Goal: Task Accomplishment & Management: Complete application form

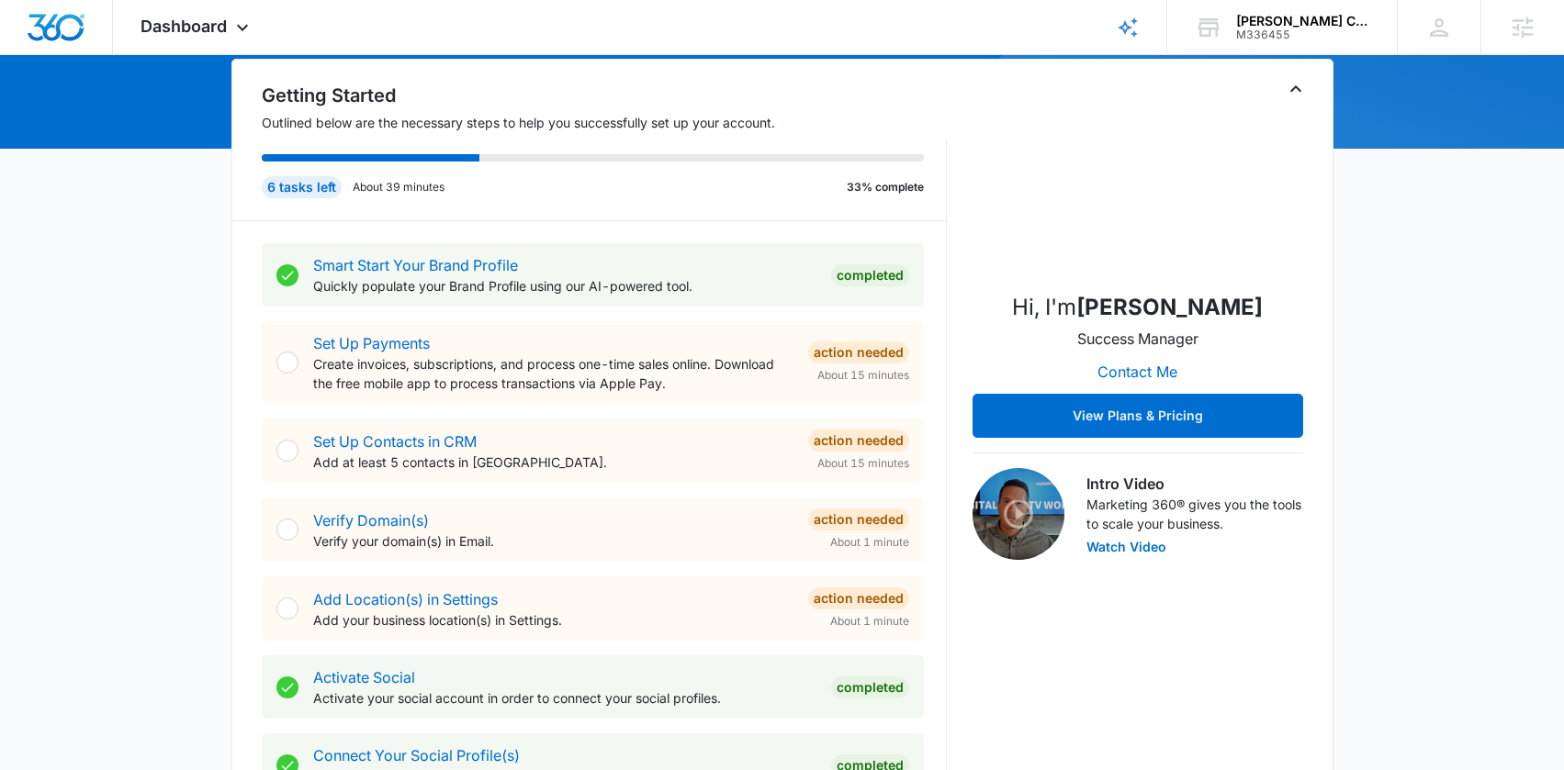
scroll to position [612, 0]
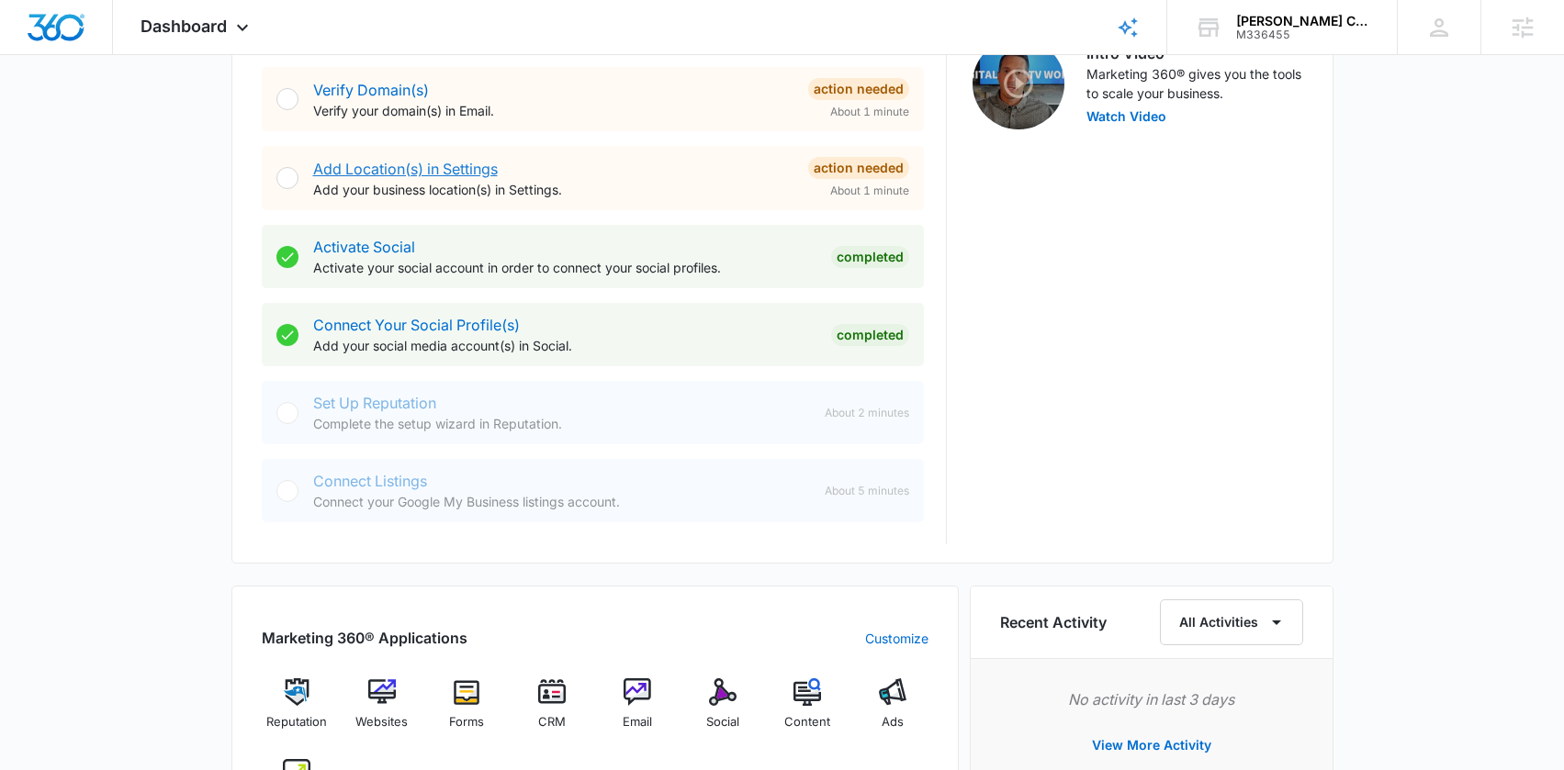
click at [402, 166] on link "Add Location(s) in Settings" at bounding box center [405, 169] width 185 height 18
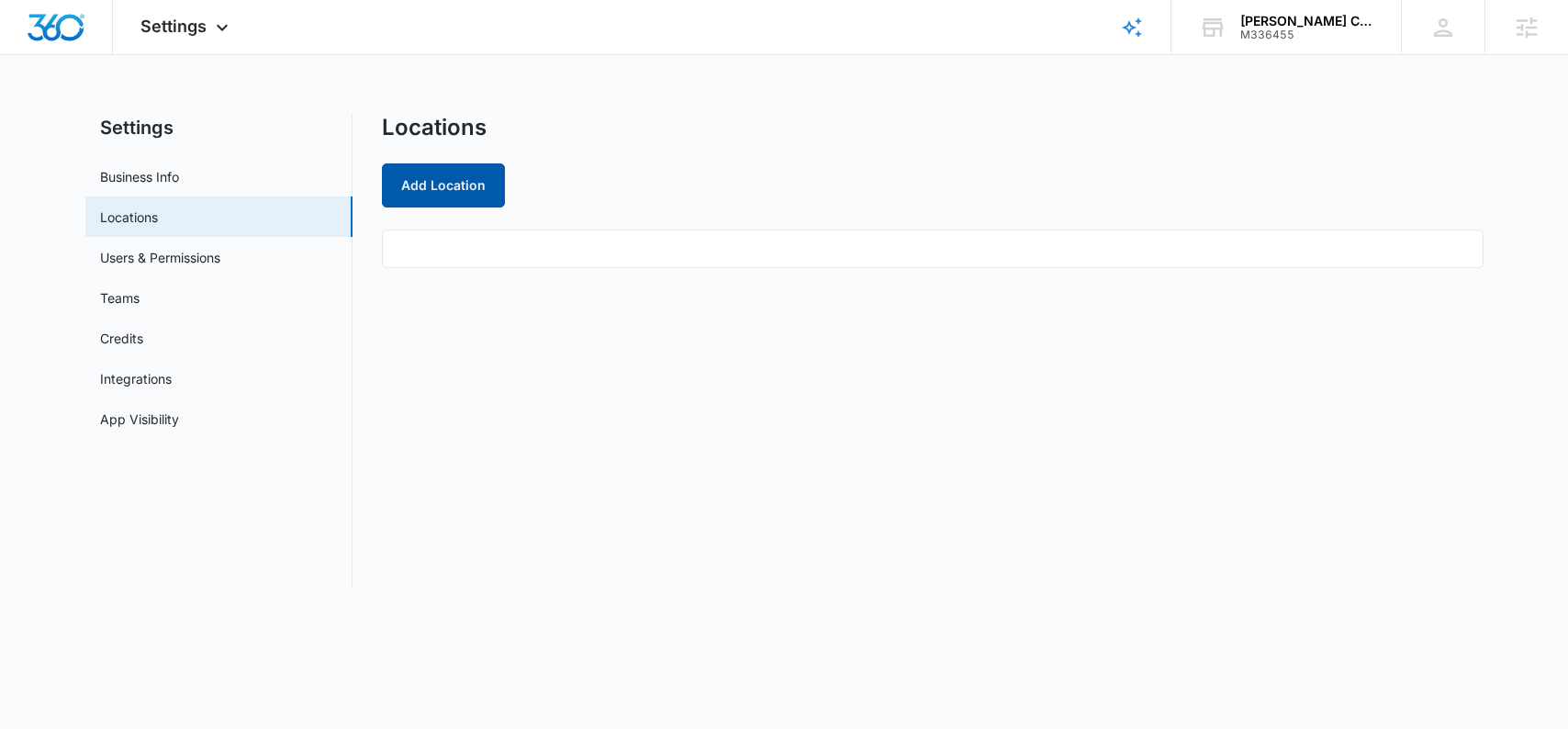
click at [407, 188] on button "Add Location" at bounding box center [443, 185] width 123 height 44
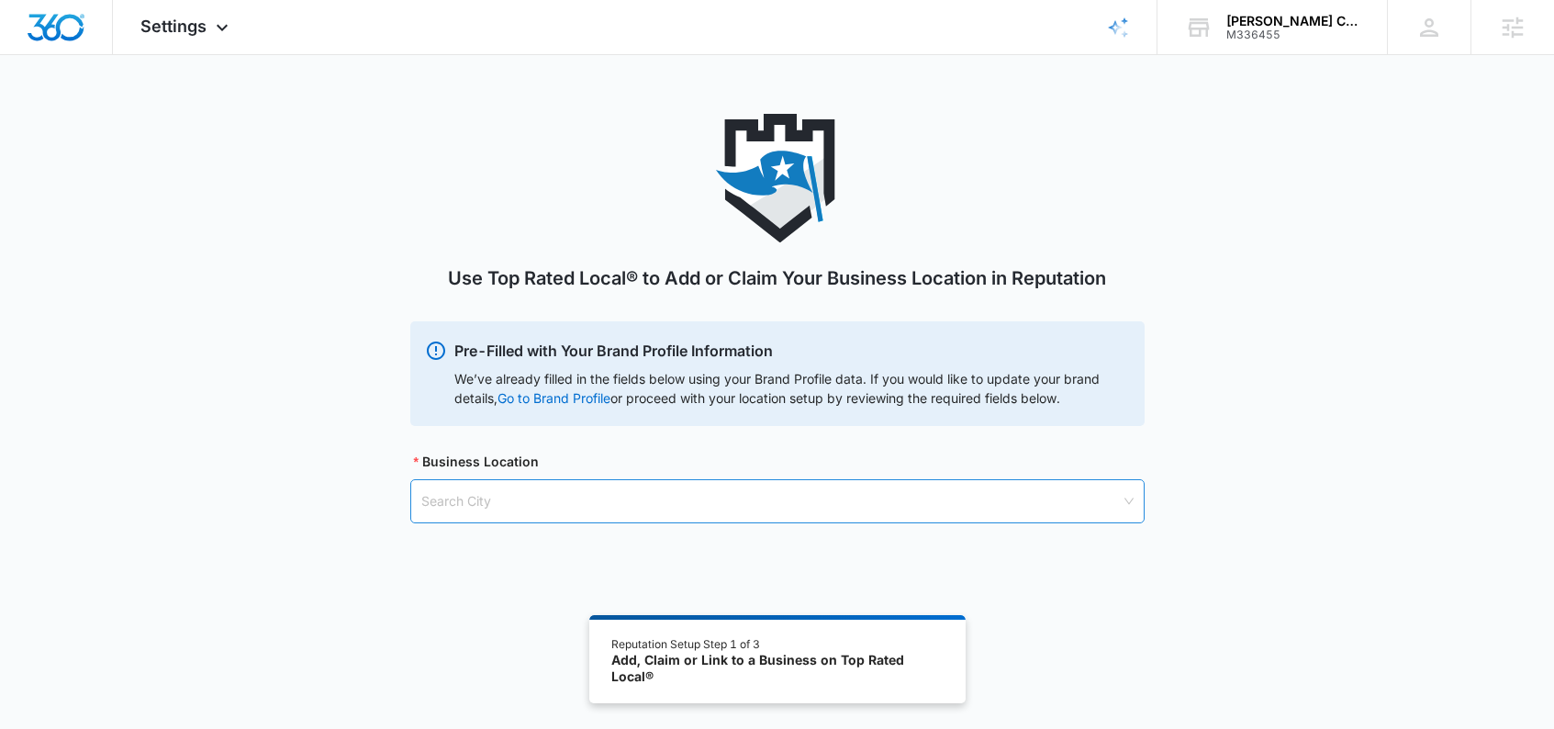
click at [475, 492] on input "search" at bounding box center [771, 501] width 700 height 42
type input "[PERSON_NAME] Tx"
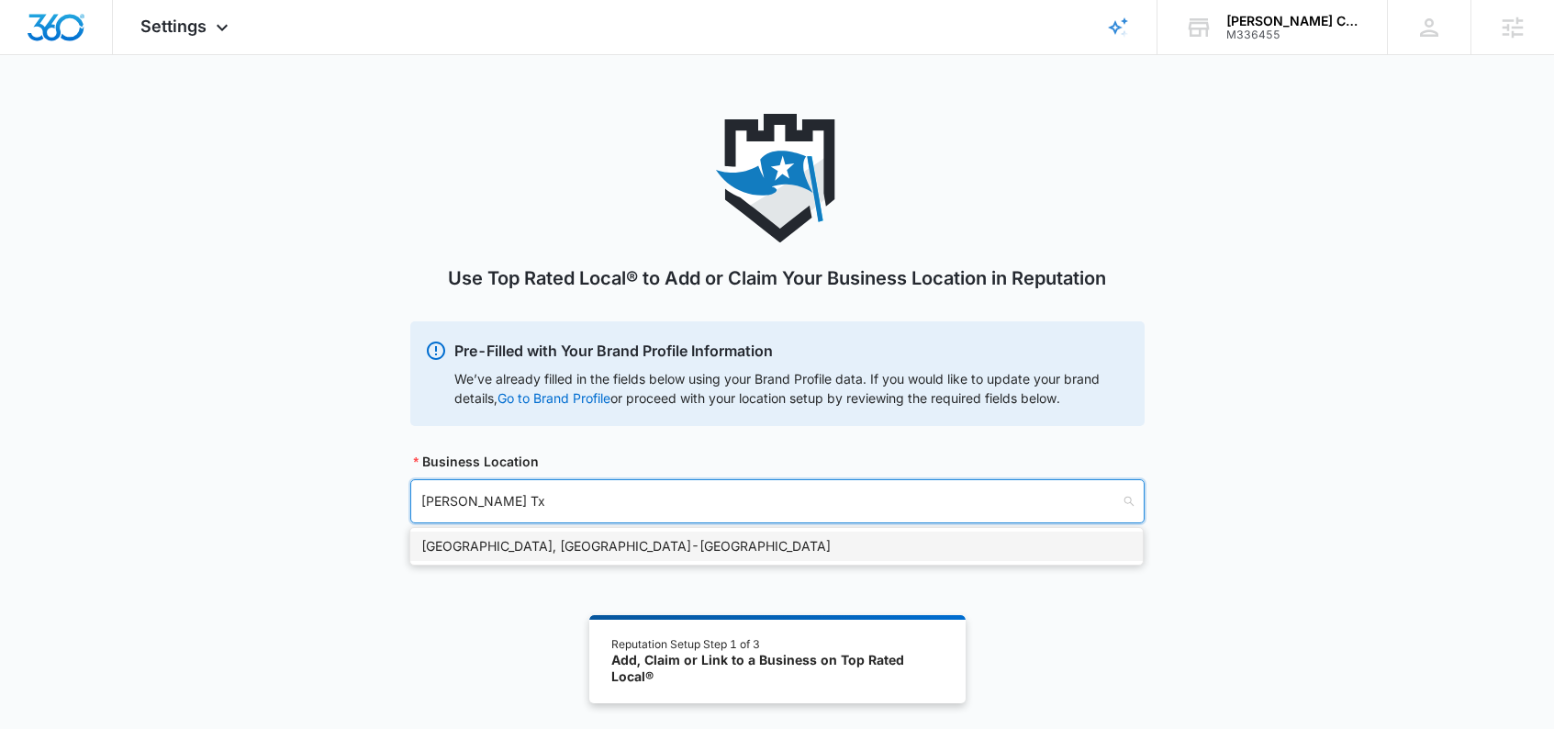
click at [525, 548] on div "[GEOGRAPHIC_DATA], [GEOGRAPHIC_DATA] - [GEOGRAPHIC_DATA]" at bounding box center [776, 546] width 711 height 20
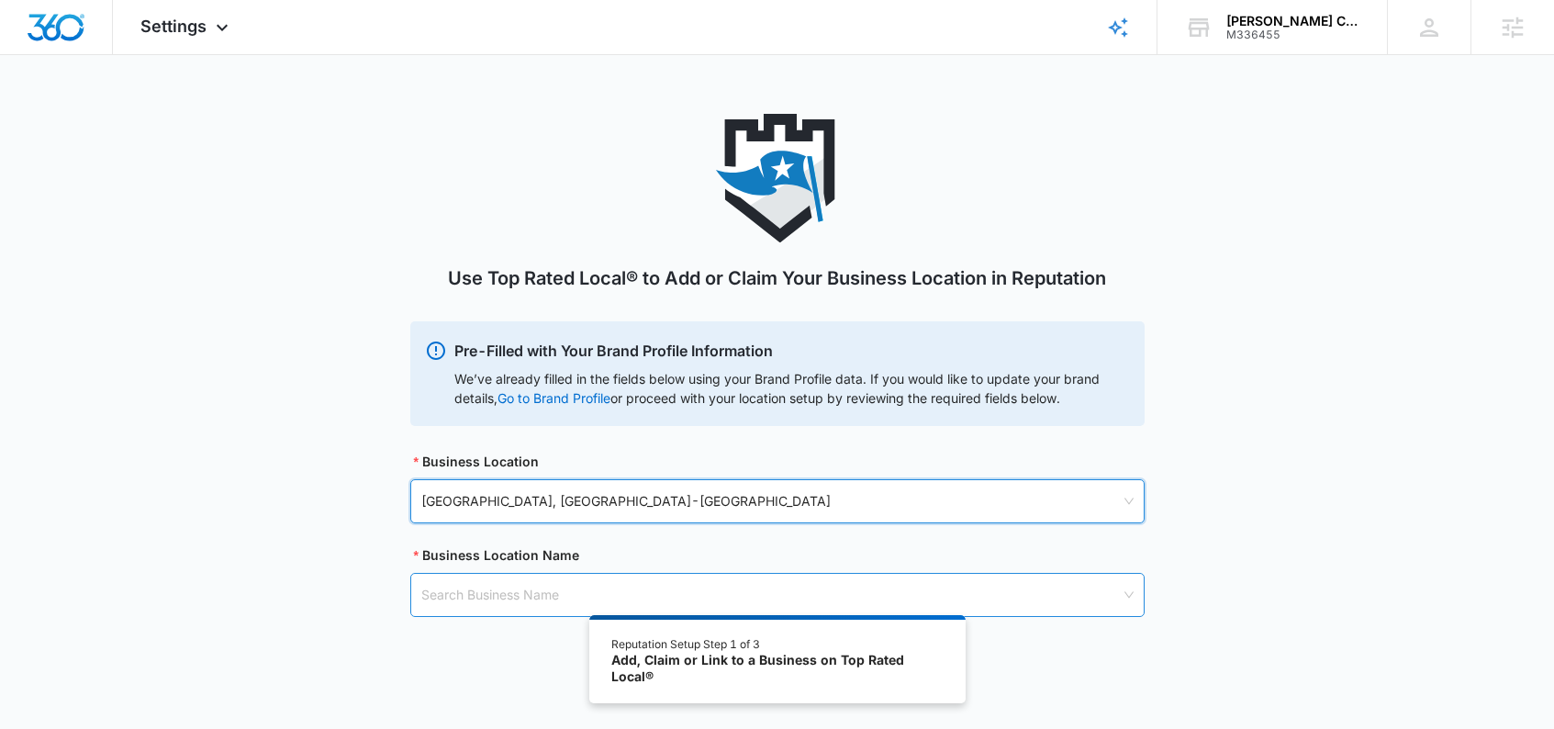
click at [498, 589] on input "search" at bounding box center [771, 595] width 700 height 42
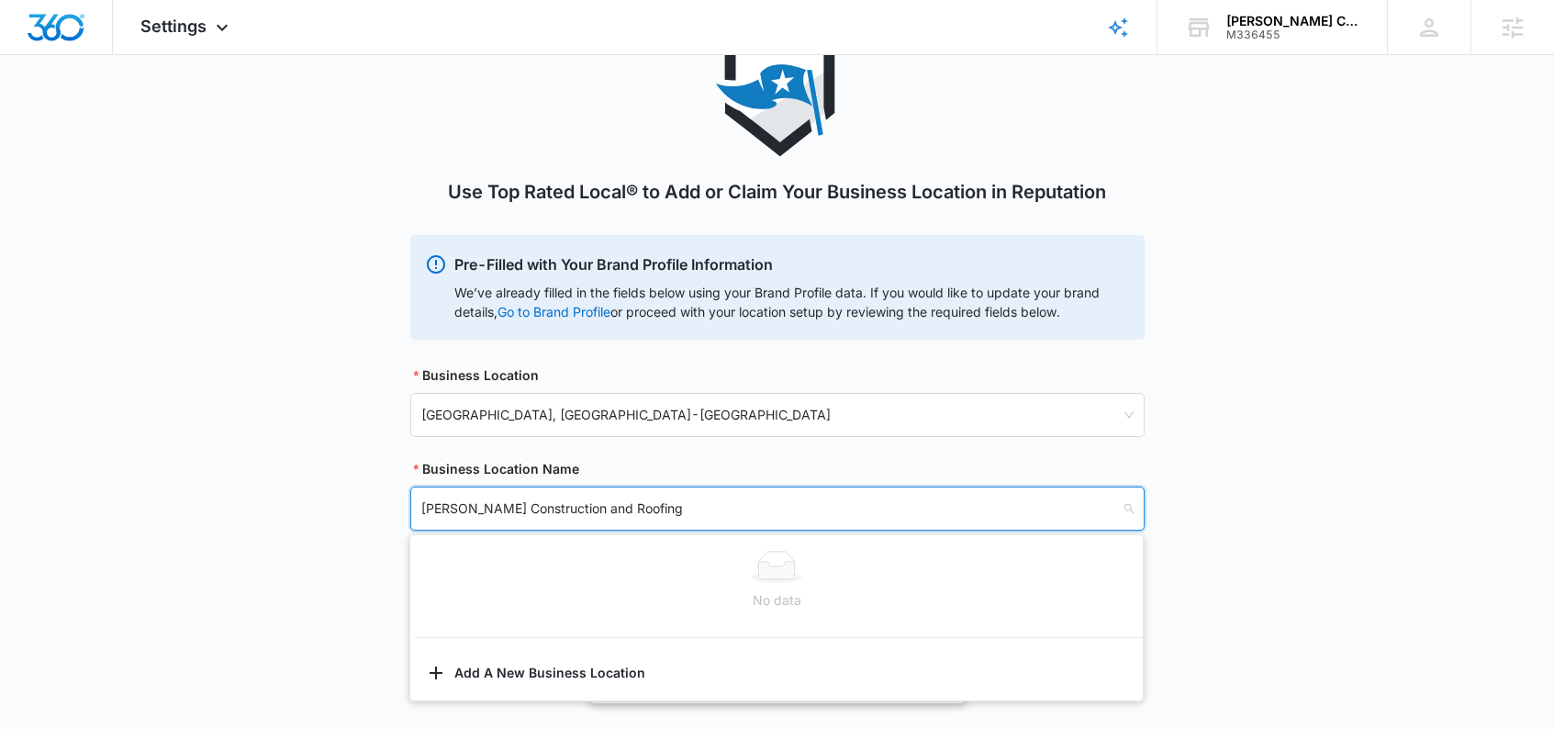
scroll to position [101, 0]
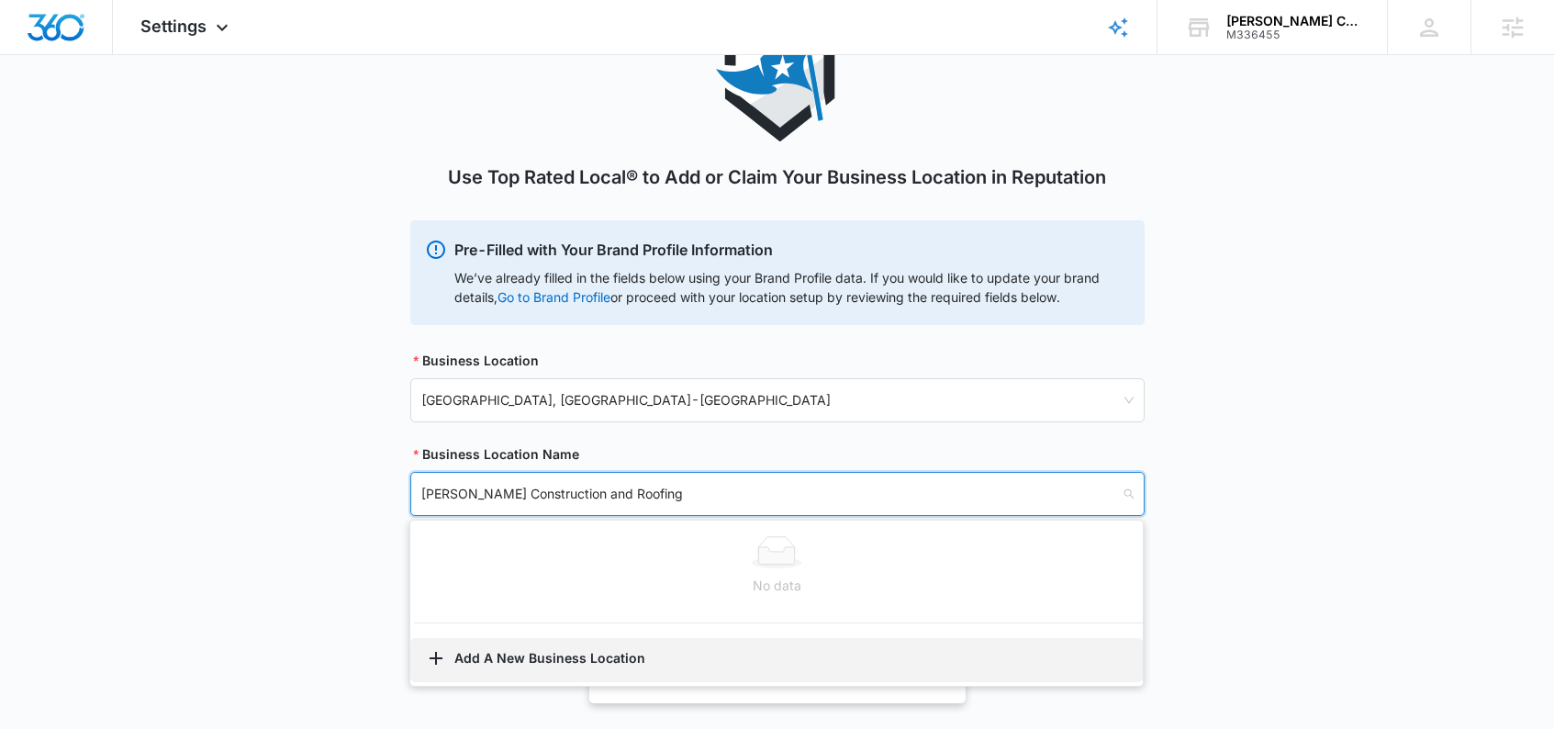
type input "[PERSON_NAME] Construction and Roofing"
click at [545, 664] on button "Add A New Business Location" at bounding box center [776, 660] width 733 height 44
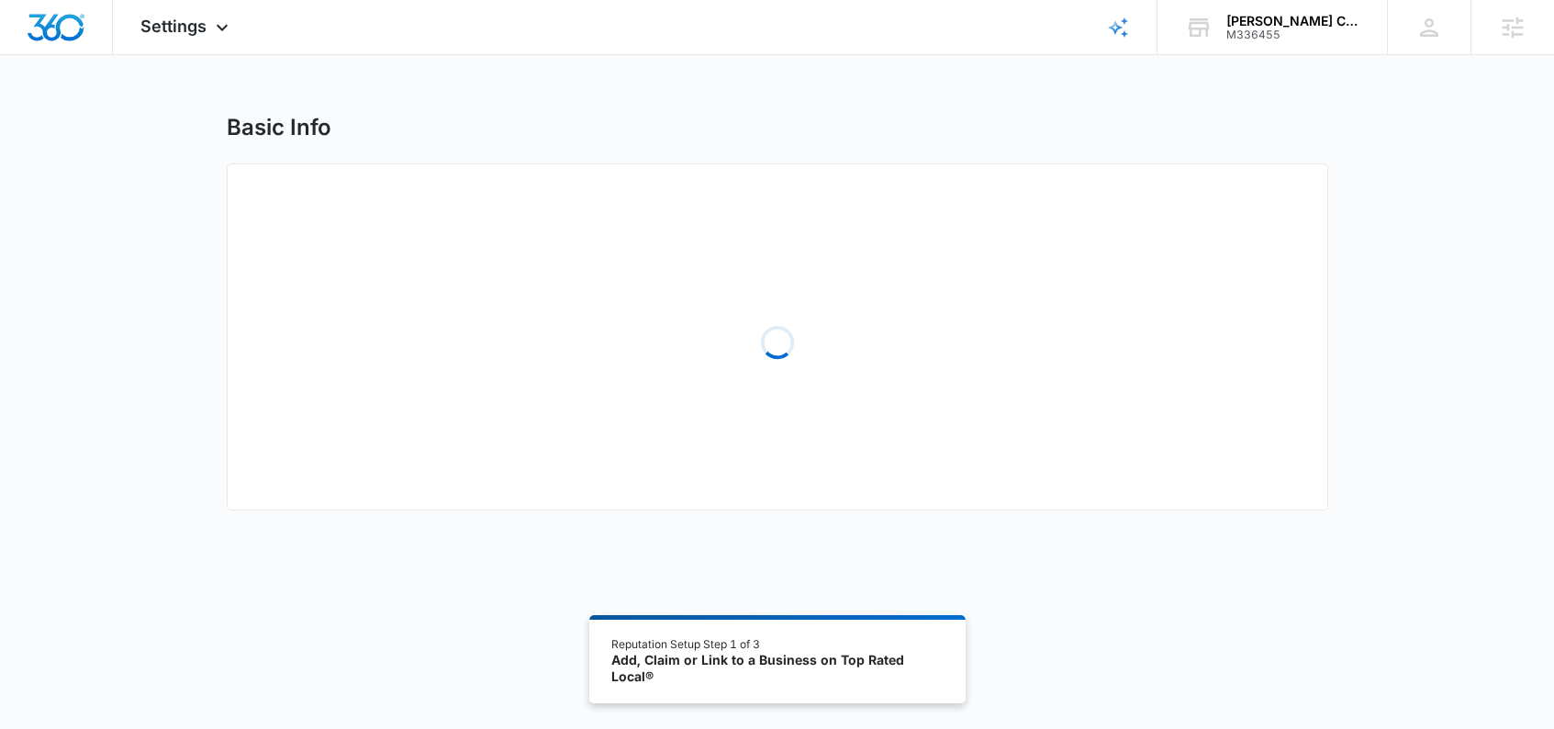
select select "[US_STATE]"
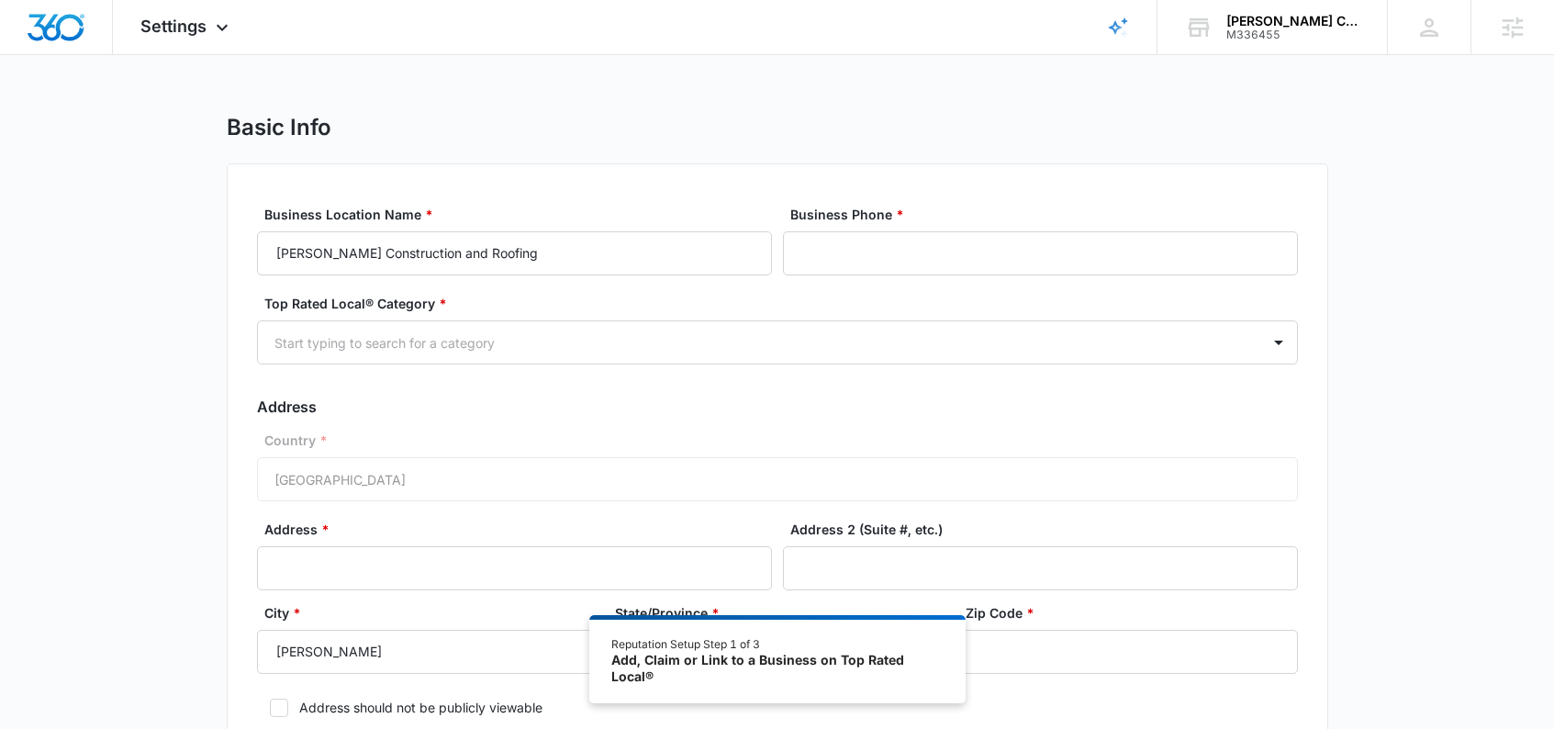
click at [902, 228] on div "Business Phone *" at bounding box center [1040, 240] width 515 height 71
click at [881, 267] on input "Business Phone *" at bounding box center [1040, 253] width 515 height 44
paste input "[PHONE_NUMBER]"
type input "[PHONE_NUMBER]"
click at [948, 354] on div "Start typing to search for a category" at bounding box center [759, 342] width 1003 height 41
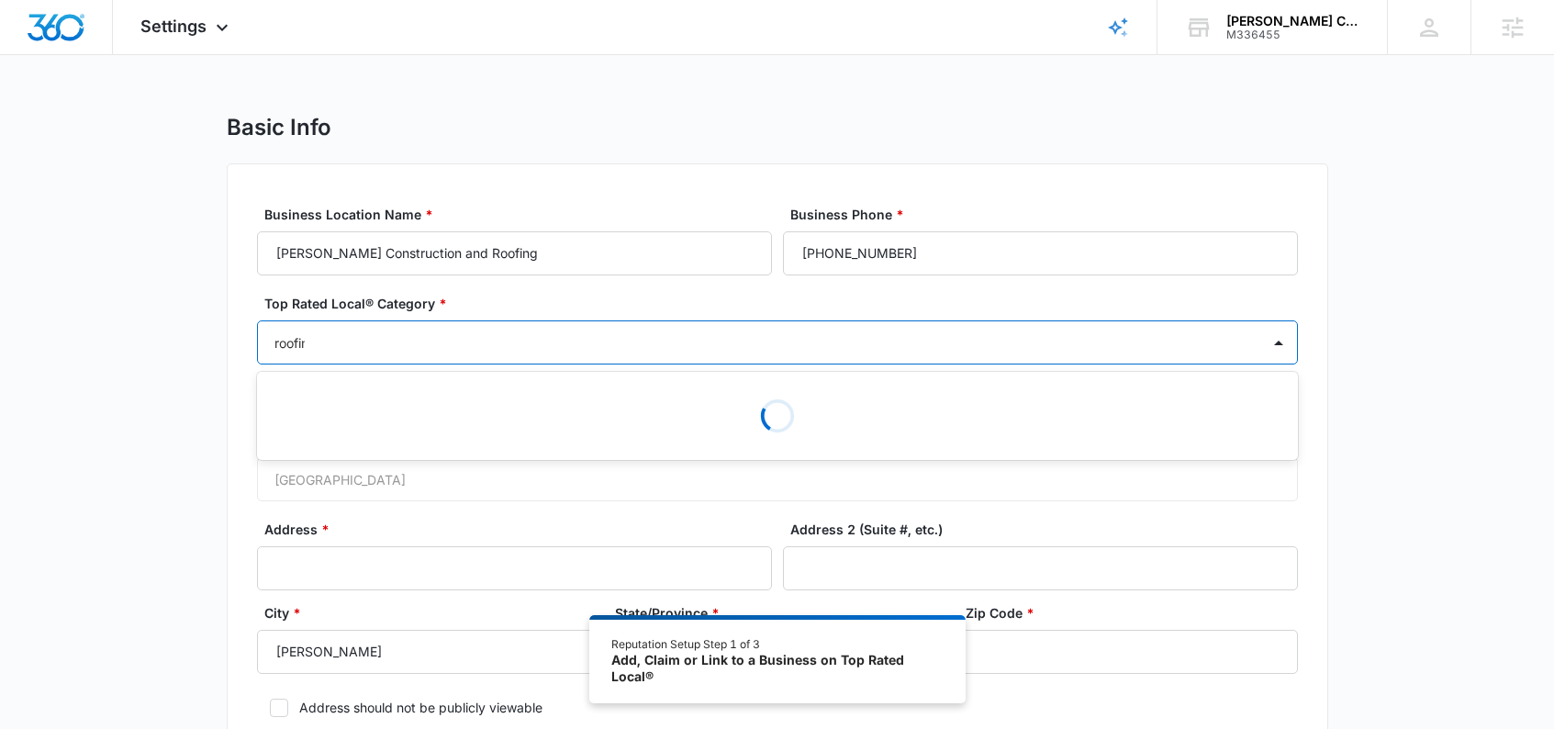
type input "roofing"
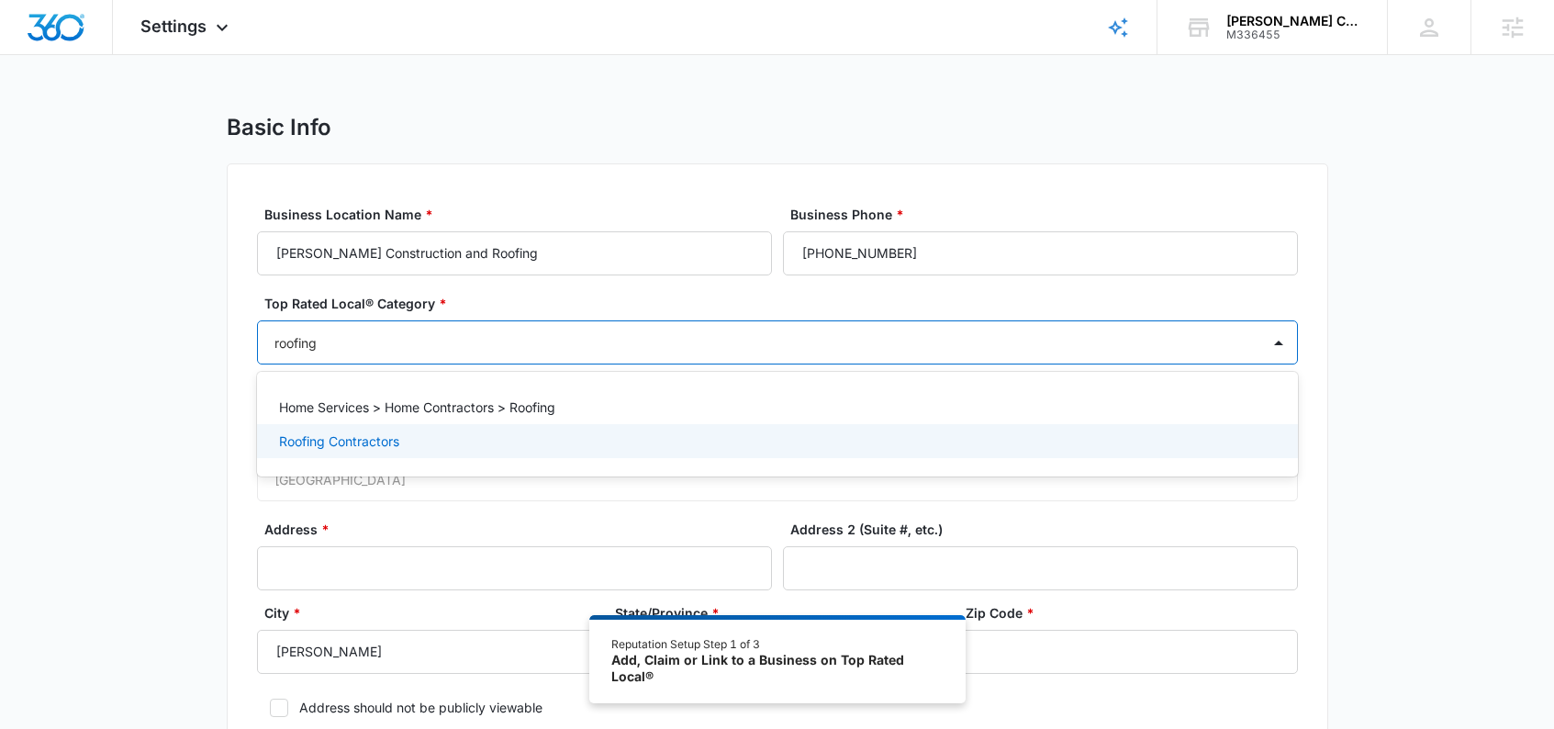
click at [390, 443] on p "Roofing Contractors" at bounding box center [339, 441] width 120 height 19
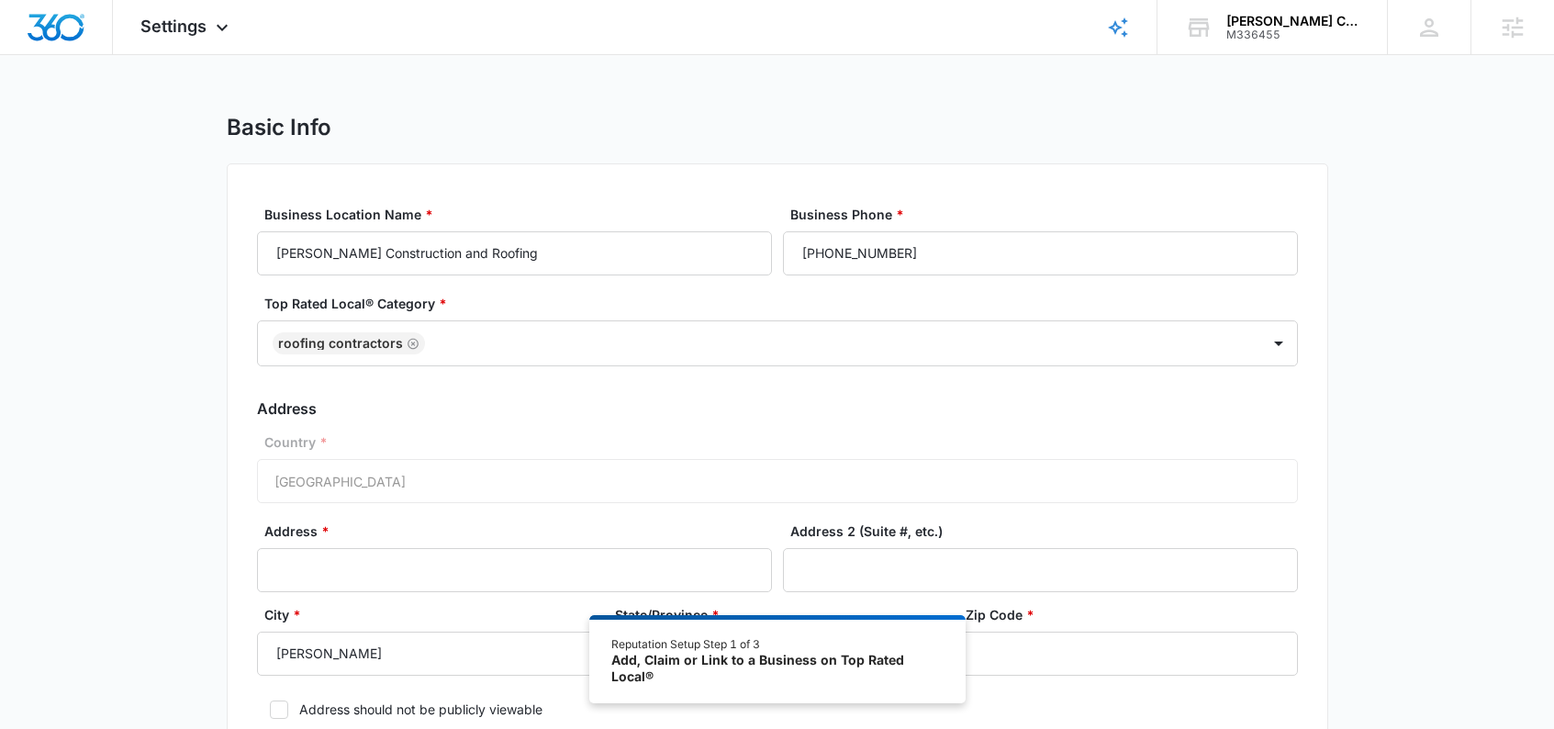
click at [1401, 376] on div "Basic Info Business Location Name * [PERSON_NAME] Construction and Roofing Busi…" at bounding box center [777, 474] width 1554 height 720
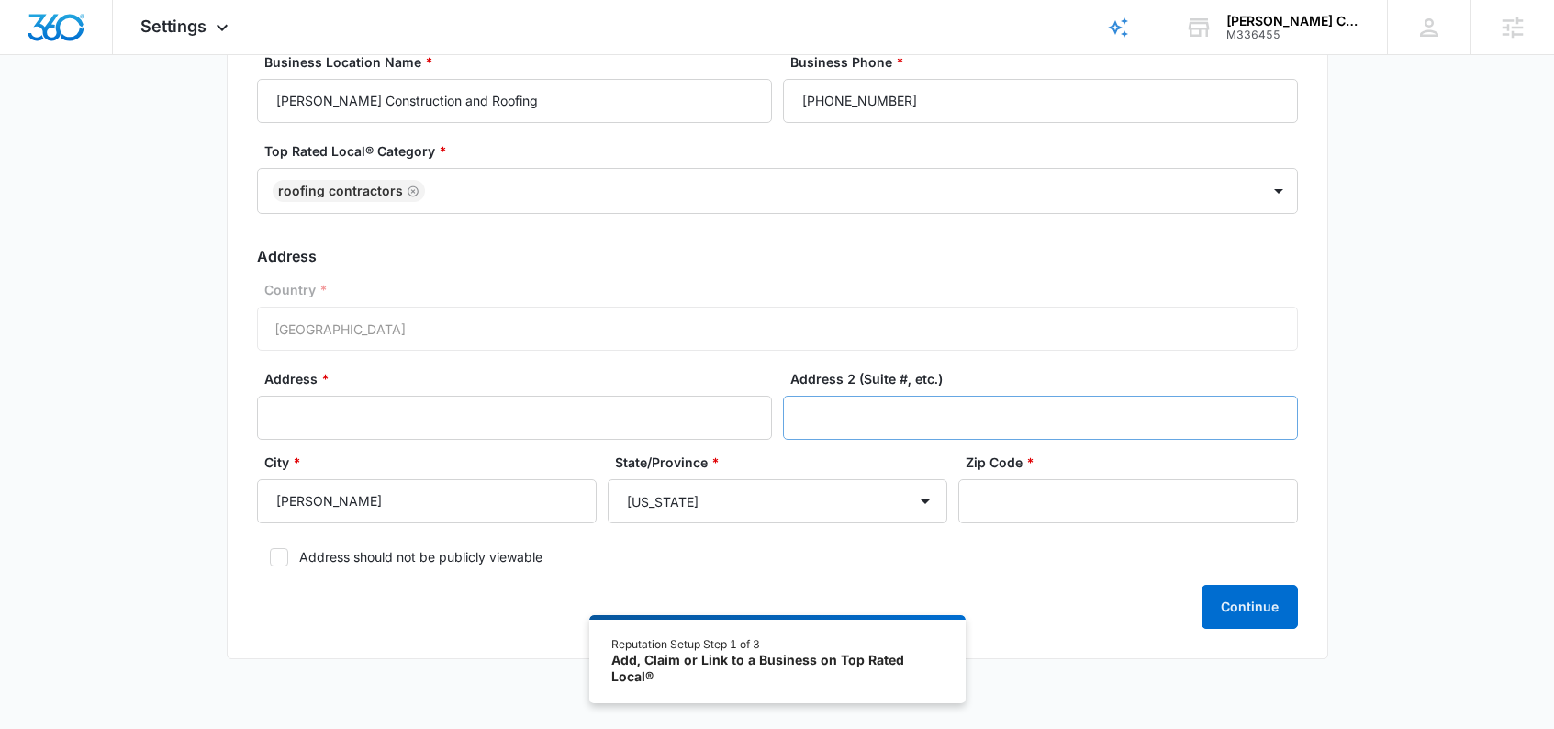
scroll to position [157, 0]
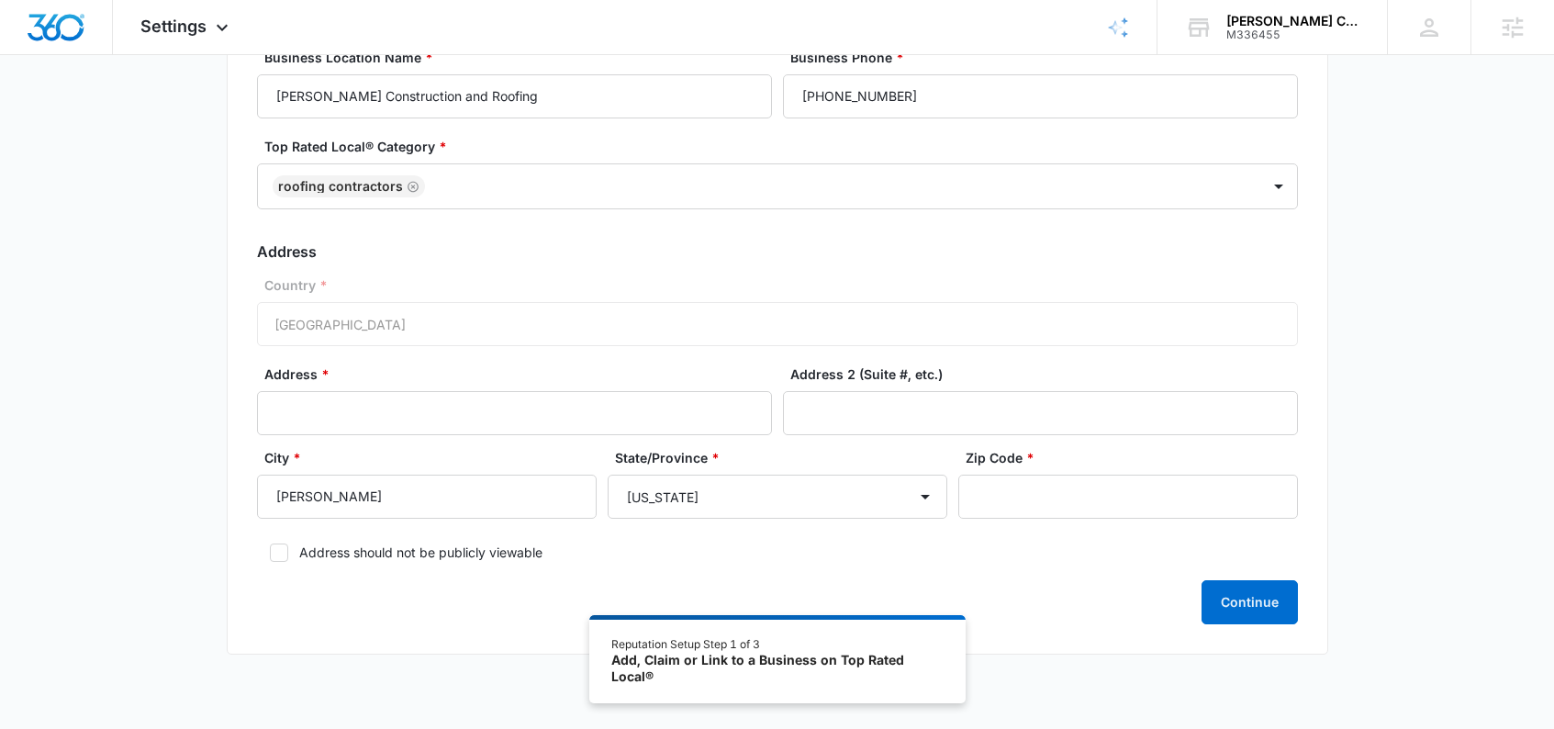
click at [290, 555] on label "Address should not be publicly viewable" at bounding box center [777, 552] width 1041 height 19
click at [270, 555] on input "Address should not be publicly viewable" at bounding box center [263, 552] width 13 height 13
checkbox input "true"
click at [391, 415] on input "Address *" at bounding box center [514, 413] width 515 height 44
click at [535, 423] on input "Address *" at bounding box center [514, 413] width 515 height 44
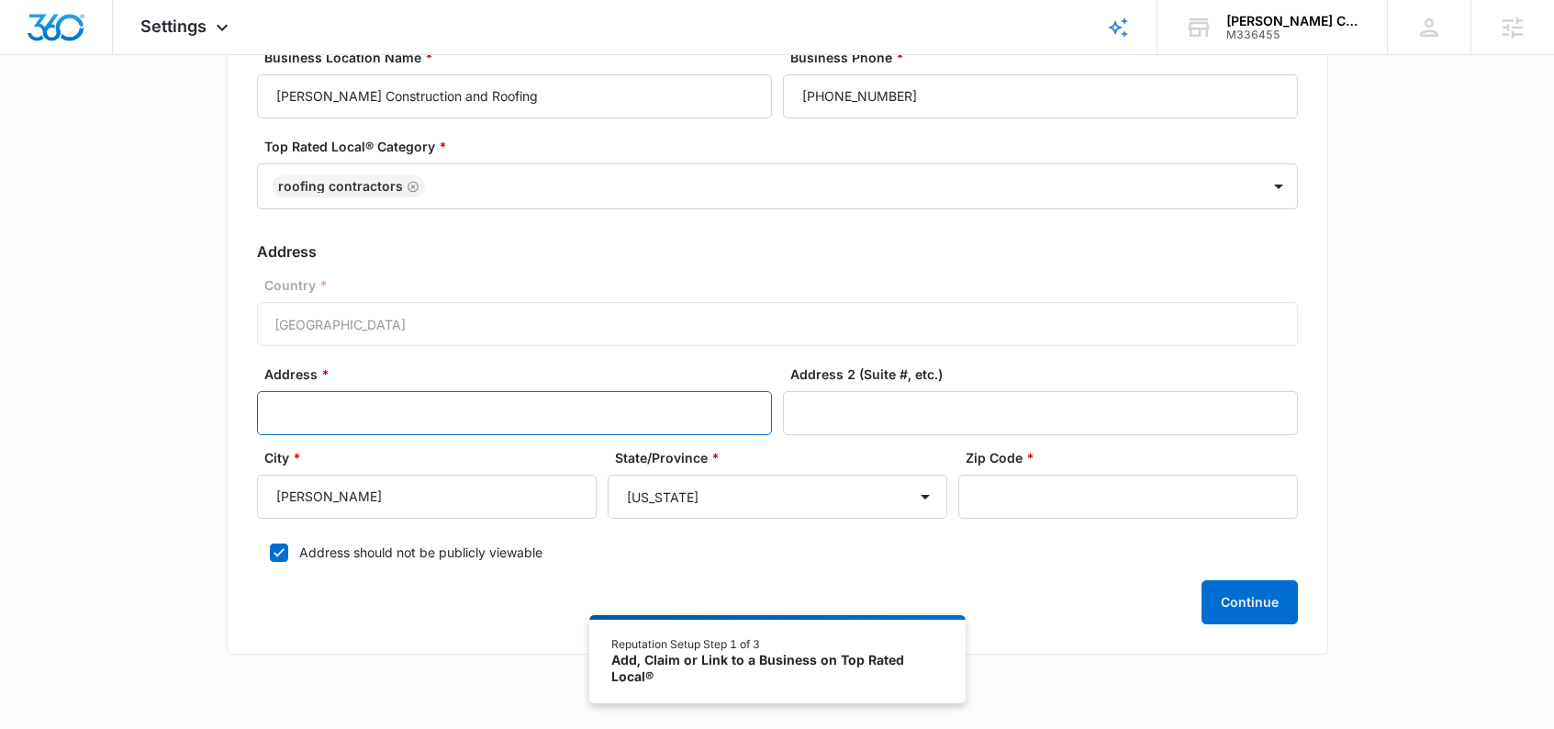
paste input "1598 E Pine lake cir."
type input "1598 E Pine lake cir."
click at [1183, 510] on input "Zip Code *" at bounding box center [1129, 497] width 340 height 44
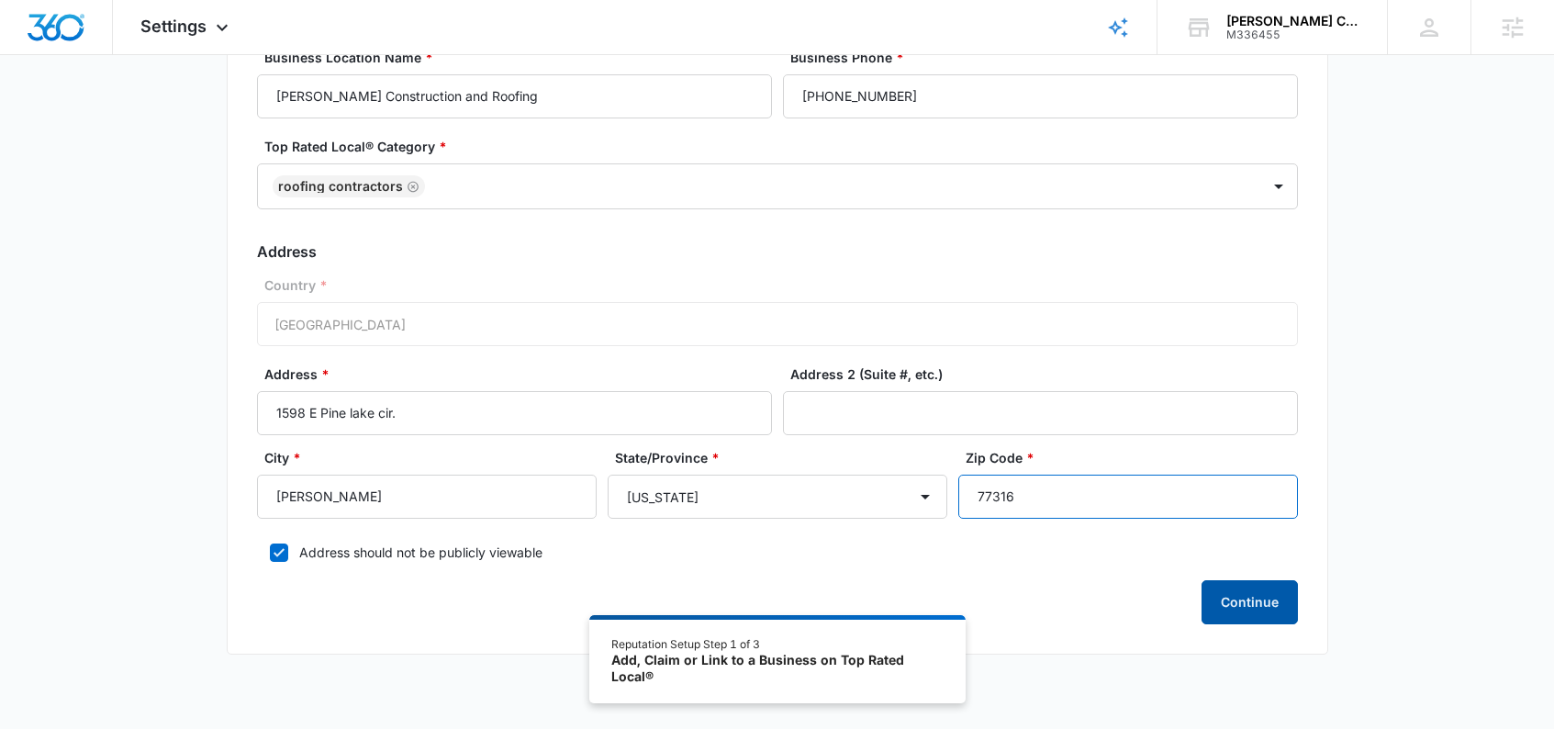
type input "77316"
click at [1276, 594] on button "Continue" at bounding box center [1250, 602] width 96 height 44
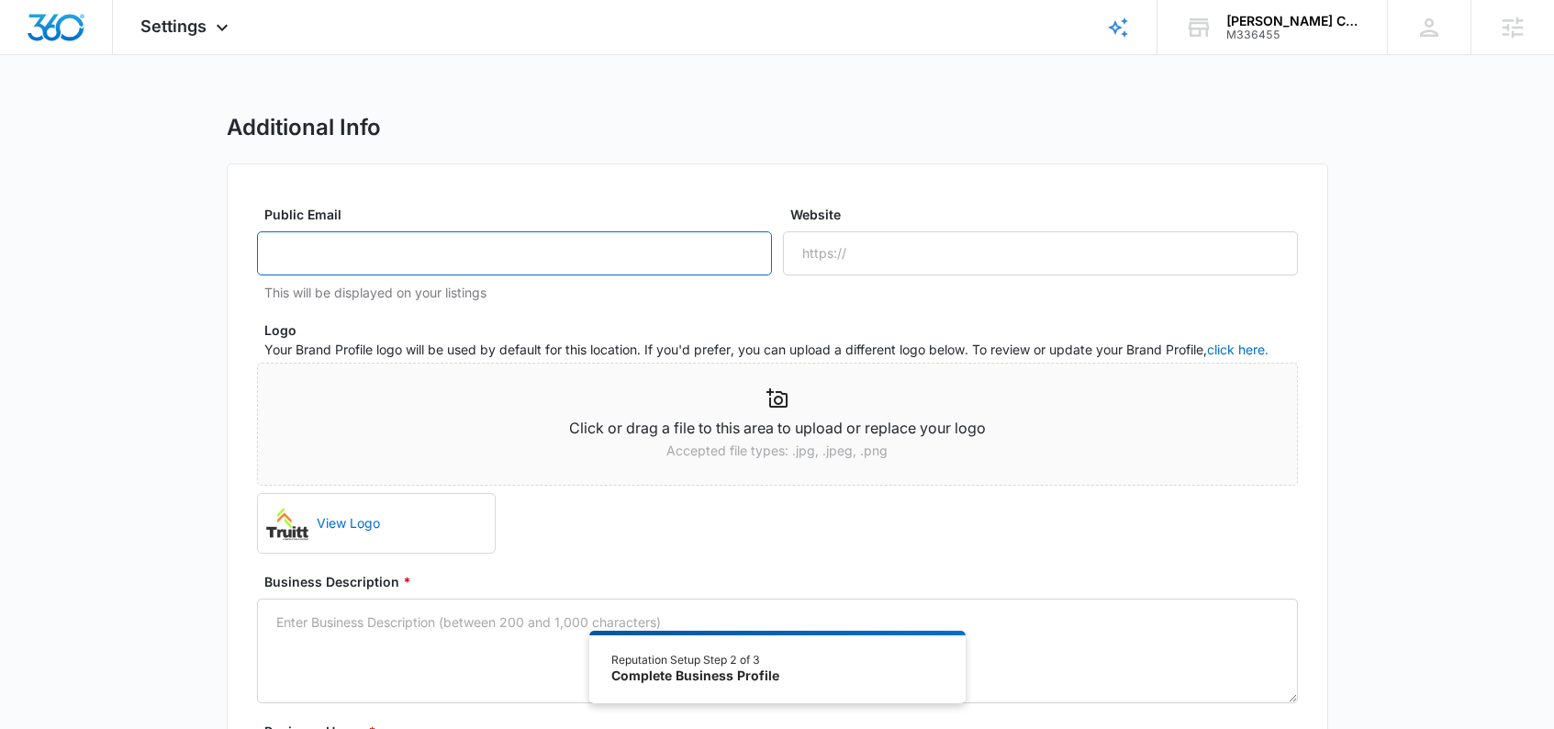
click at [424, 243] on input "Public Email" at bounding box center [514, 253] width 515 height 44
paste input "[EMAIL_ADDRESS][DOMAIN_NAME]"
type input "[EMAIL_ADDRESS][DOMAIN_NAME]"
click at [1007, 272] on input "Website" at bounding box center [1040, 253] width 515 height 44
paste input "[URL][DOMAIN_NAME]"
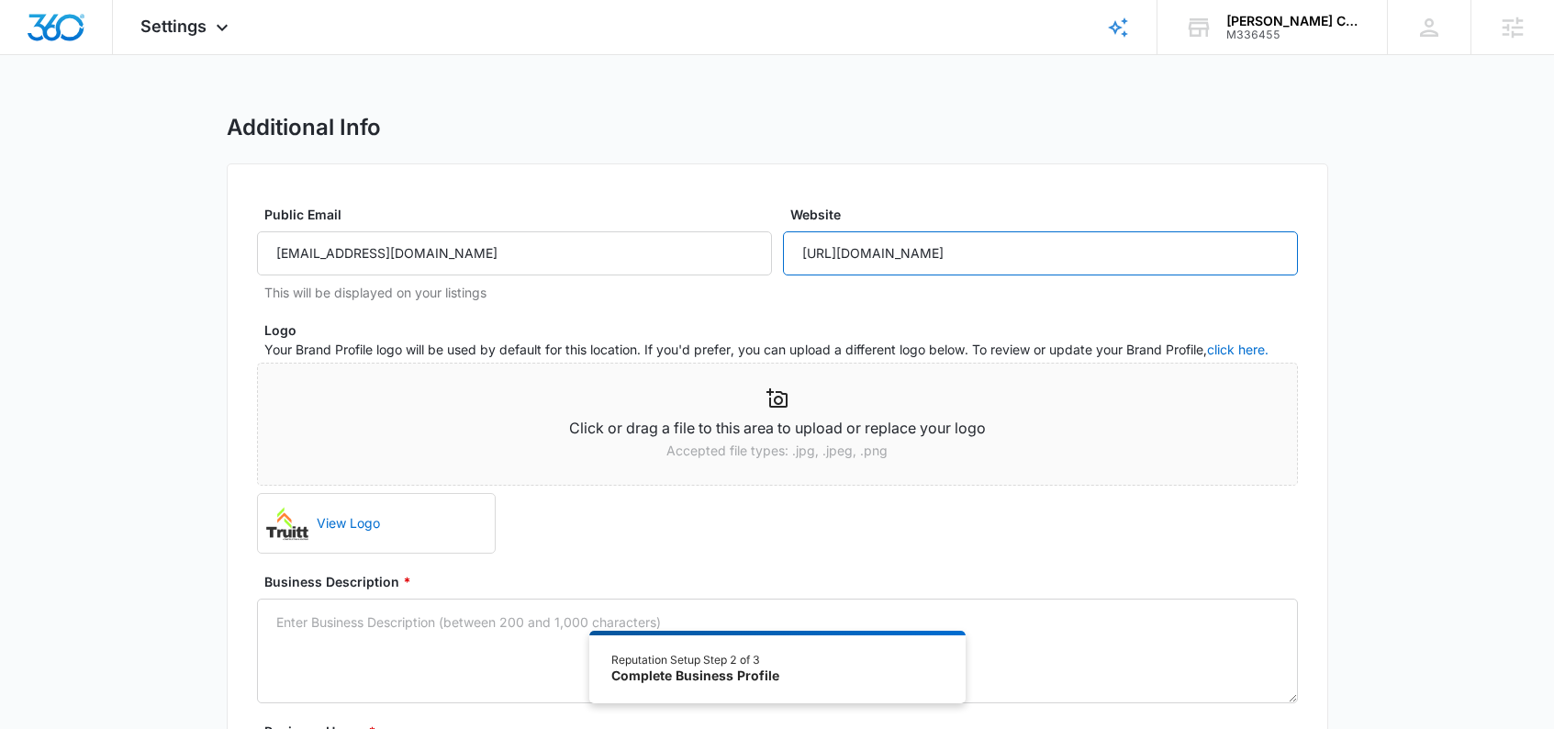
type input "[URL][DOMAIN_NAME]"
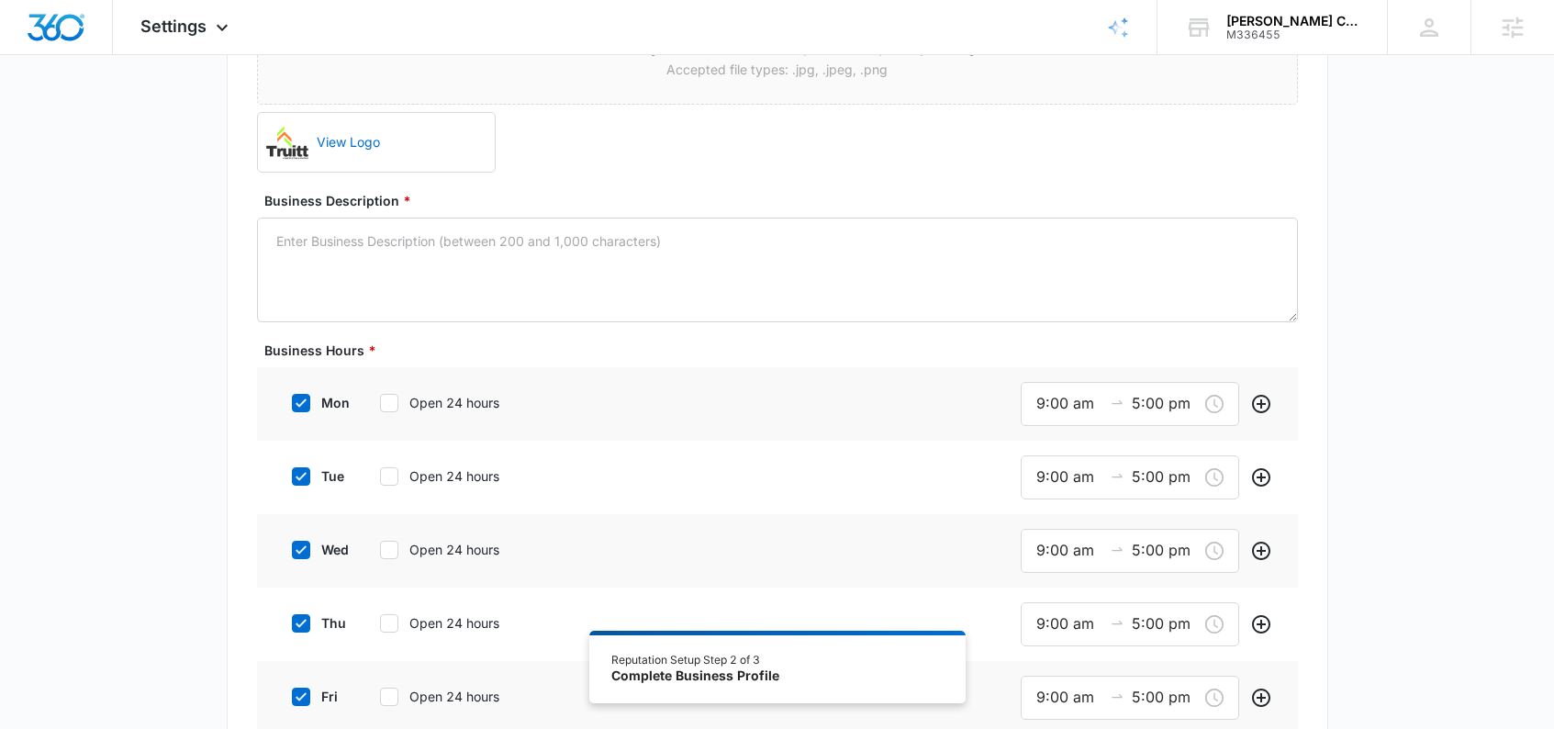
scroll to position [396, 0]
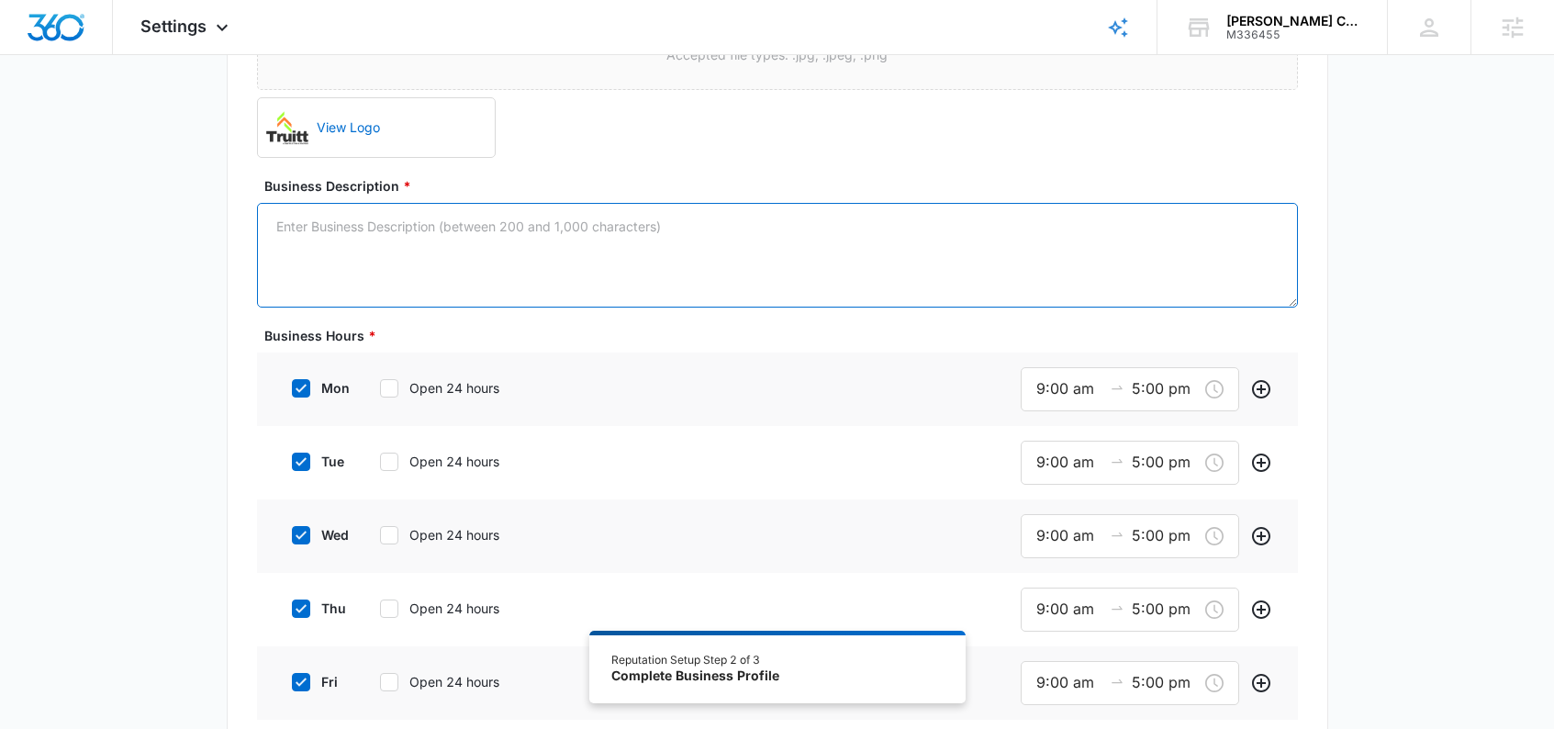
click at [613, 242] on textarea "Business Description *" at bounding box center [777, 255] width 1041 height 105
paste textarea "[US_STATE] Based Company Specializing in Roofing both Metal and Shingle with an…"
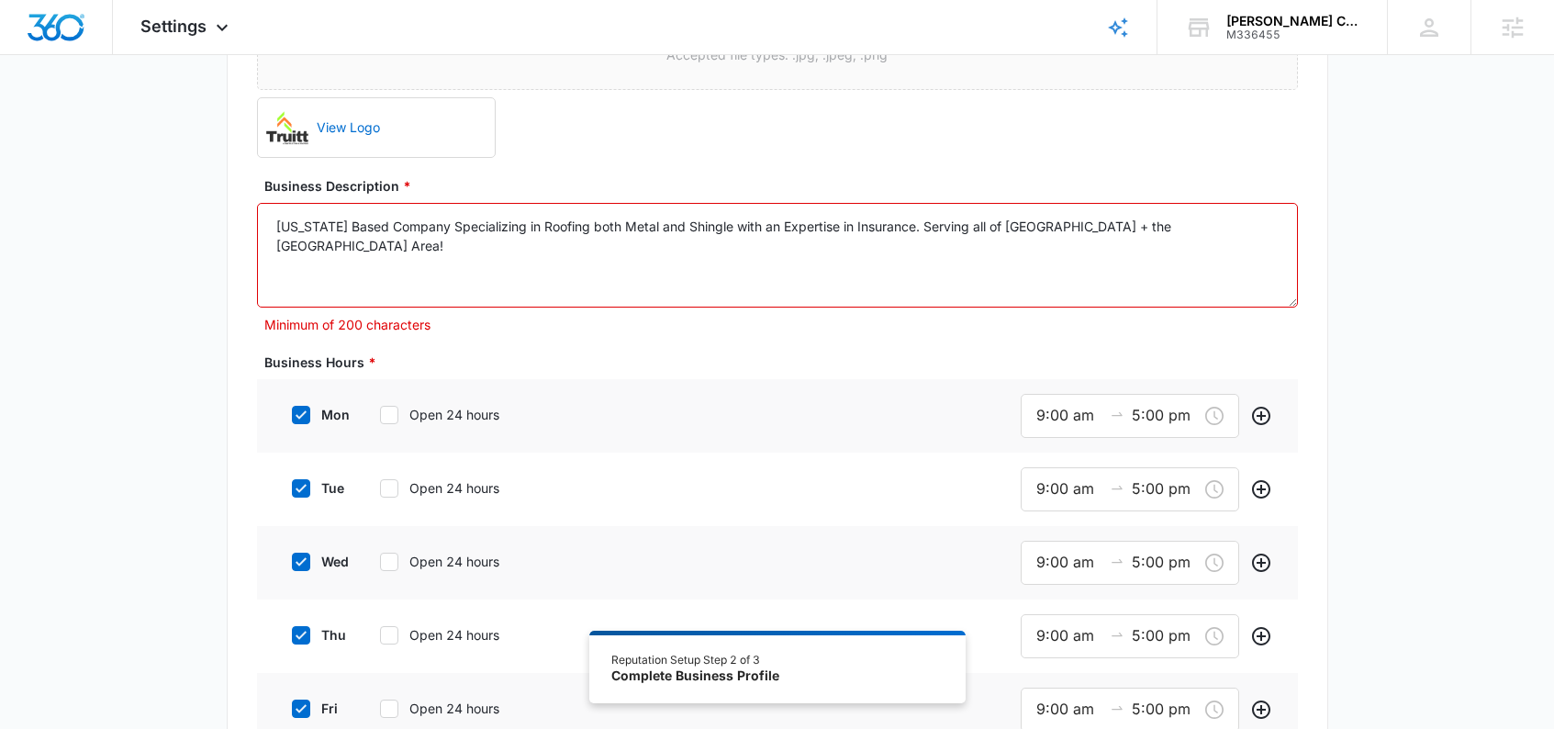
paste textarea "Whether you're looking for roof repairs, replacements, or complete construction…"
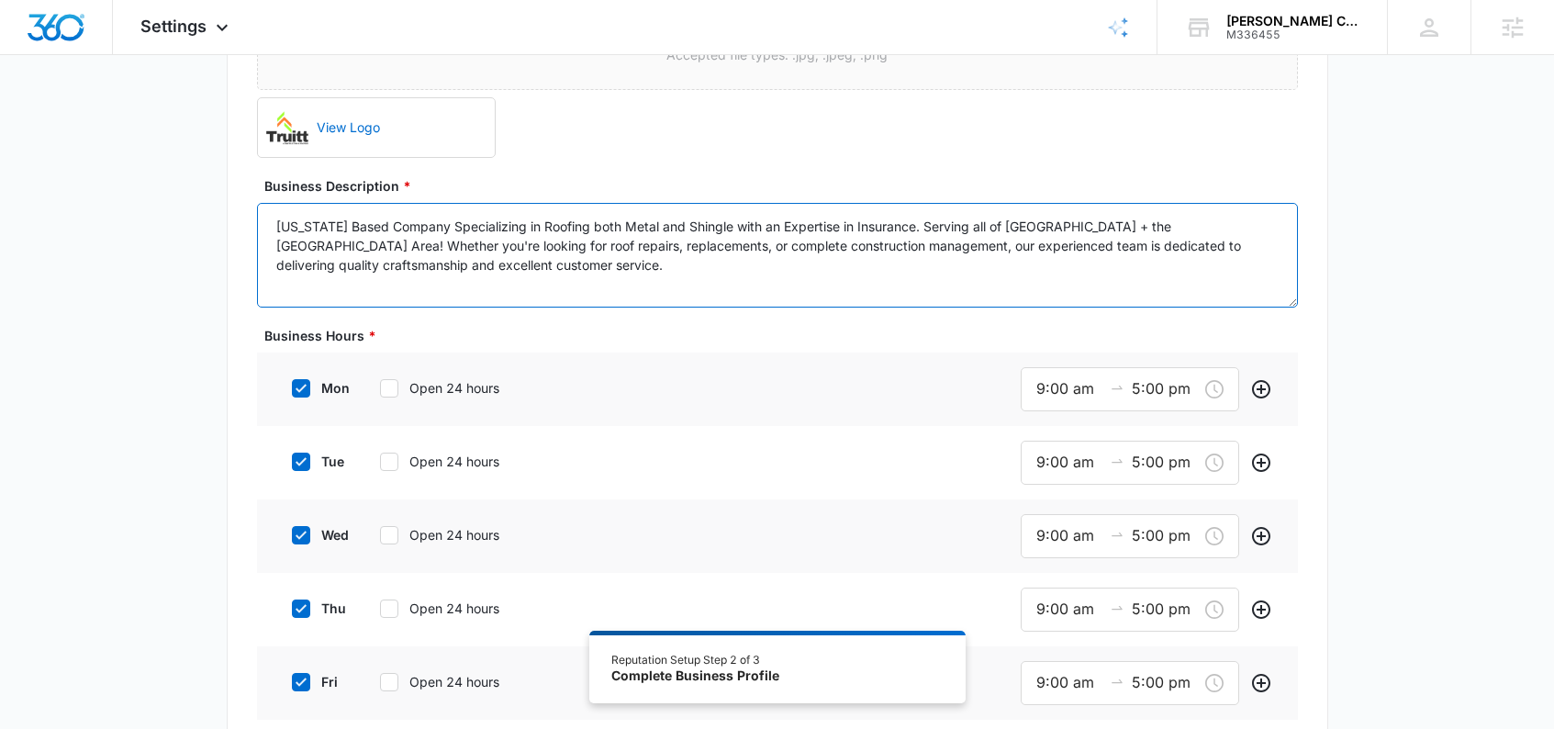
type textarea "[US_STATE] Based Company Specializing in Roofing both Metal and Shingle with an…"
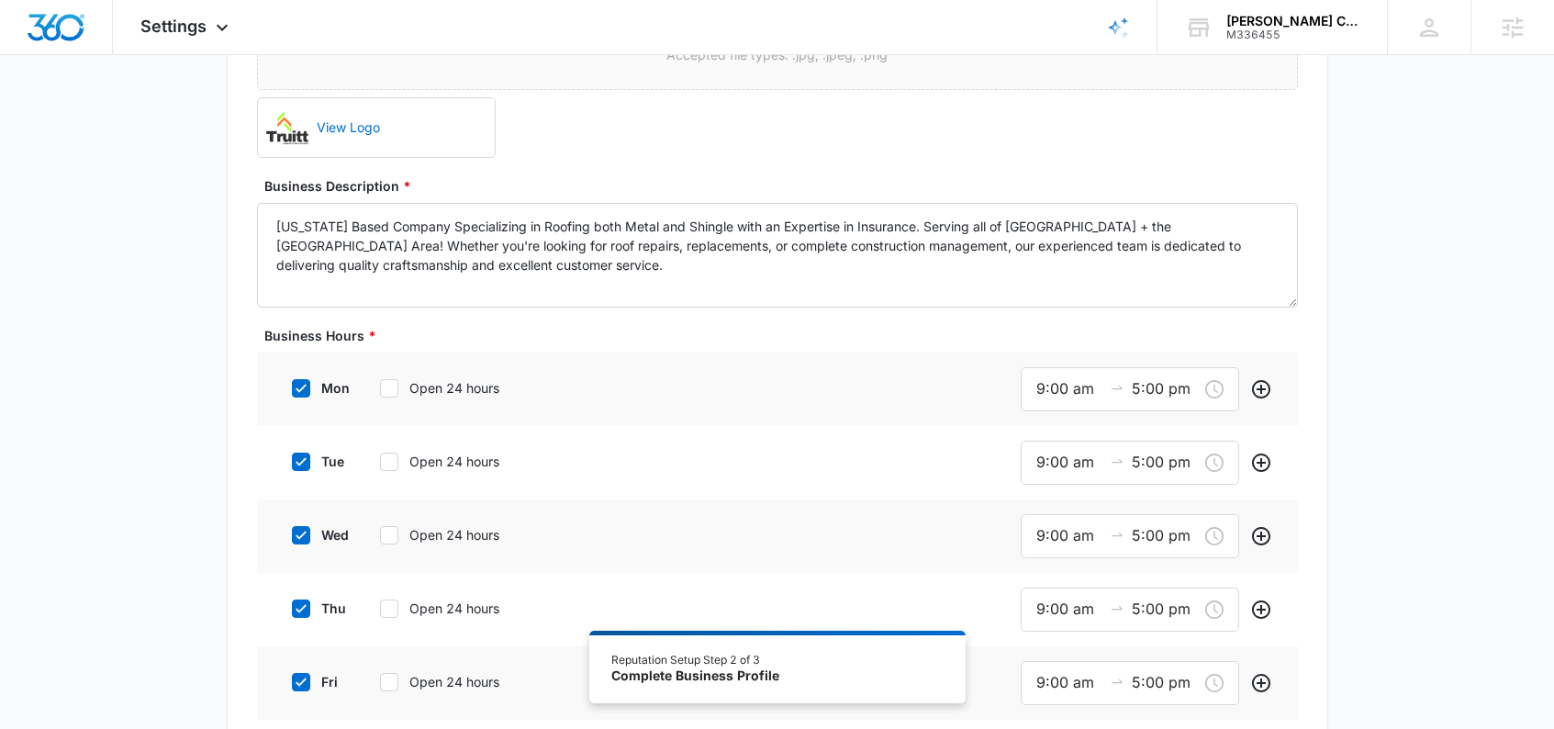
click at [1420, 286] on div "Additional Info Public Email [EMAIL_ADDRESS][DOMAIN_NAME] This will be displaye…" at bounding box center [777, 645] width 1554 height 1855
click at [1056, 388] on input "9:00 am" at bounding box center [1070, 388] width 66 height 23
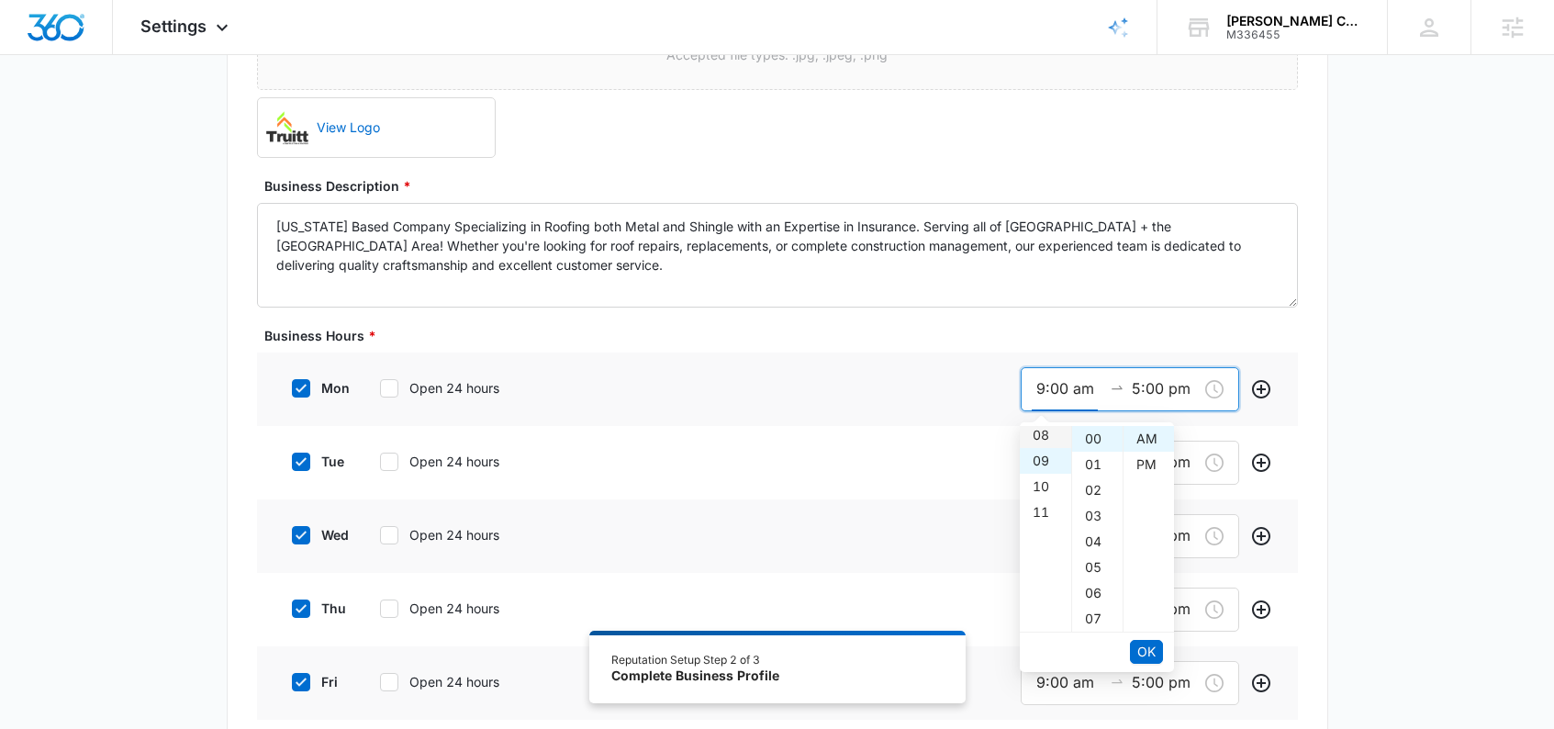
click at [1037, 430] on div "08" at bounding box center [1045, 435] width 51 height 26
type input "8:00 am"
click at [1141, 655] on span "OK" at bounding box center [1147, 652] width 18 height 20
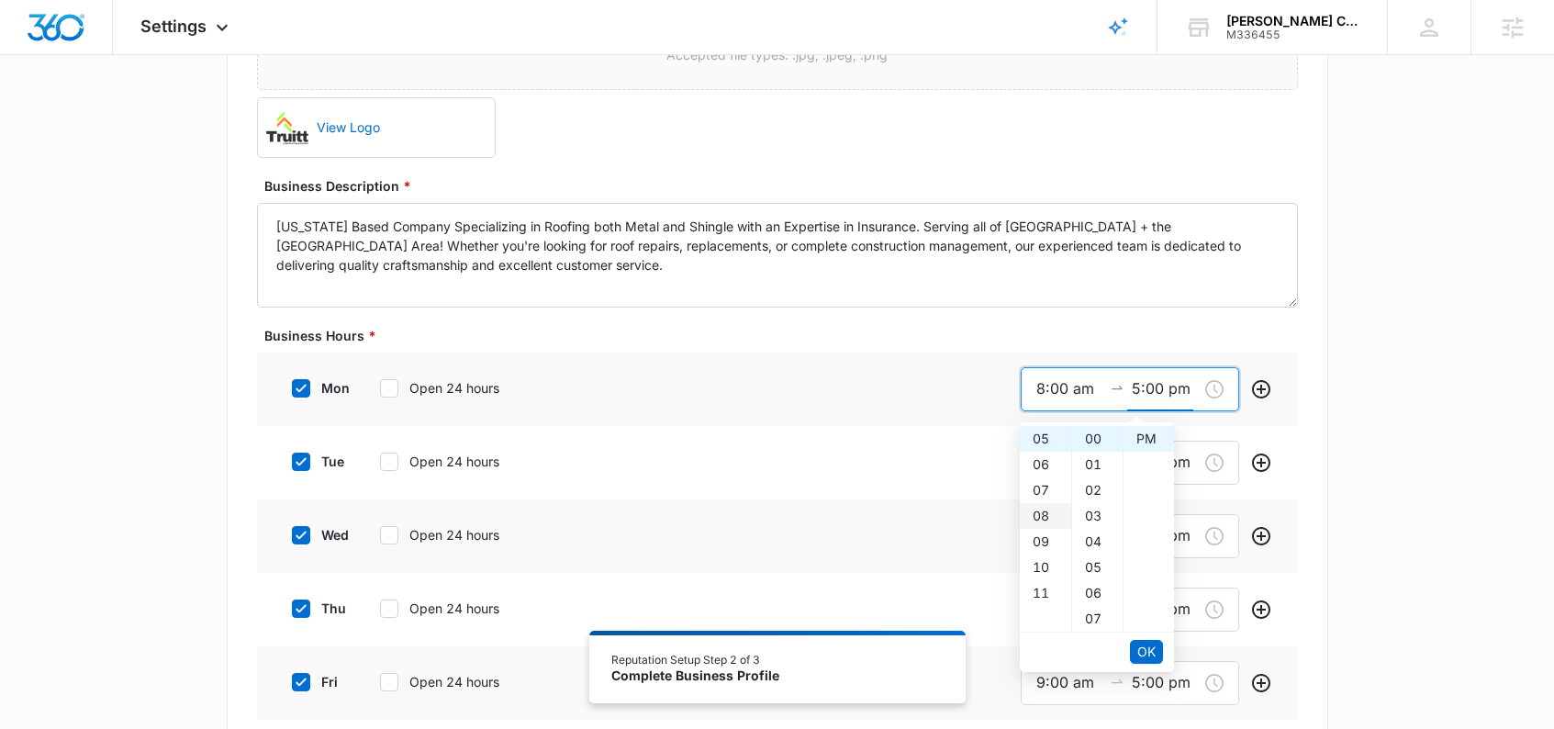
click at [1040, 514] on div "08" at bounding box center [1045, 516] width 51 height 26
type input "8:00 pm"
click at [1149, 660] on span "OK" at bounding box center [1147, 652] width 18 height 20
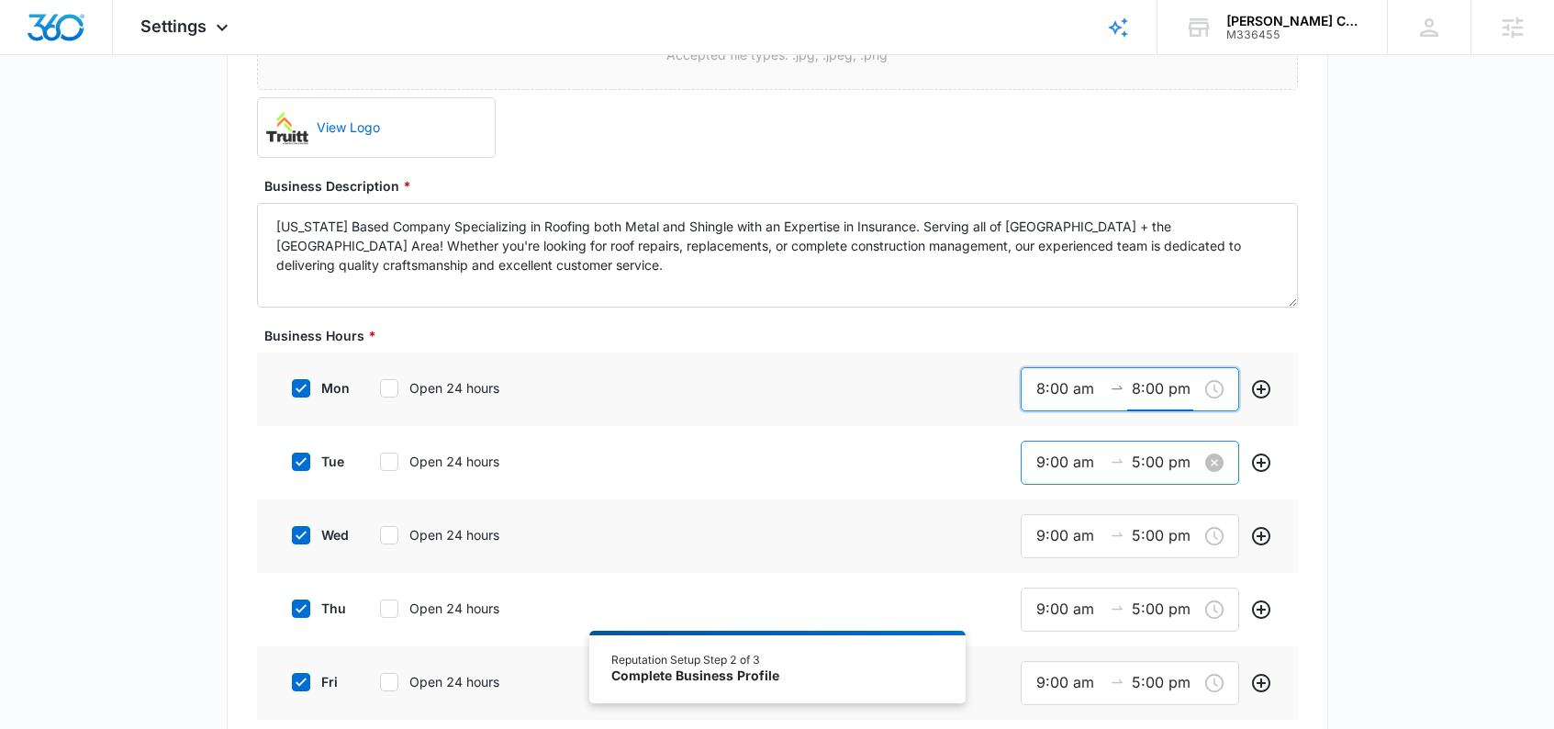
click at [1049, 473] on input "9:00 am" at bounding box center [1070, 462] width 66 height 23
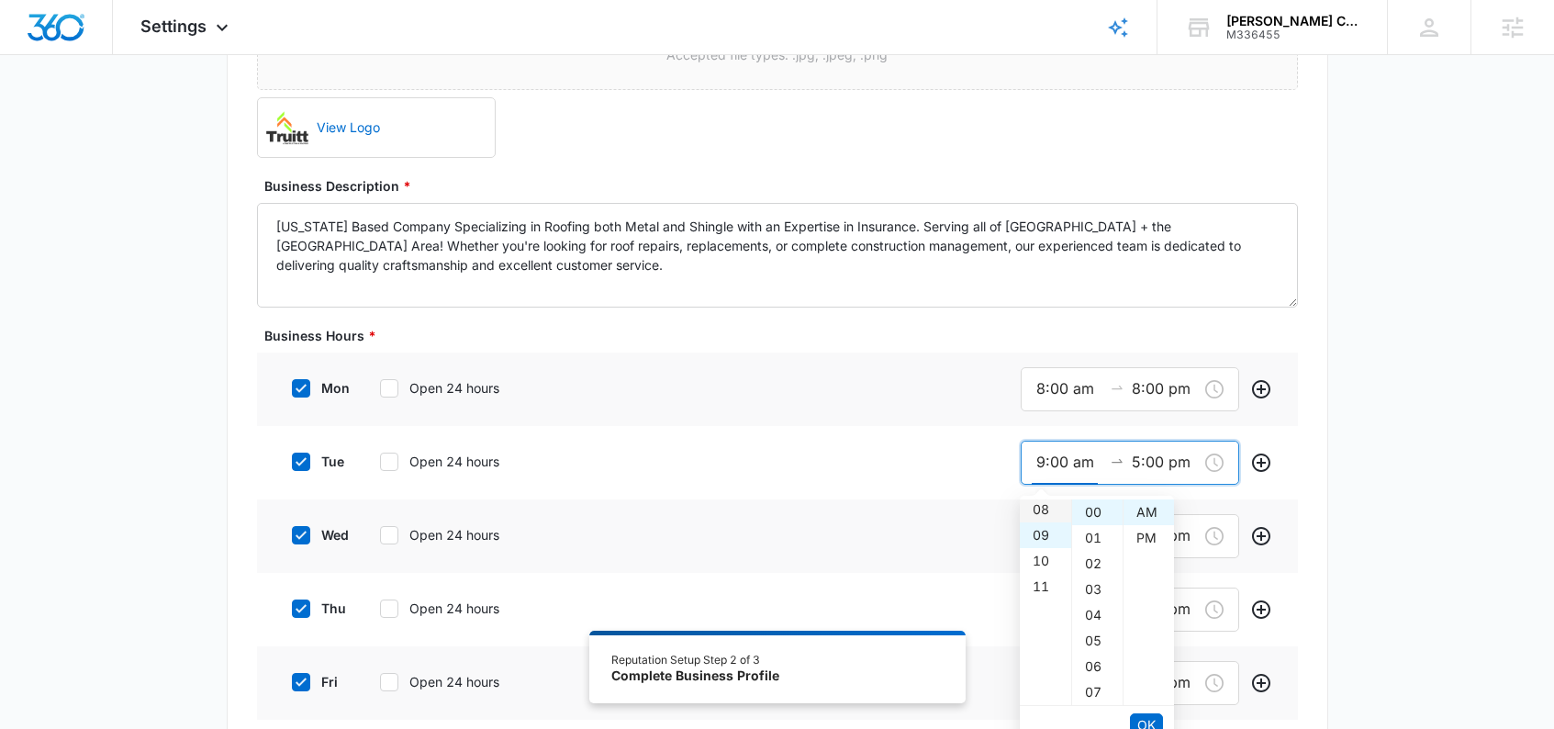
click at [1039, 506] on div "08" at bounding box center [1045, 510] width 51 height 26
type input "8:00 am"
click at [1139, 722] on span "OK" at bounding box center [1147, 725] width 18 height 20
click at [1040, 585] on div "08" at bounding box center [1045, 590] width 51 height 26
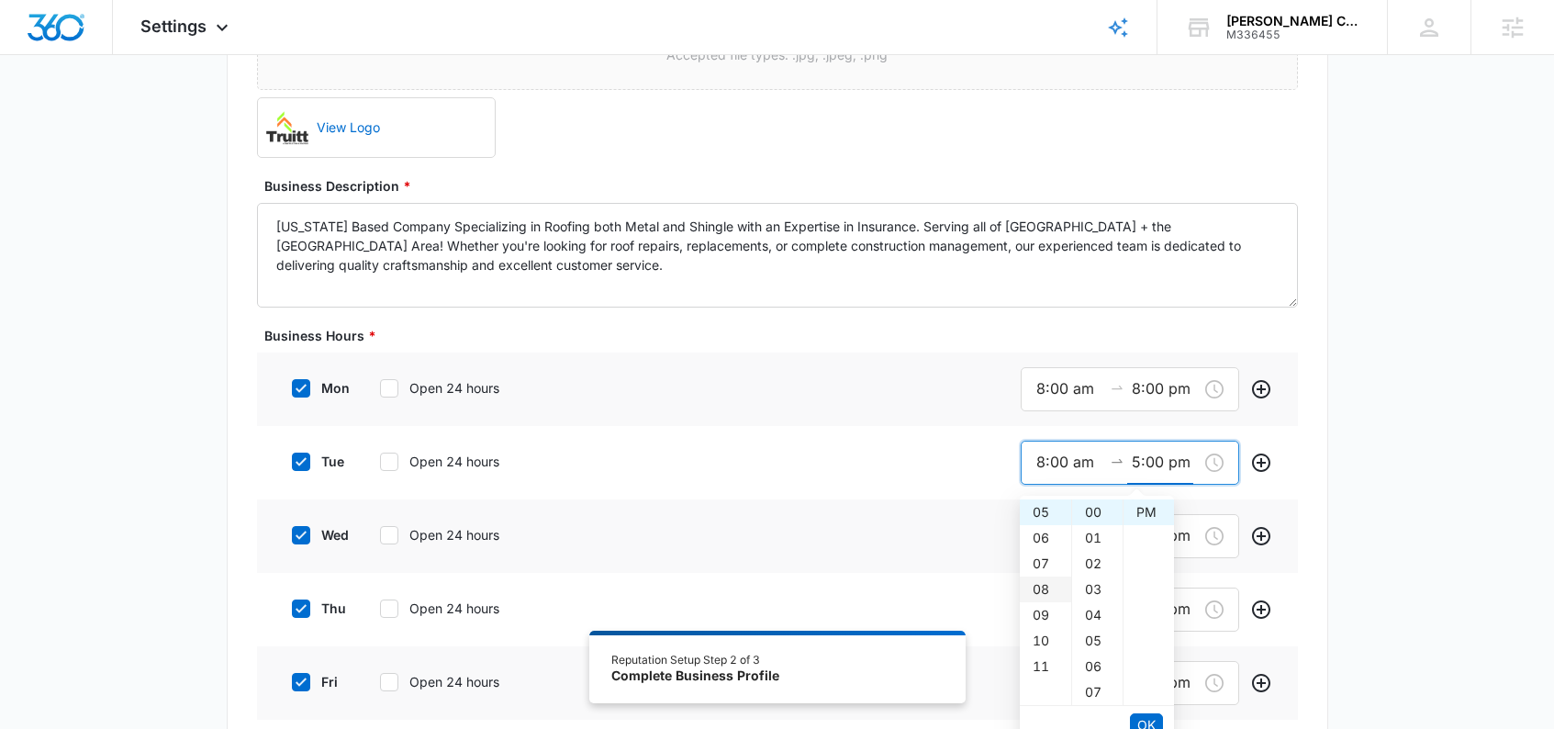
type input "8:00 pm"
click at [1145, 719] on span "OK" at bounding box center [1147, 725] width 18 height 20
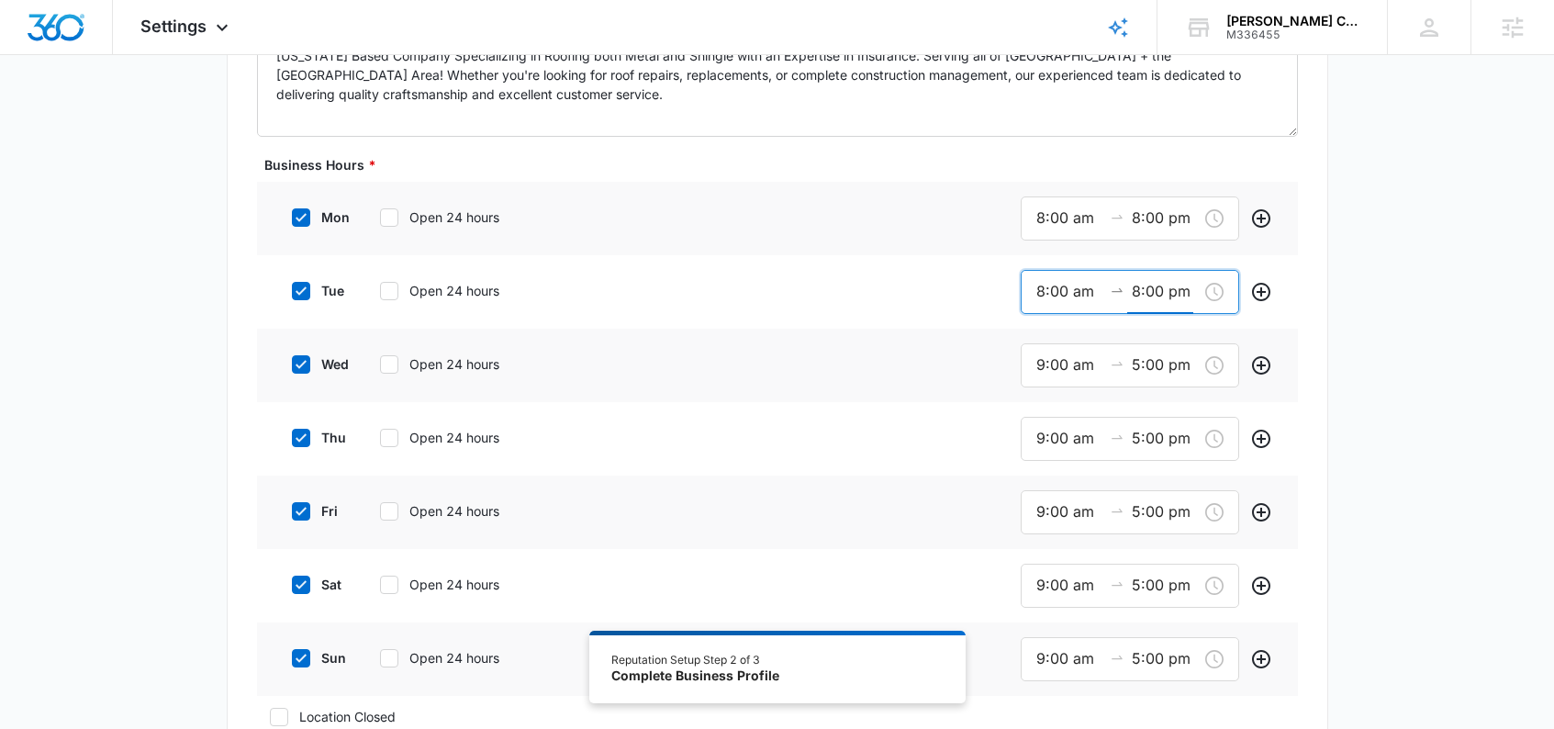
scroll to position [656, 0]
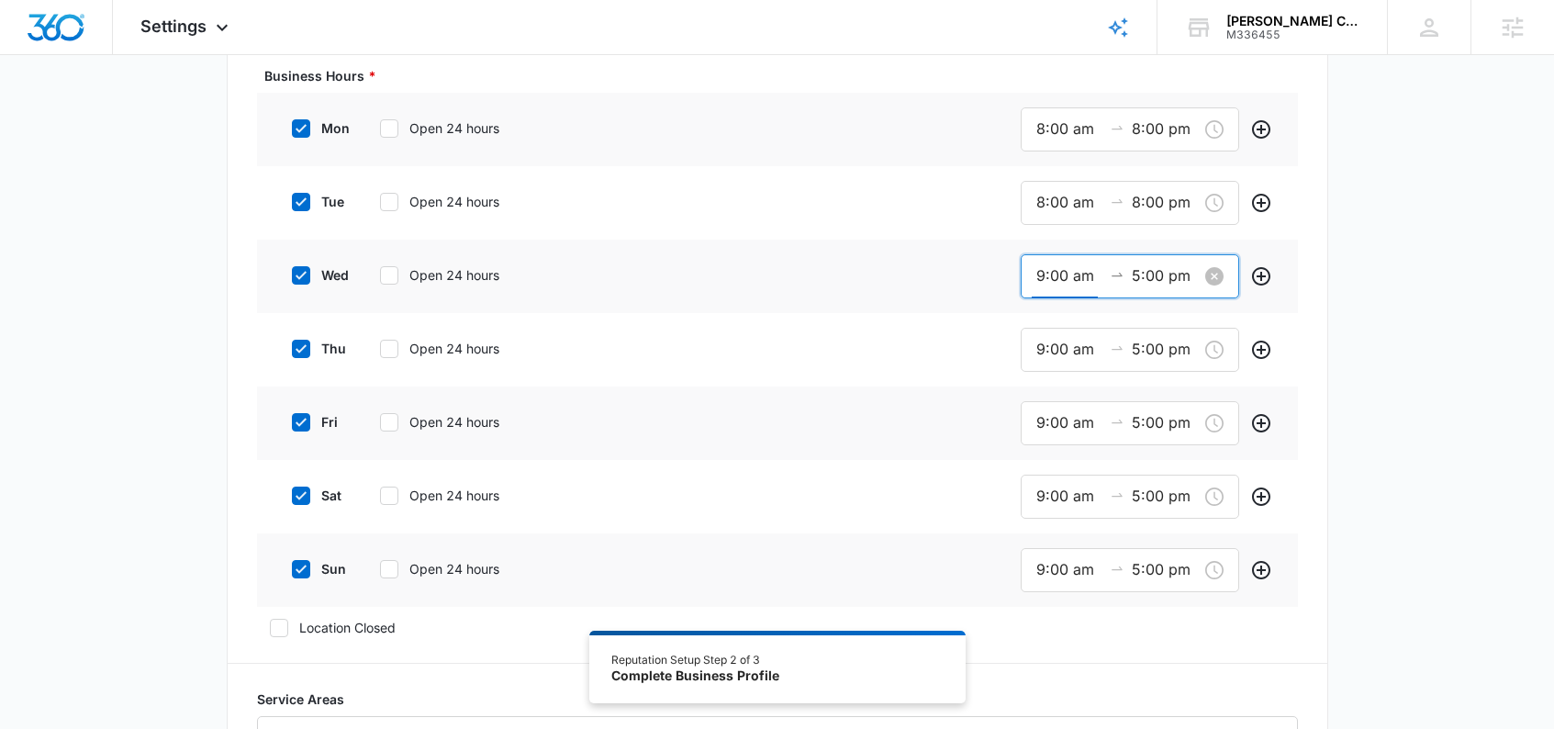
click at [1052, 273] on input "9:00 am" at bounding box center [1070, 275] width 66 height 23
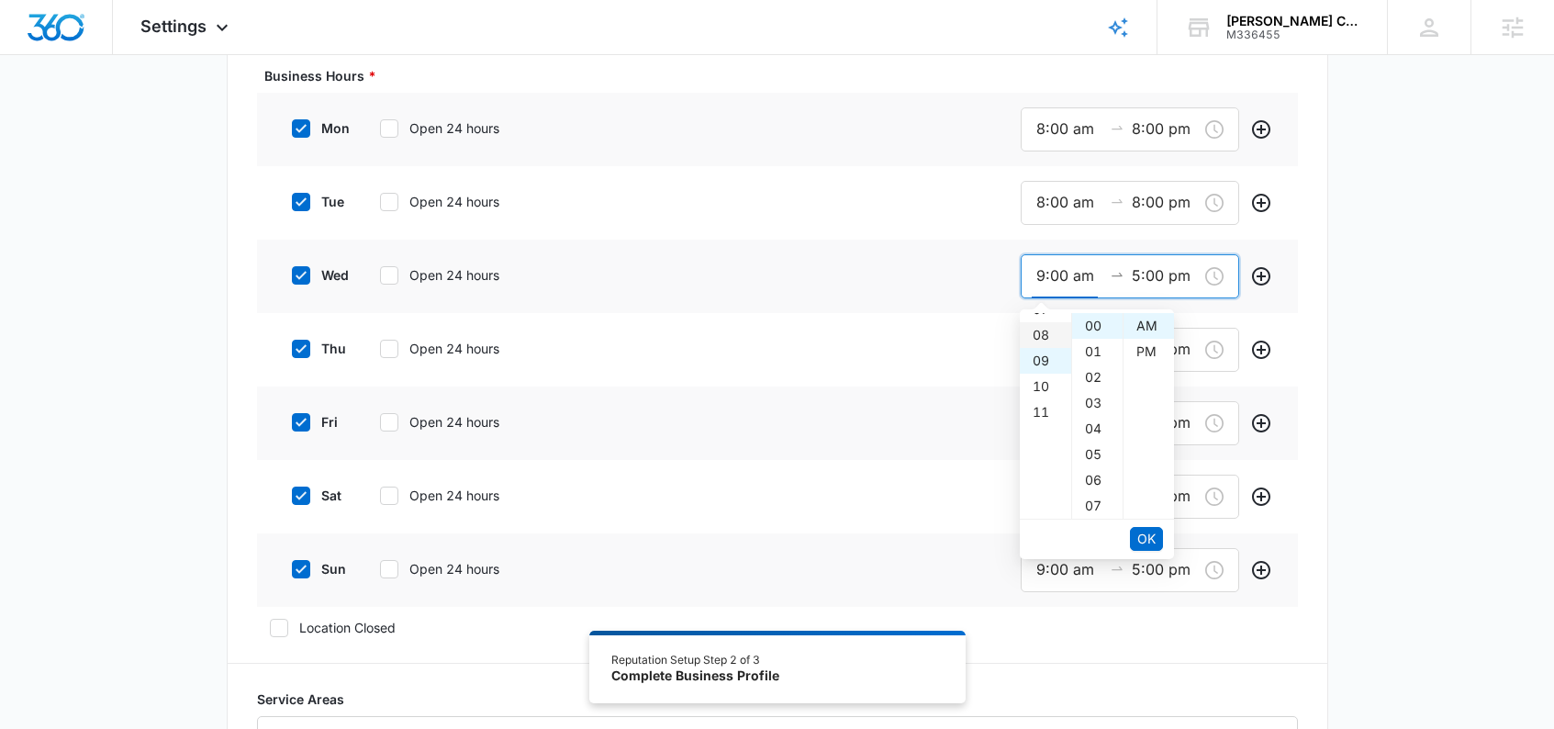
click at [1040, 333] on div "08" at bounding box center [1045, 335] width 51 height 26
type input "8:00 am"
click at [1141, 544] on span "OK" at bounding box center [1147, 539] width 18 height 20
click at [1037, 402] on div "08" at bounding box center [1045, 403] width 51 height 26
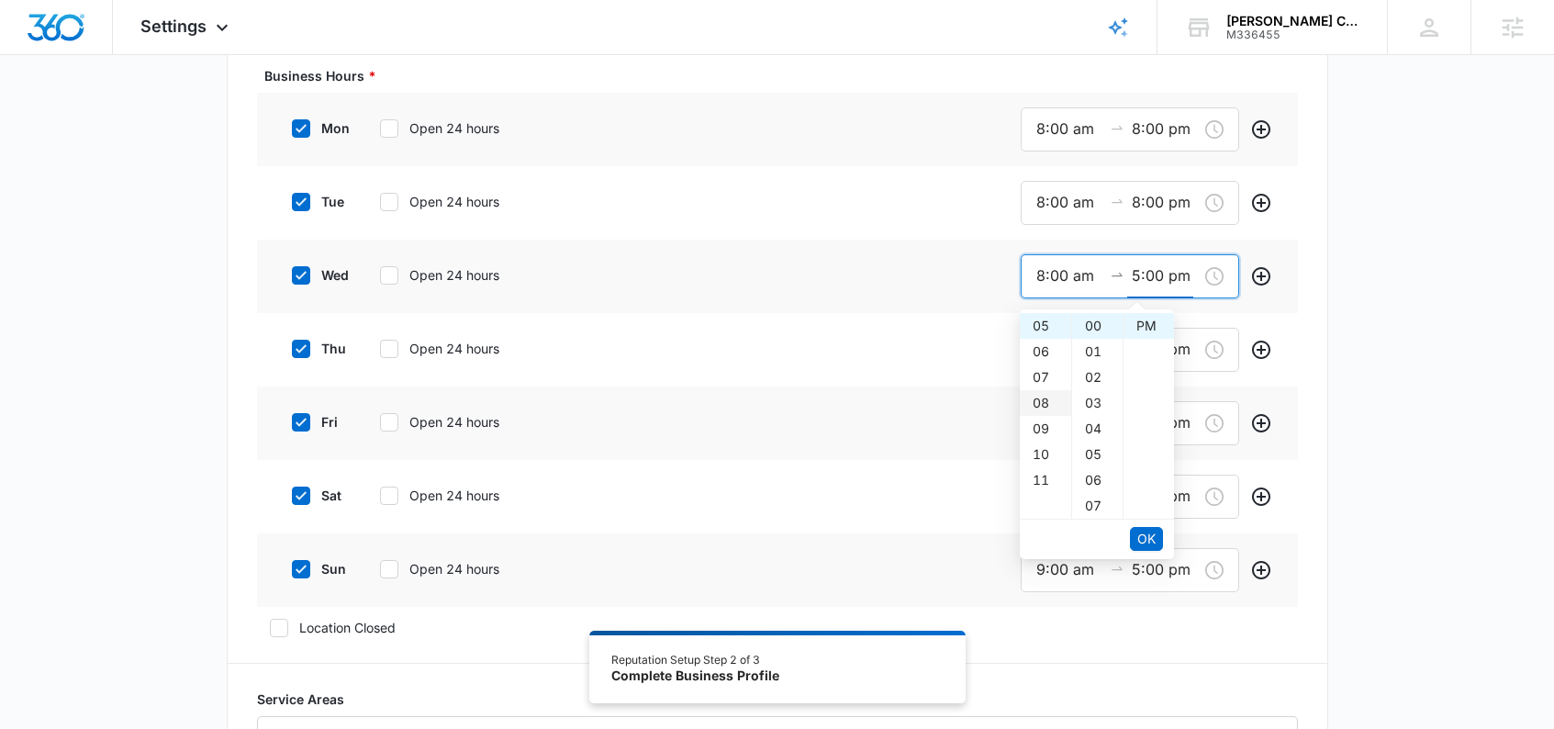
type input "8:00 pm"
click at [1156, 542] on button "OK" at bounding box center [1146, 539] width 33 height 24
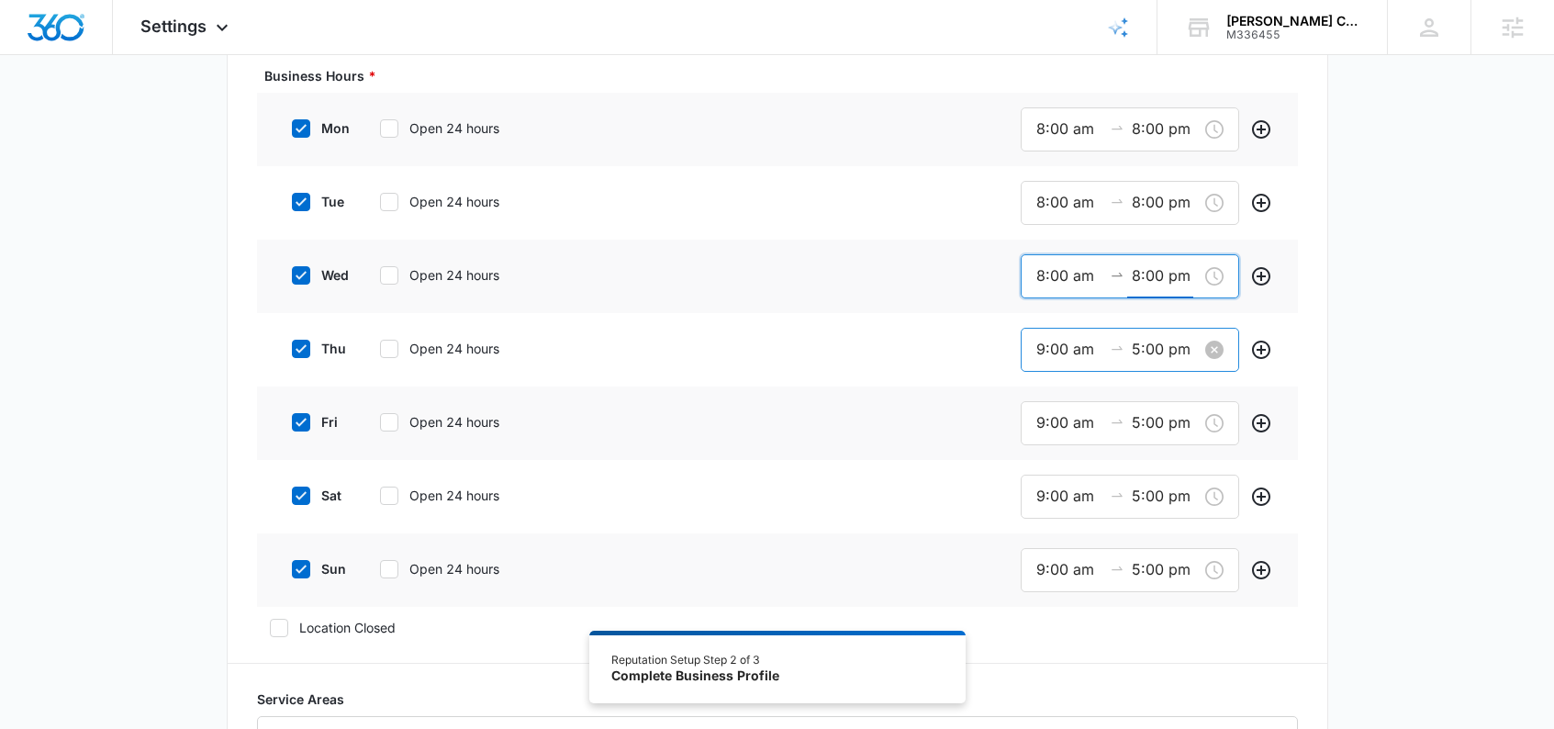
click at [1034, 356] on div "9:00 am 5:00 pm" at bounding box center [1130, 350] width 219 height 44
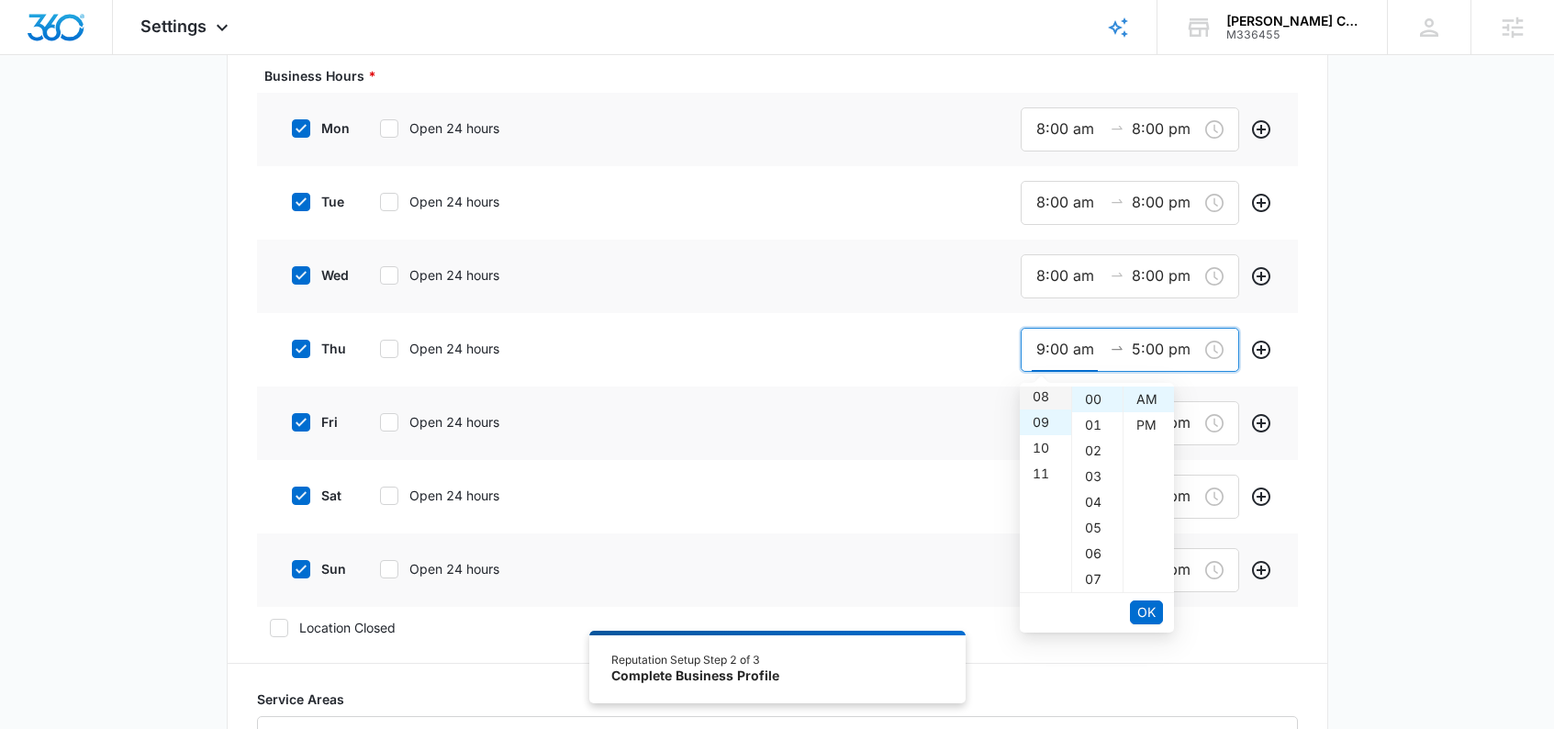
click at [1043, 396] on div "08" at bounding box center [1045, 397] width 51 height 26
type input "8:00 am"
click at [1146, 611] on span "OK" at bounding box center [1147, 612] width 18 height 20
click at [1041, 473] on div "08" at bounding box center [1045, 477] width 51 height 26
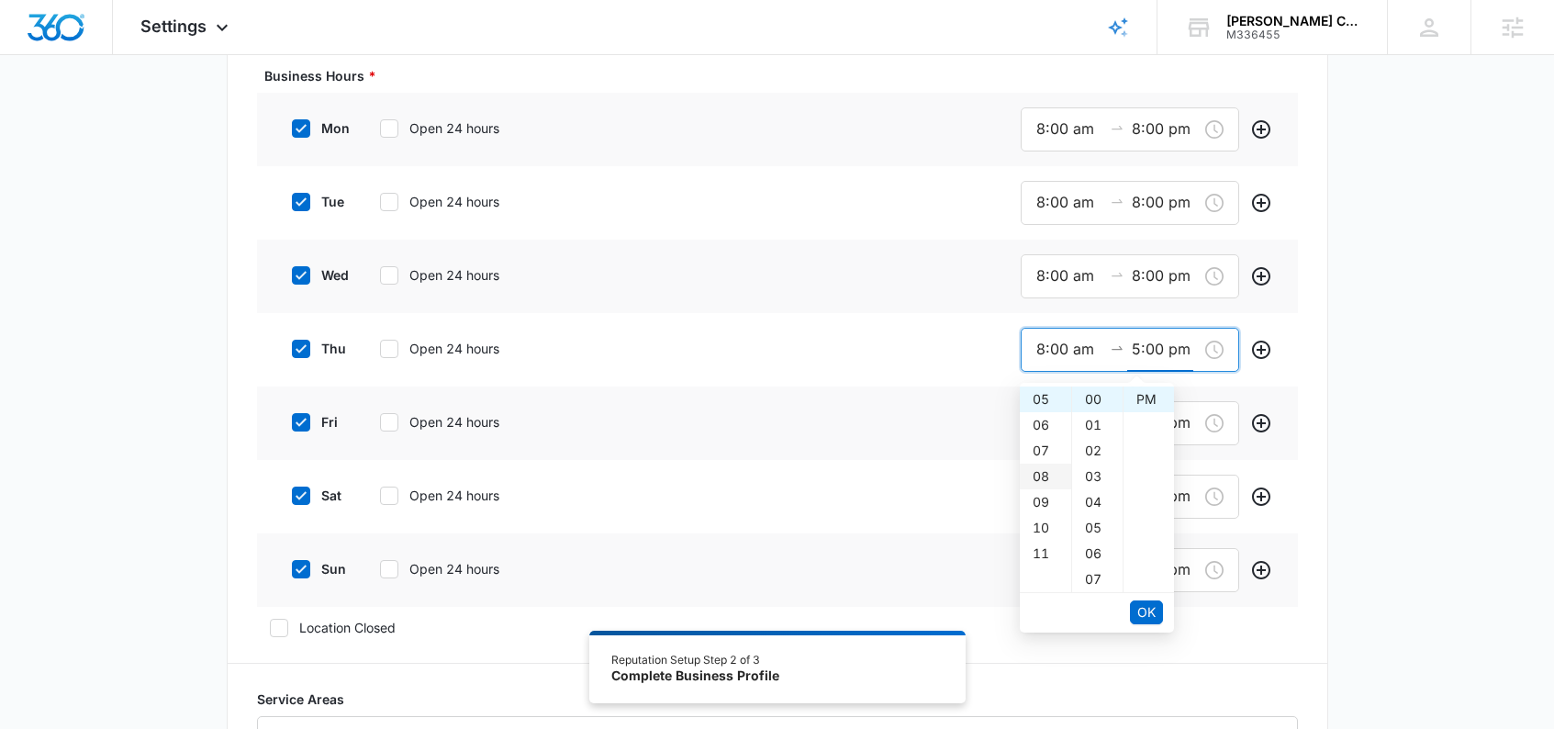
type input "8:00 pm"
click at [1149, 608] on span "OK" at bounding box center [1147, 612] width 18 height 20
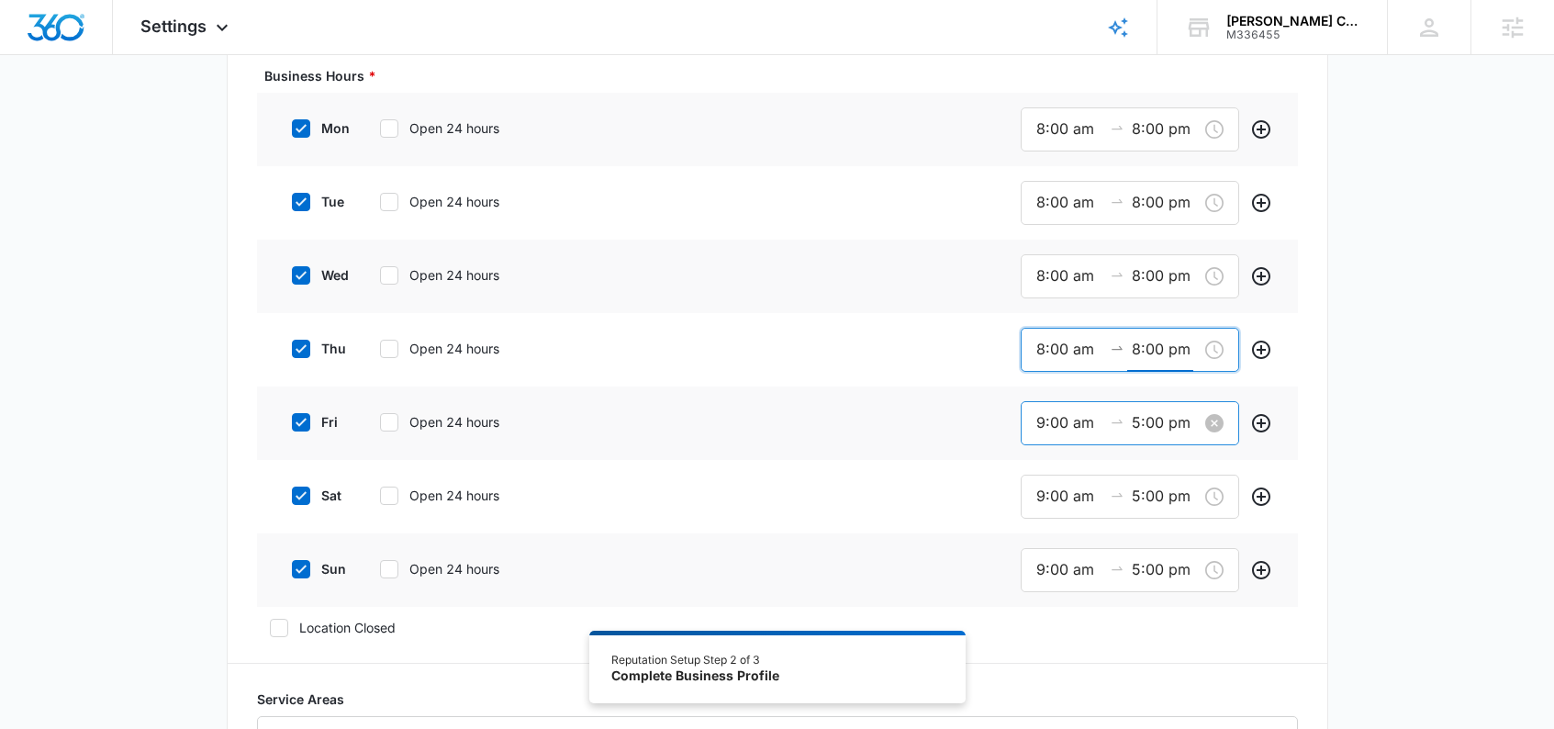
click at [1038, 420] on input "9:00 am" at bounding box center [1070, 422] width 66 height 23
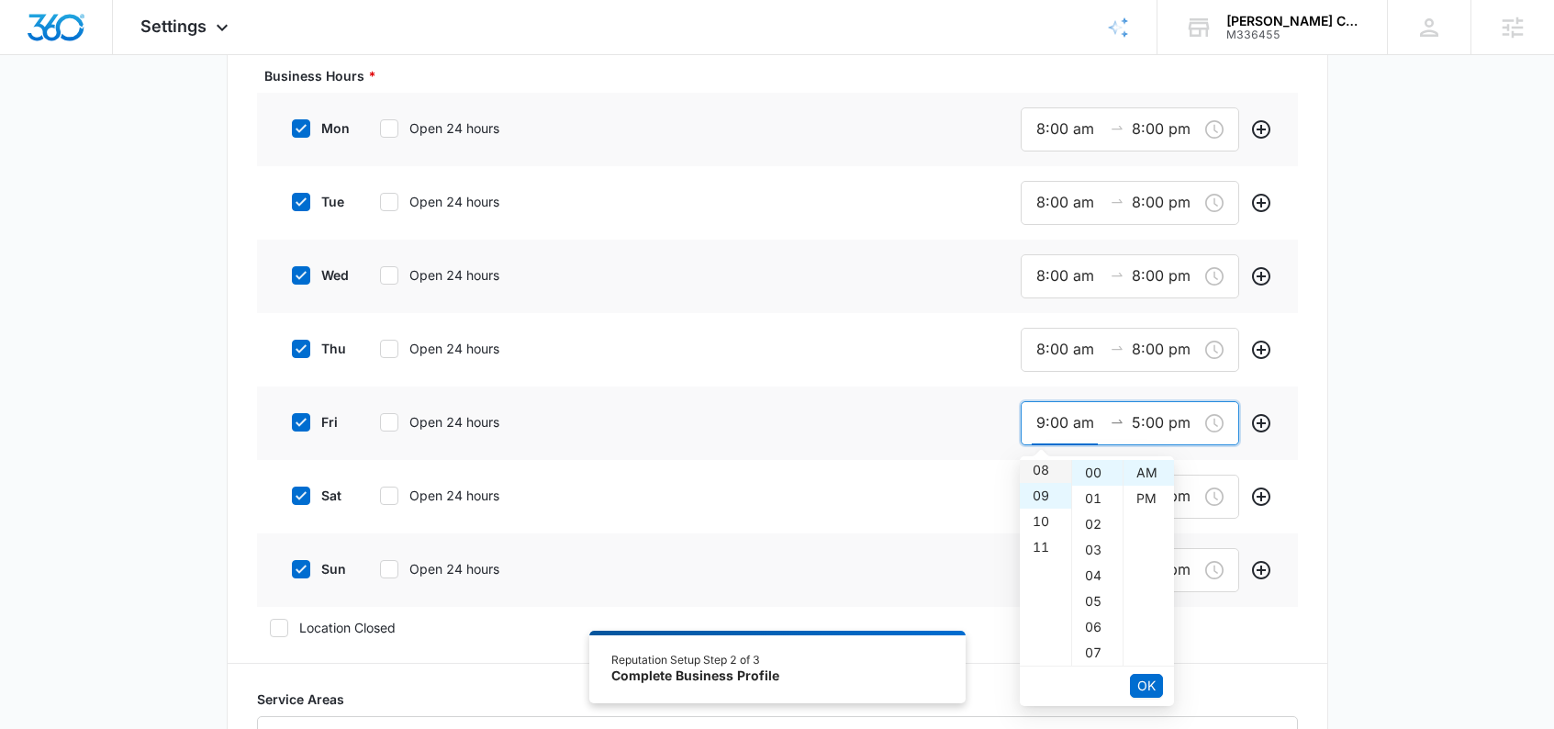
click at [1047, 472] on div "08" at bounding box center [1045, 470] width 51 height 26
type input "8:00 am"
click at [1145, 679] on span "OK" at bounding box center [1147, 686] width 18 height 20
click at [1038, 547] on div "08" at bounding box center [1045, 550] width 51 height 26
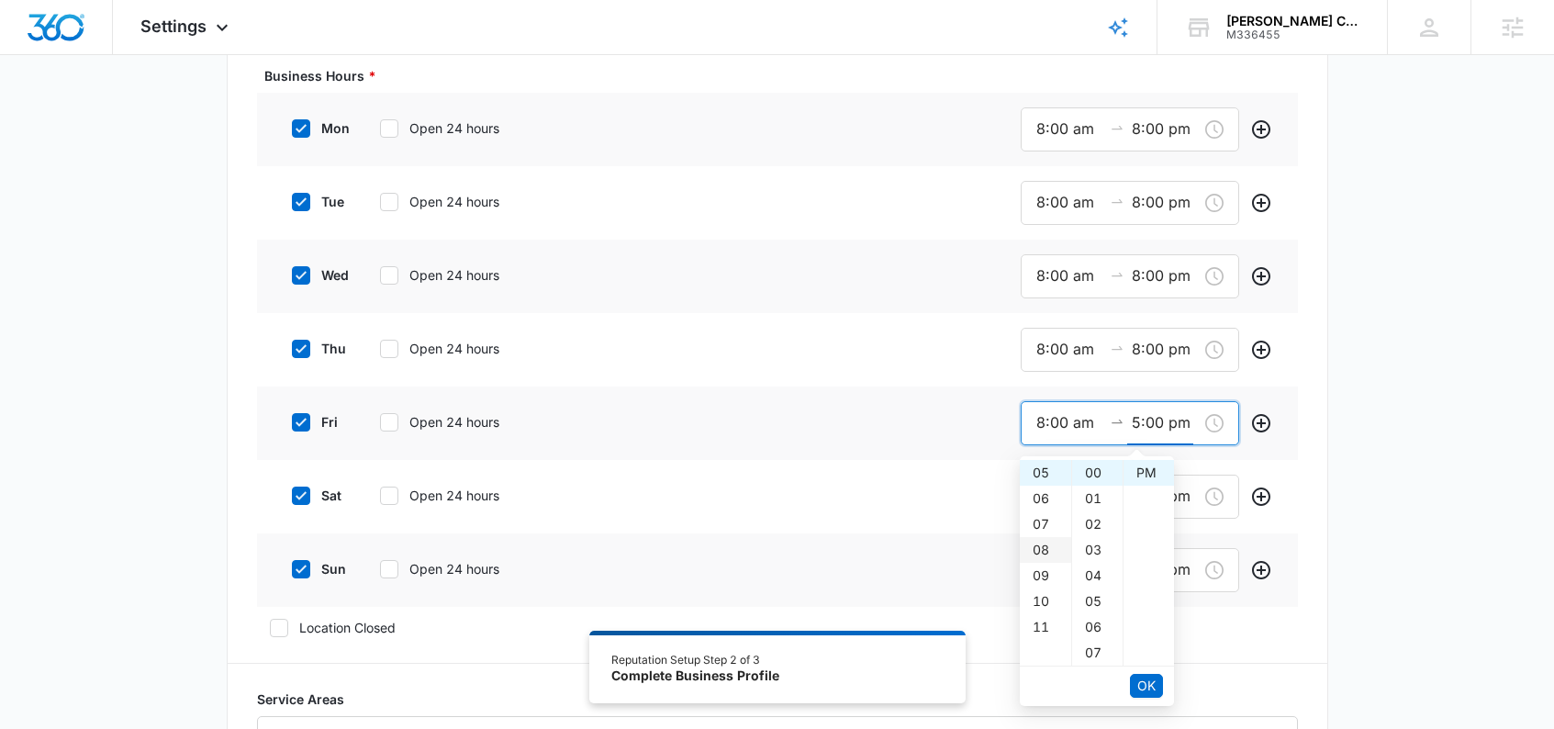
type input "8:00 pm"
click at [1145, 683] on span "OK" at bounding box center [1147, 686] width 18 height 20
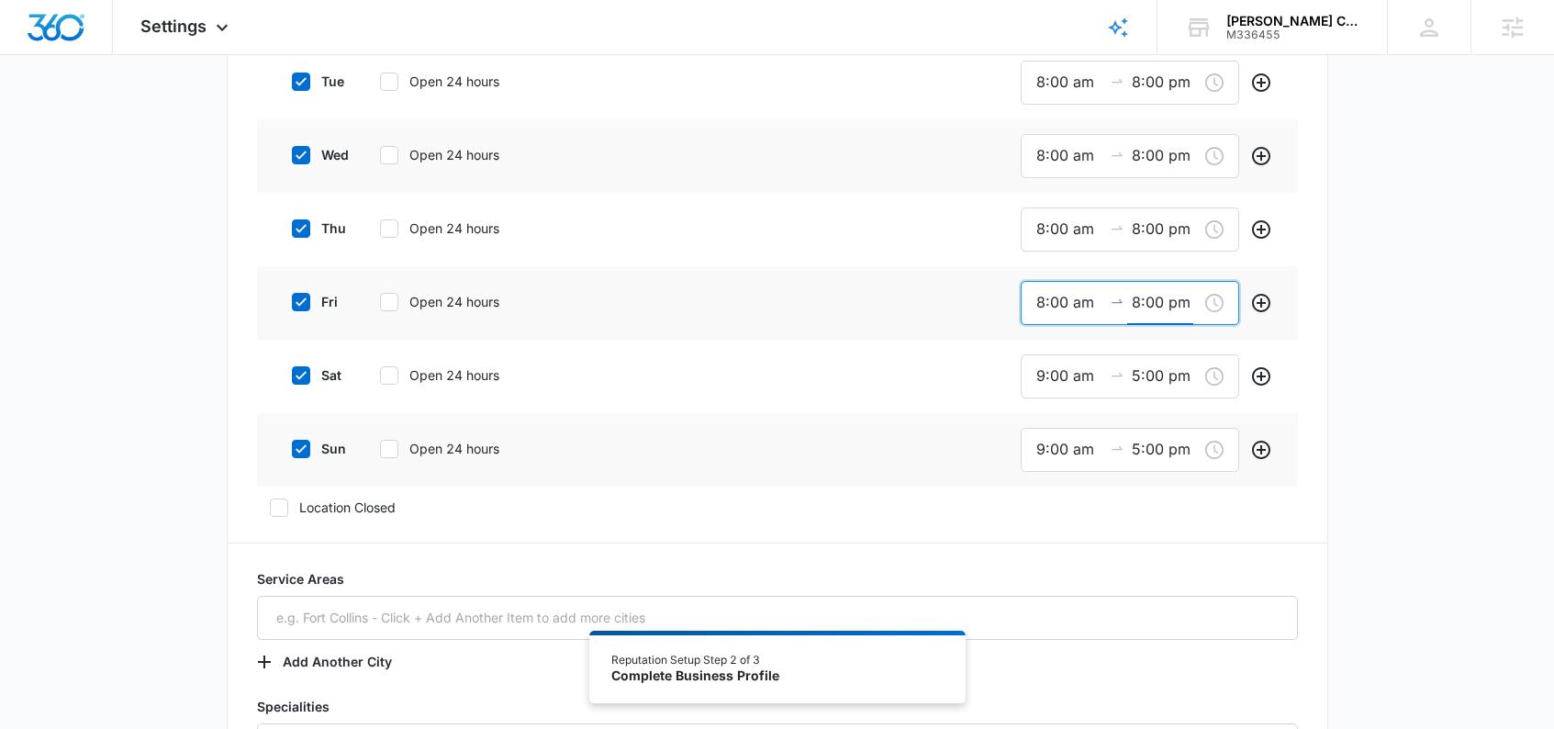
scroll to position [777, 0]
click at [1062, 378] on input "9:00 am" at bounding box center [1070, 375] width 66 height 23
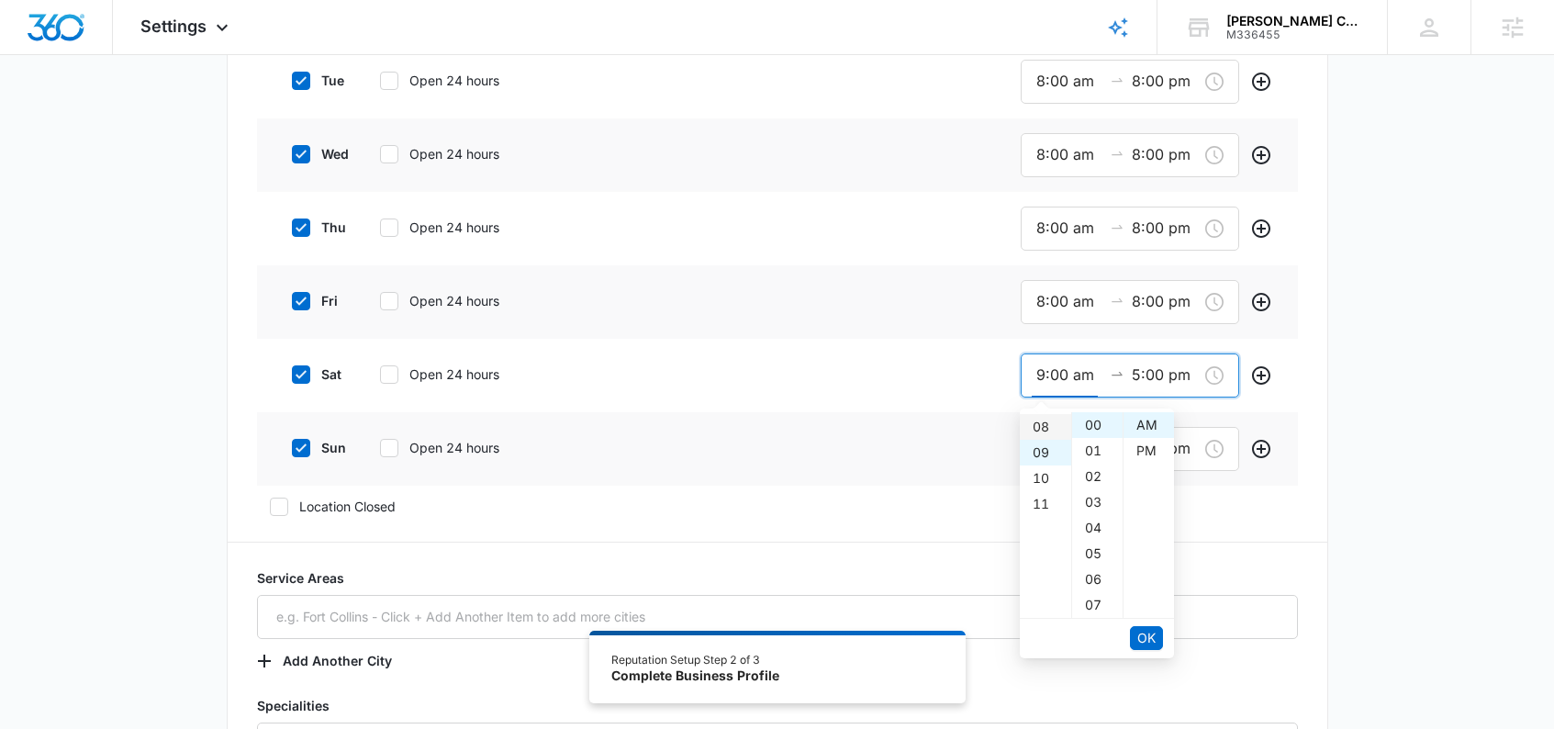
click at [1041, 432] on div "08" at bounding box center [1045, 427] width 51 height 26
type input "8:00 am"
click at [1141, 632] on span "OK" at bounding box center [1147, 638] width 18 height 20
click at [1040, 505] on div "08" at bounding box center [1045, 502] width 51 height 26
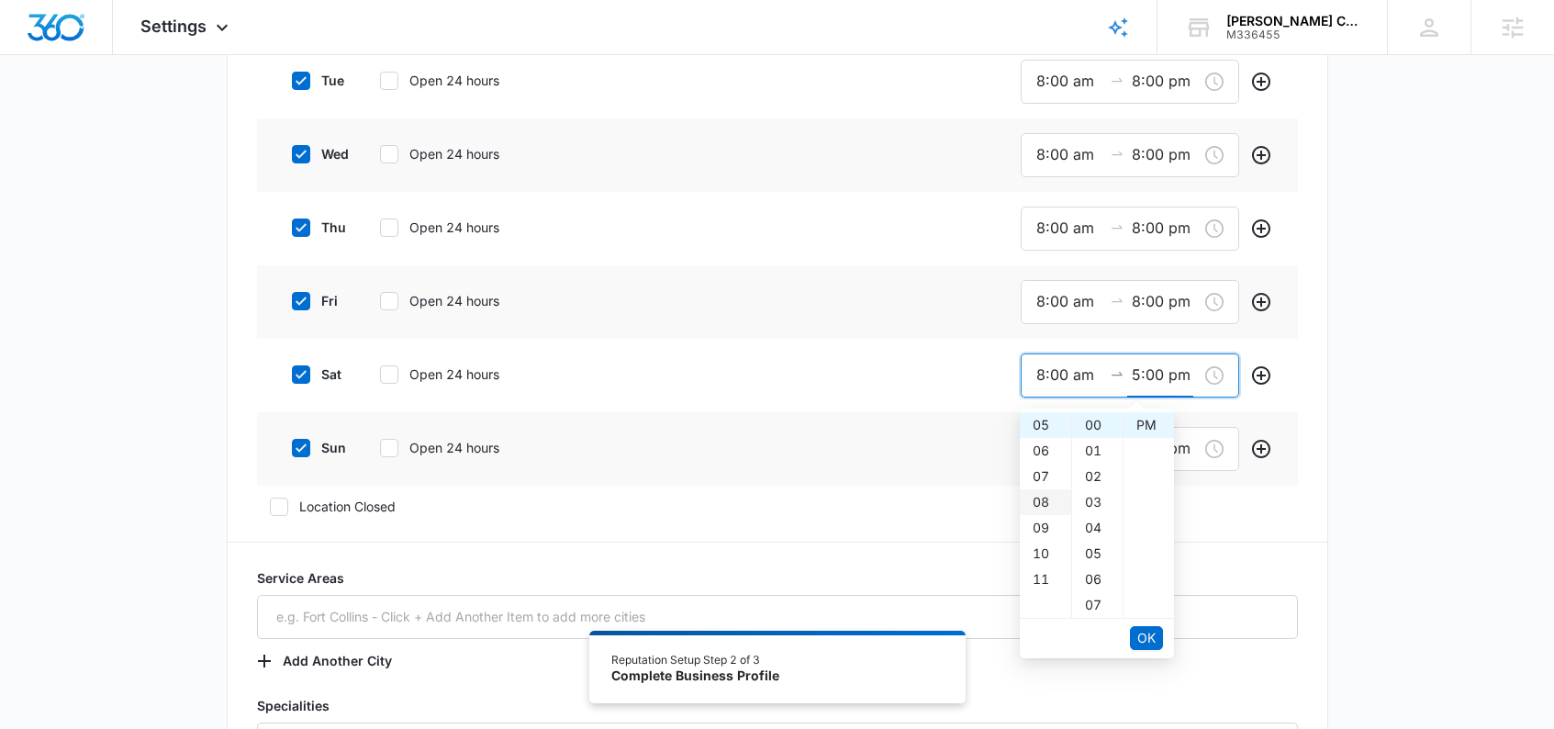
type input "8:00 pm"
click at [1149, 643] on span "OK" at bounding box center [1147, 638] width 18 height 20
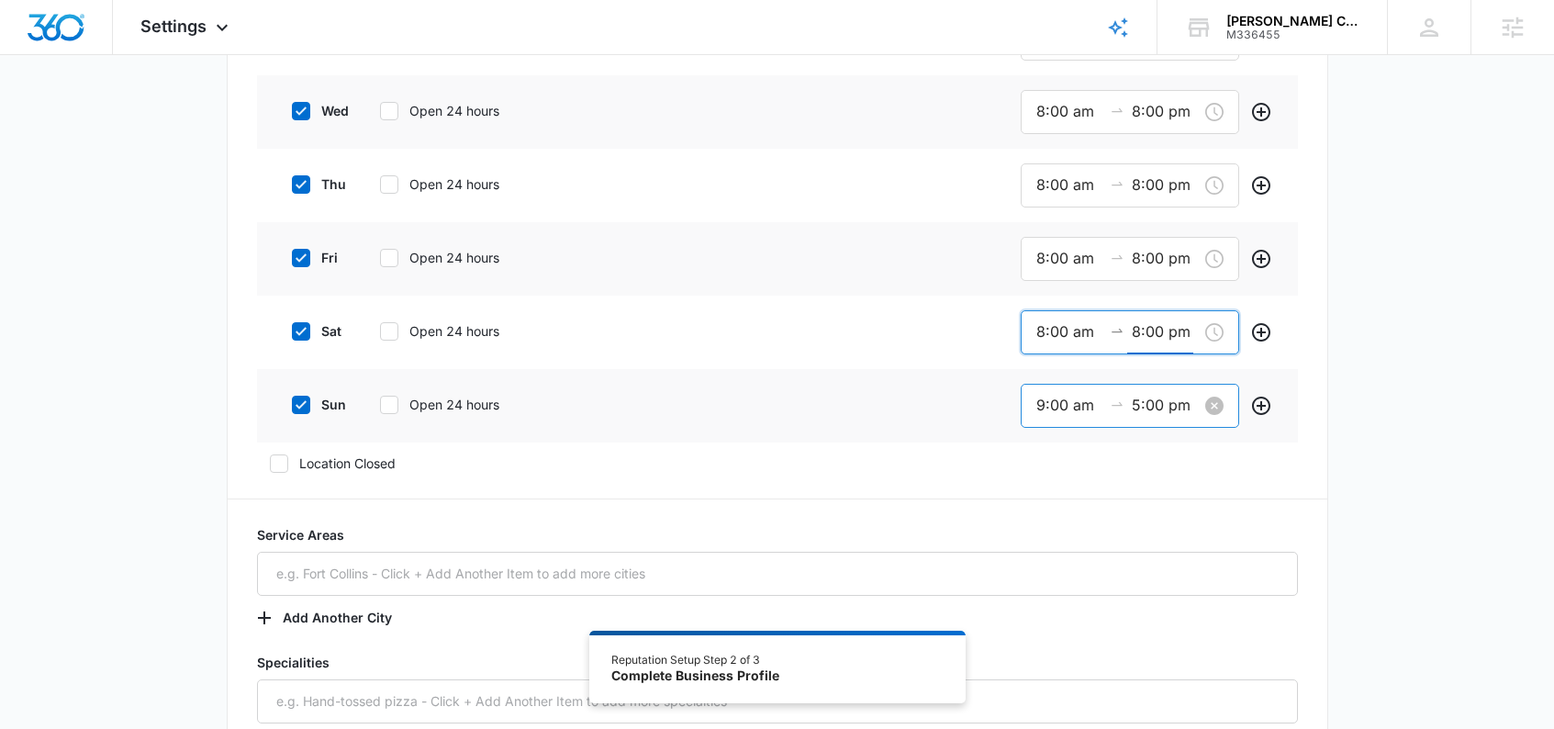
click at [1037, 402] on div "9:00 am" at bounding box center [1070, 405] width 66 height 23
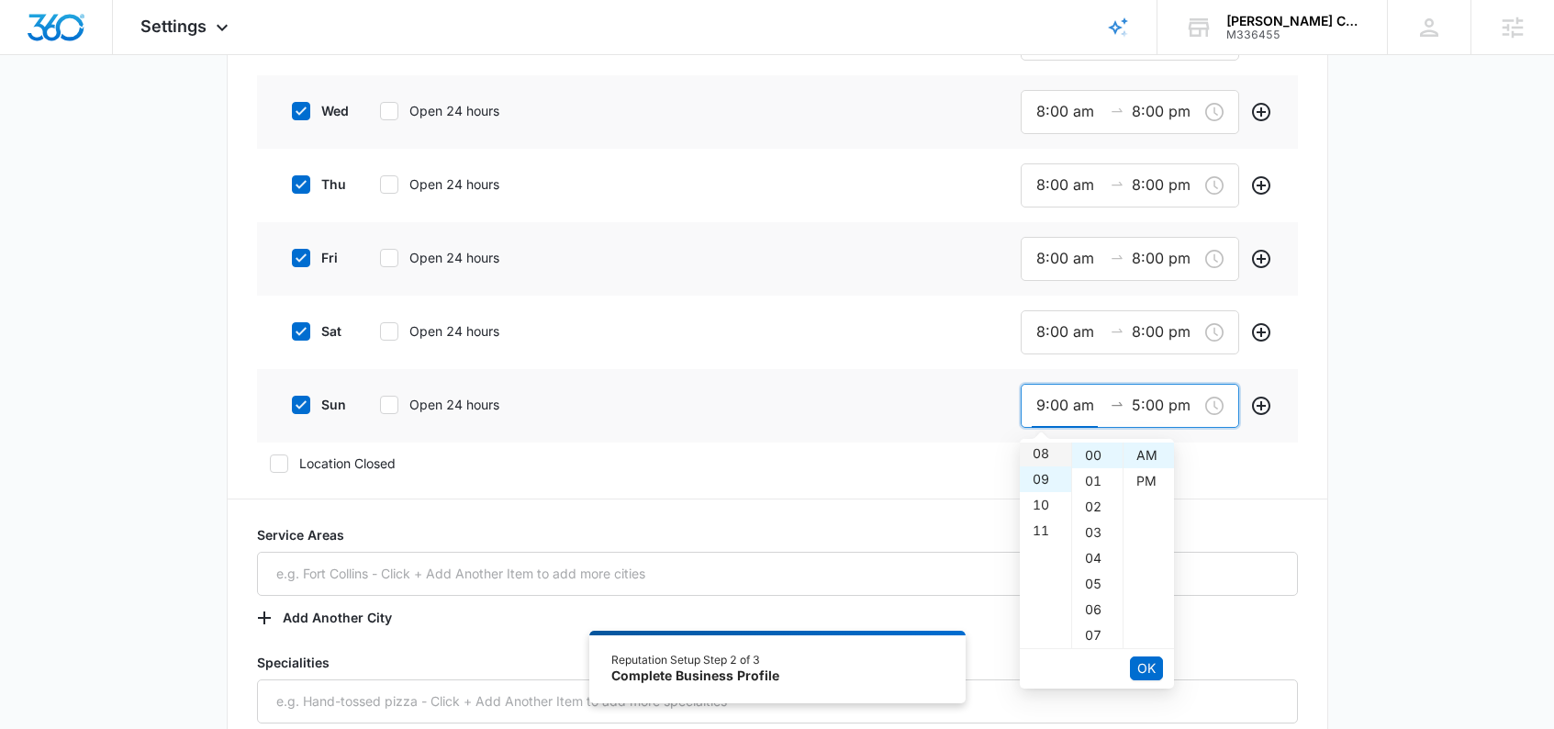
click at [1040, 463] on div "08" at bounding box center [1045, 454] width 51 height 26
type input "8:00 am"
click at [1138, 664] on span "OK" at bounding box center [1147, 668] width 18 height 20
click at [1040, 528] on div "08" at bounding box center [1045, 533] width 51 height 26
type input "8:00 pm"
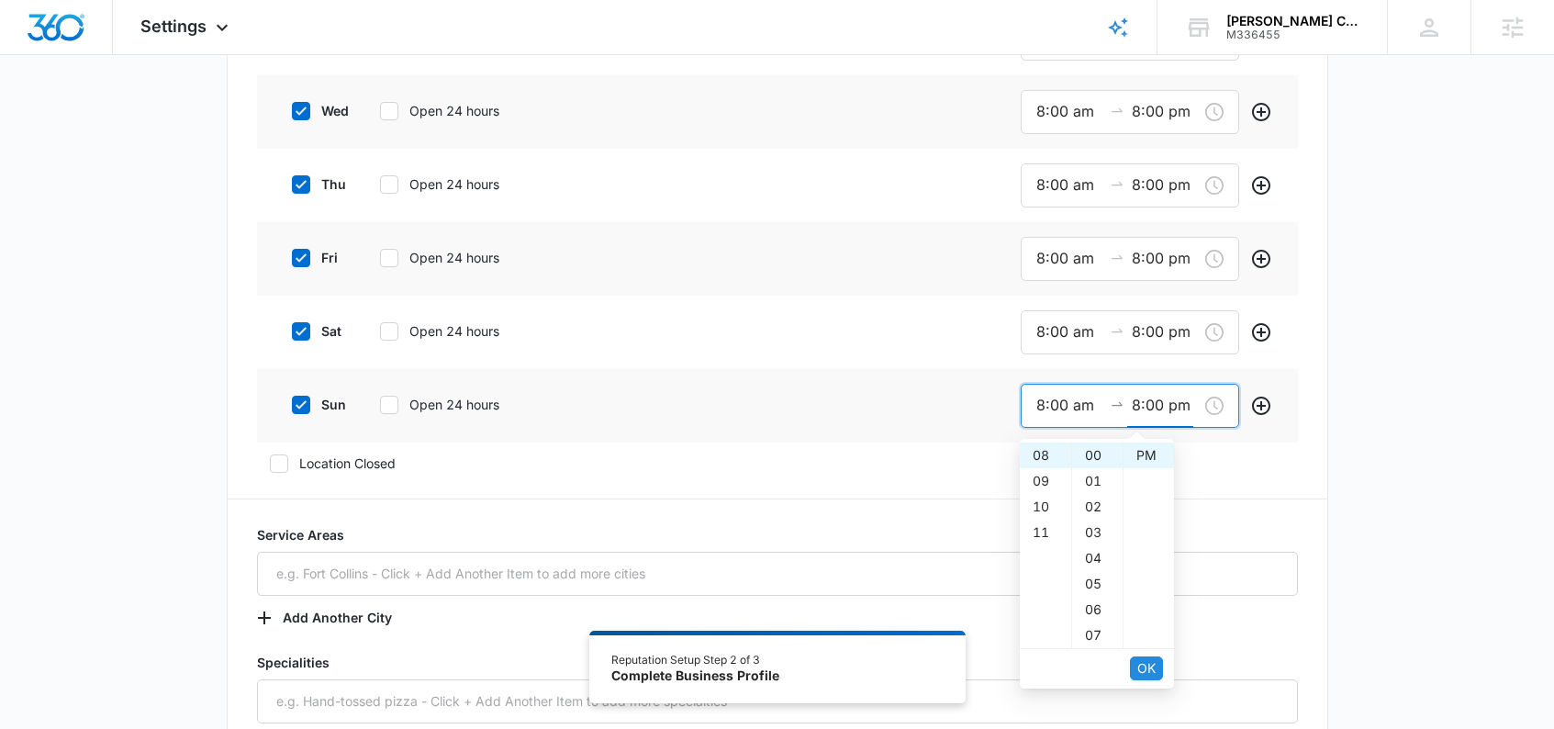
click at [1151, 665] on span "OK" at bounding box center [1147, 668] width 18 height 20
click at [1408, 499] on div "Additional Info Public Email [EMAIL_ADDRESS][DOMAIN_NAME] This will be displaye…" at bounding box center [777, 221] width 1554 height 1855
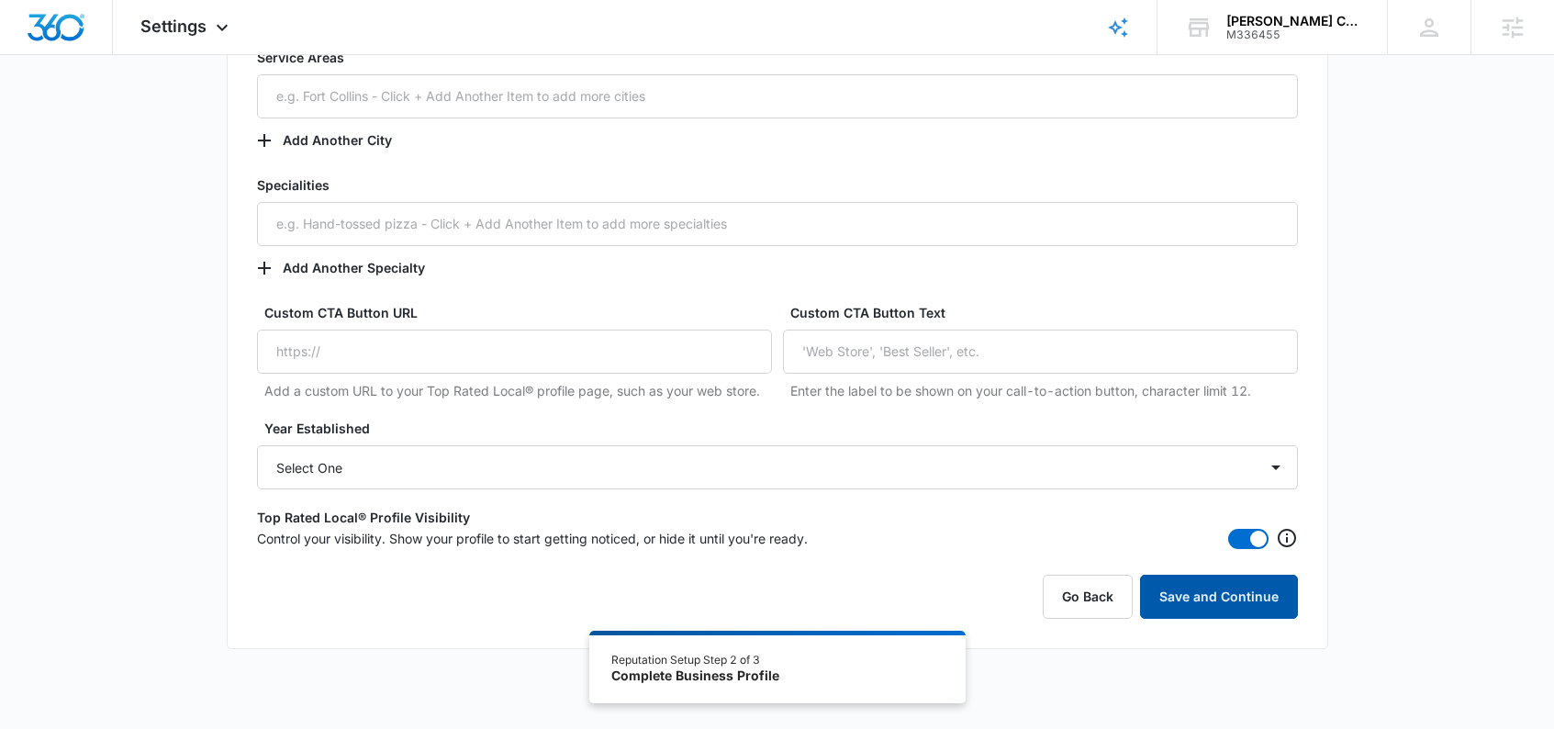
click at [1239, 598] on button "Save and Continue" at bounding box center [1219, 597] width 158 height 44
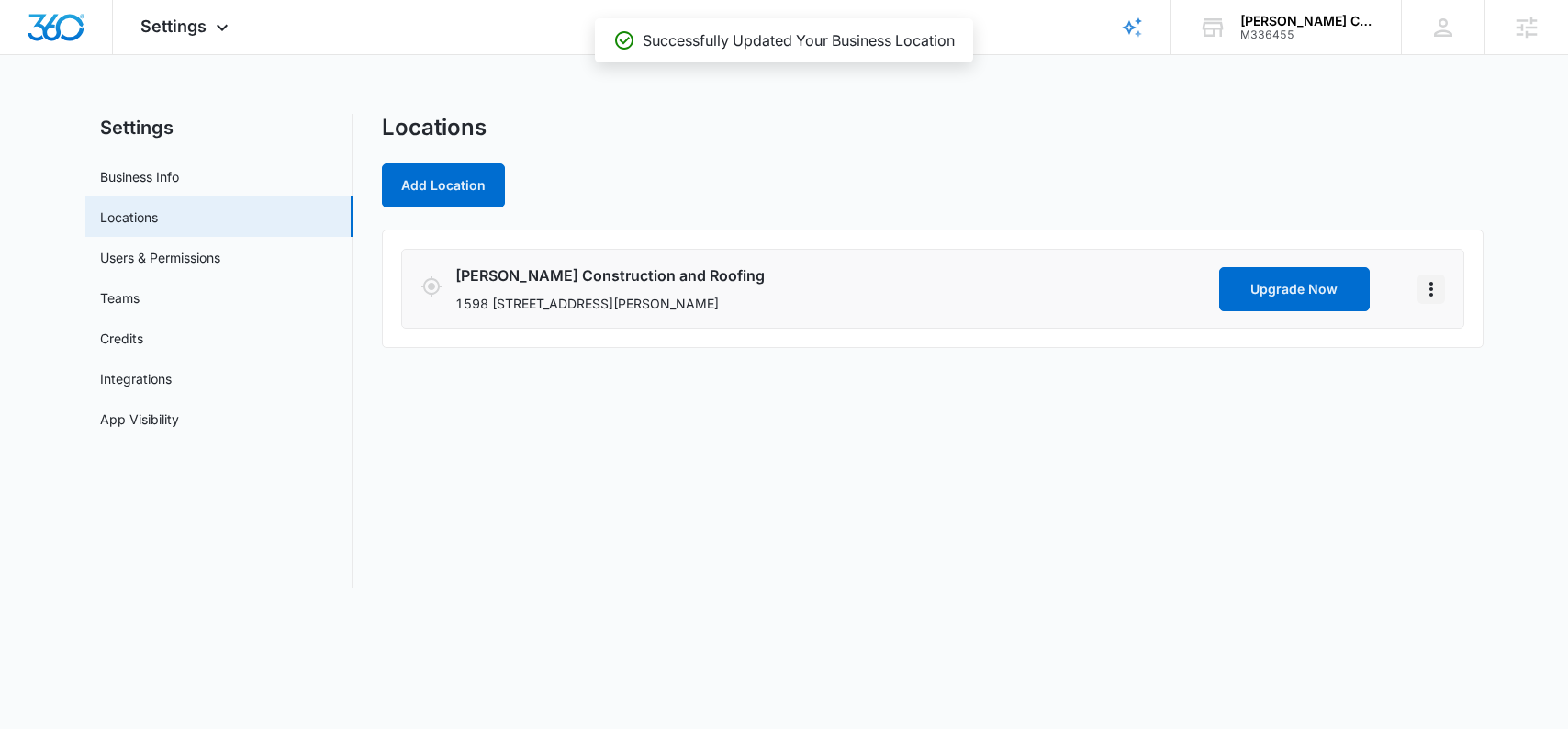
click at [1425, 281] on icon "Actions" at bounding box center [1431, 289] width 22 height 22
click at [1450, 348] on link "Edit" at bounding box center [1452, 340] width 23 height 16
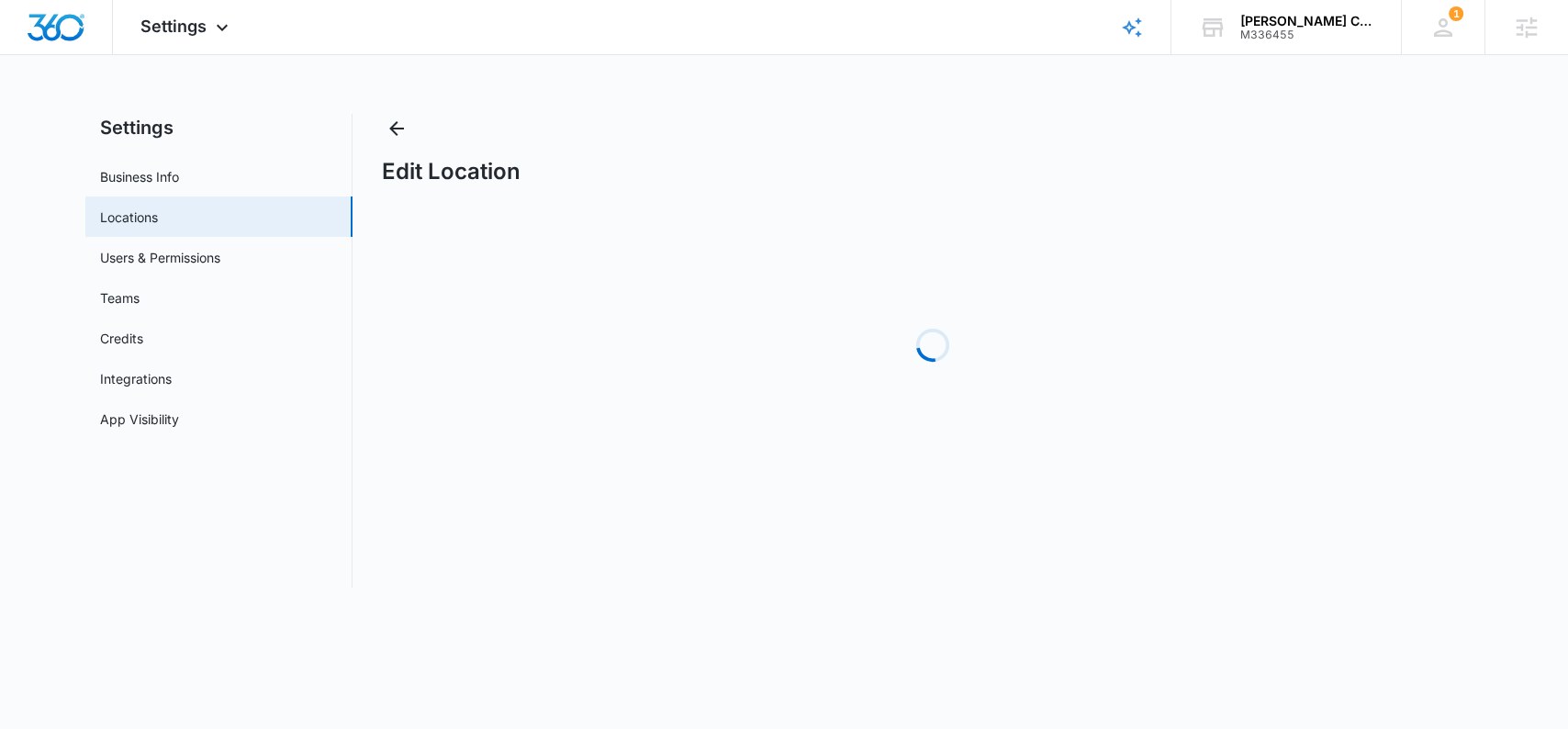
select select "[US_STATE]"
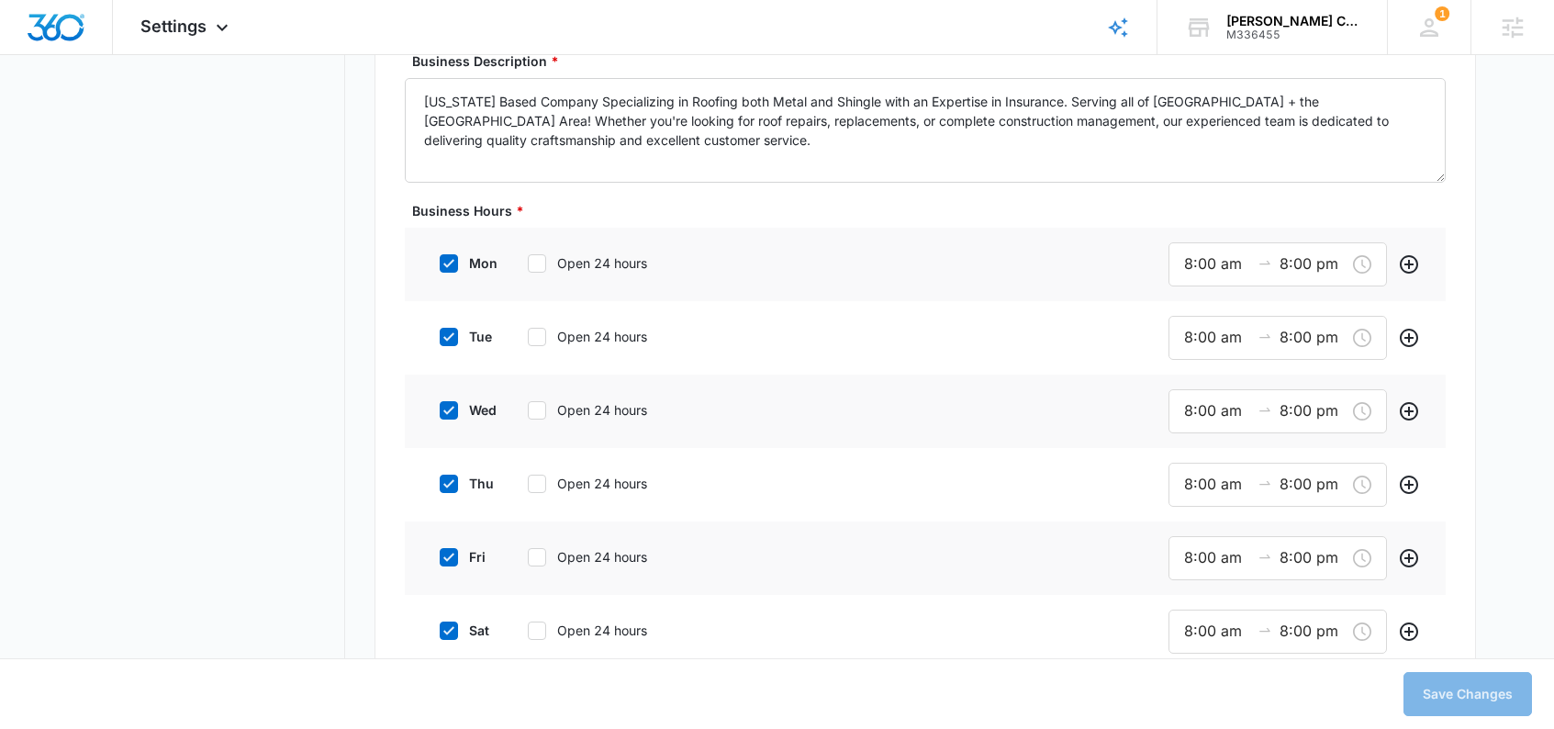
scroll to position [1497, 0]
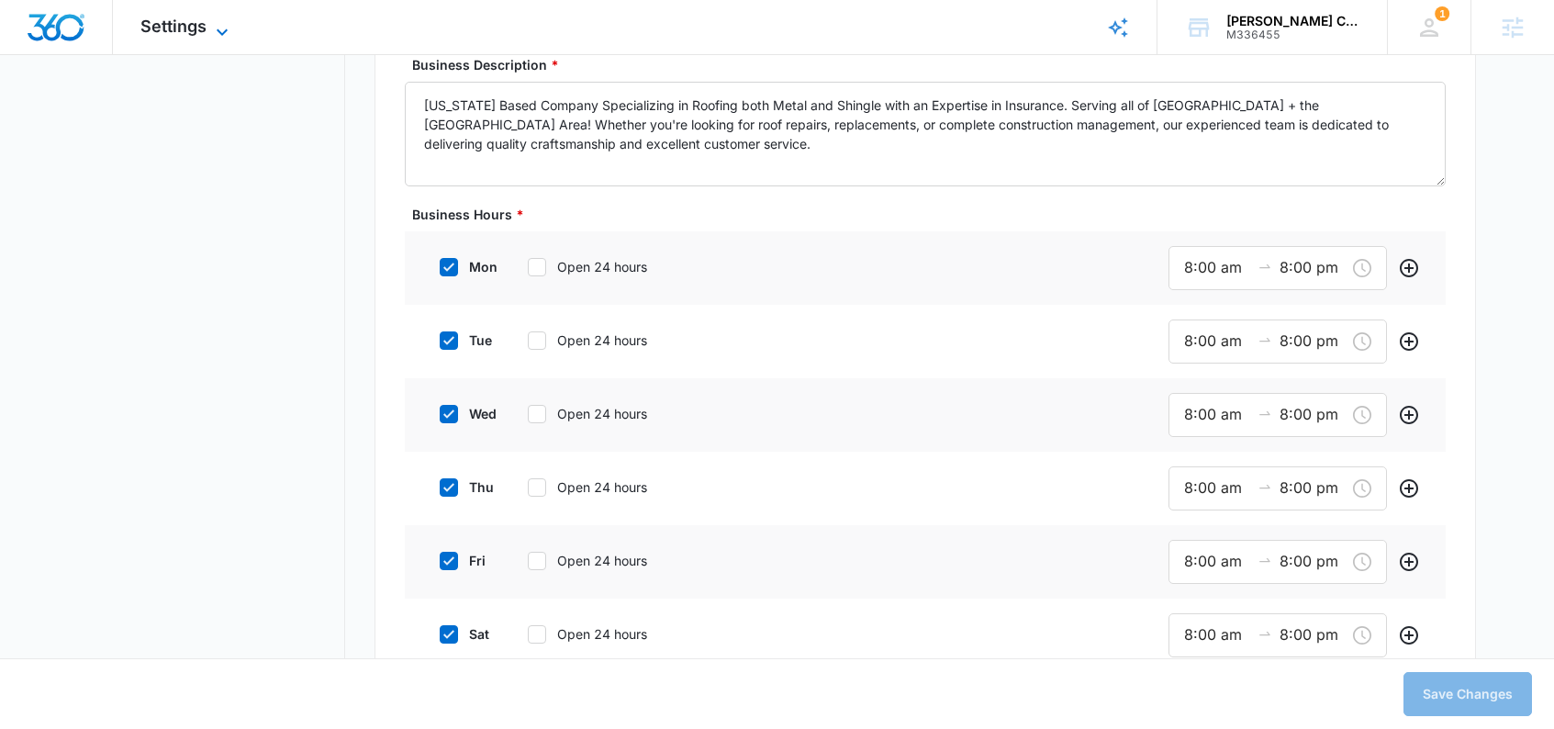
click at [194, 29] on span "Settings" at bounding box center [173, 26] width 66 height 19
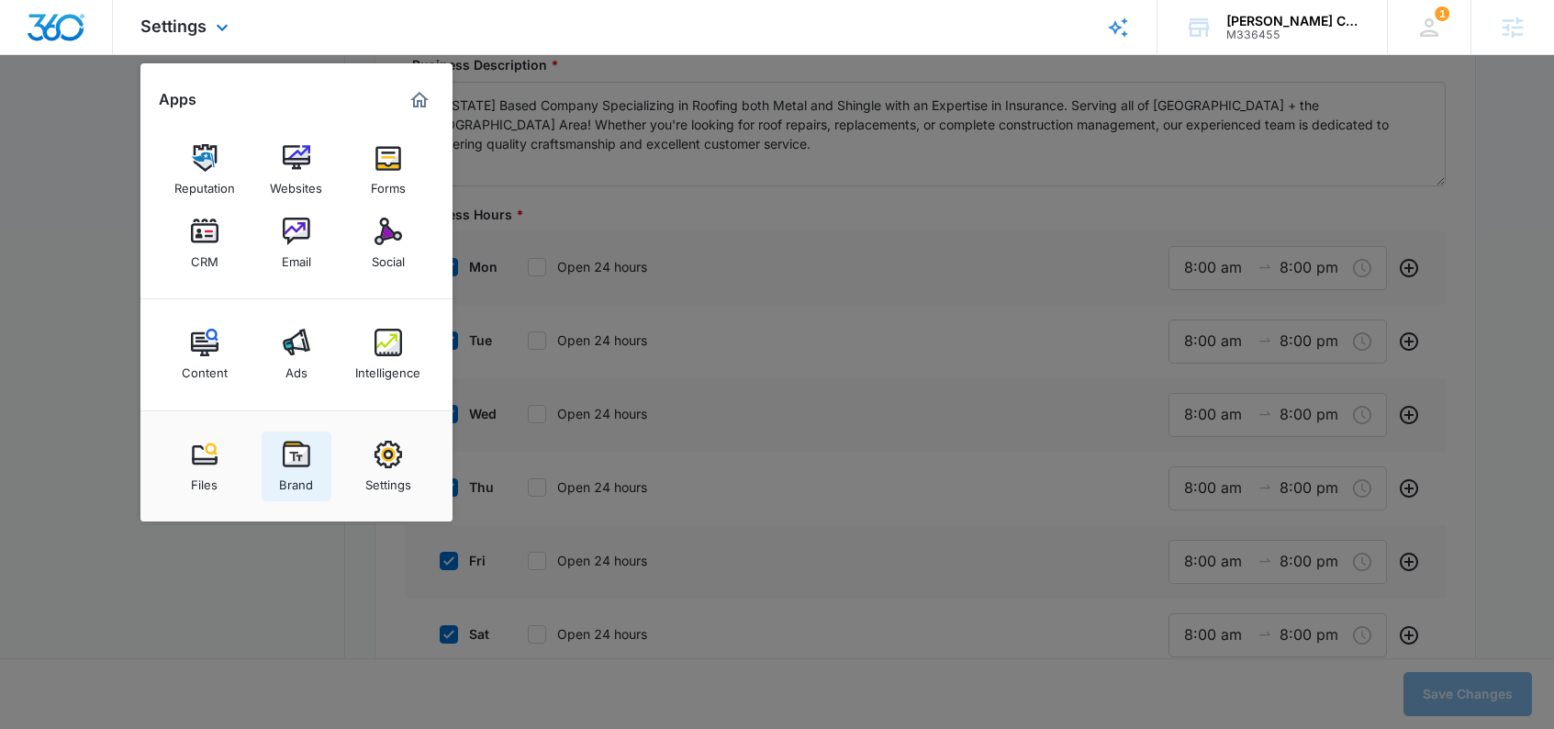
click at [294, 449] on img at bounding box center [297, 455] width 28 height 28
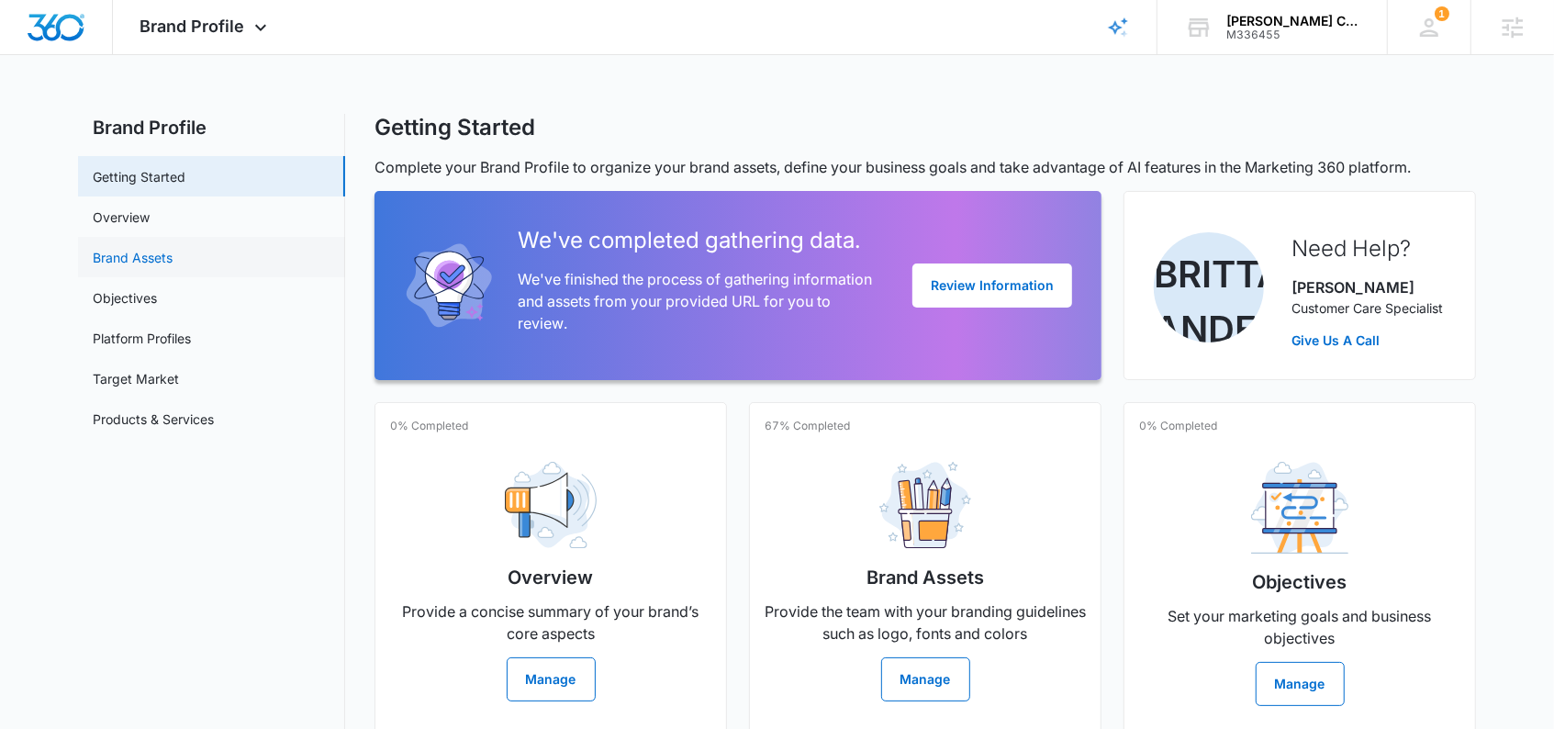
click at [171, 249] on link "Brand Assets" at bounding box center [133, 257] width 80 height 19
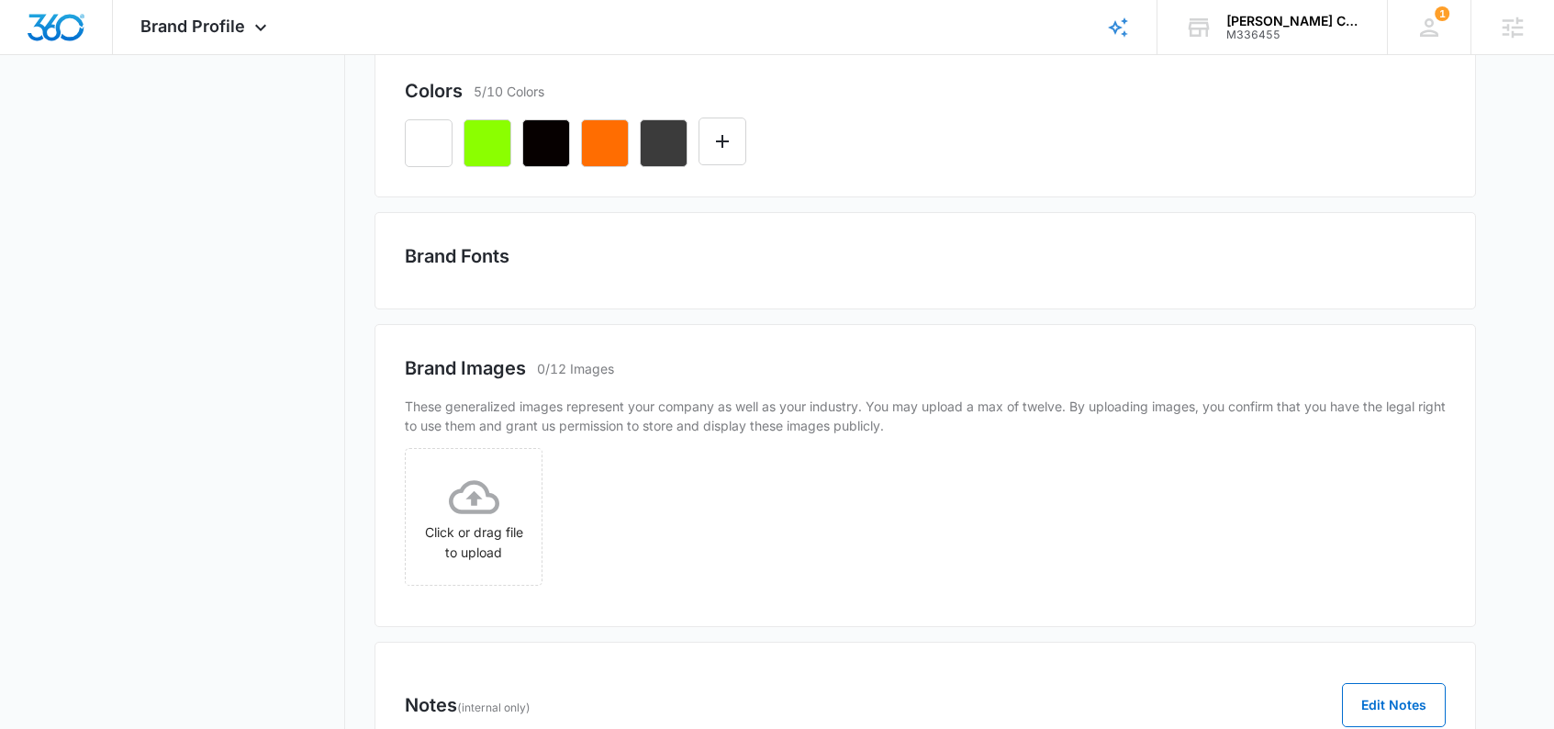
scroll to position [489, 0]
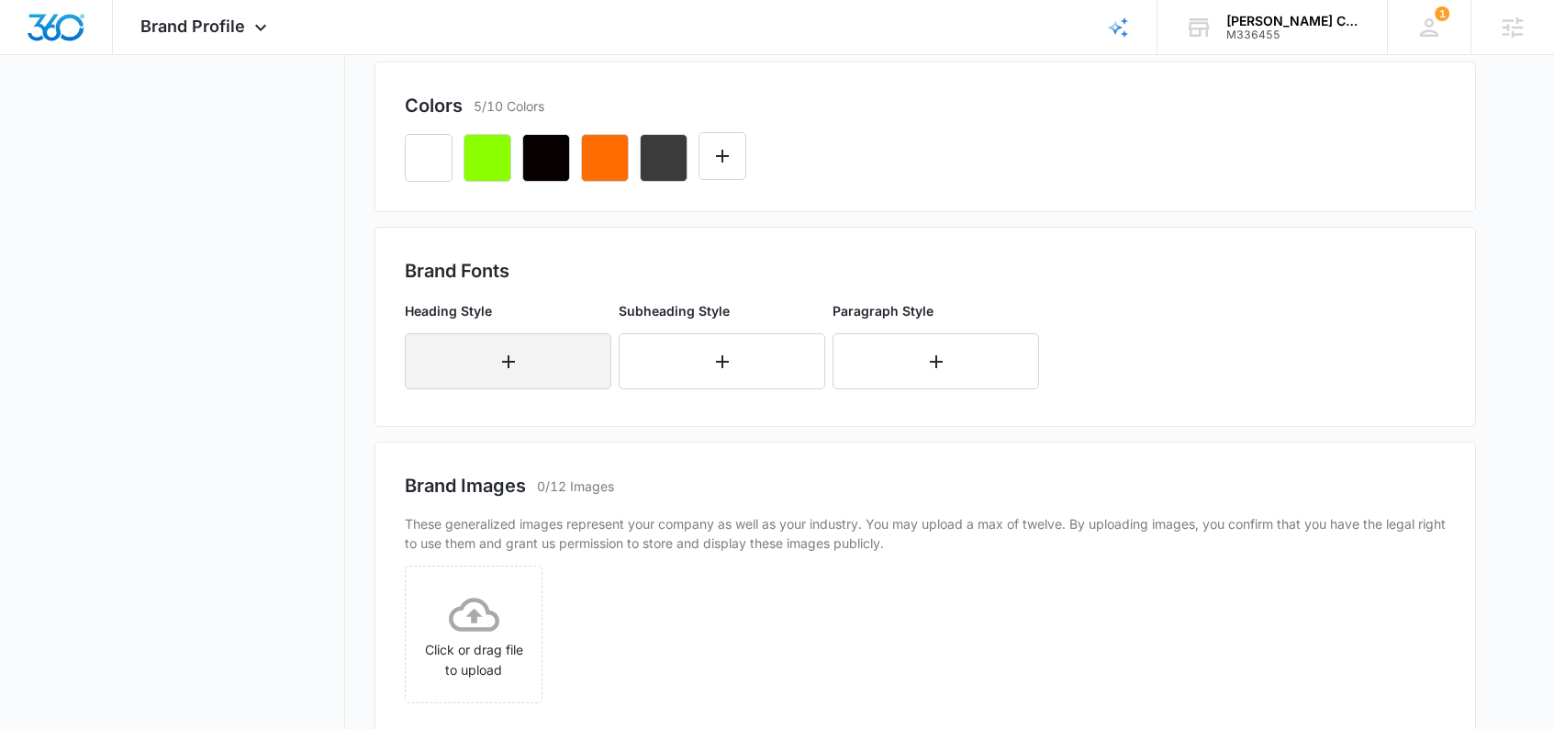
click at [556, 356] on button "button" at bounding box center [508, 361] width 207 height 56
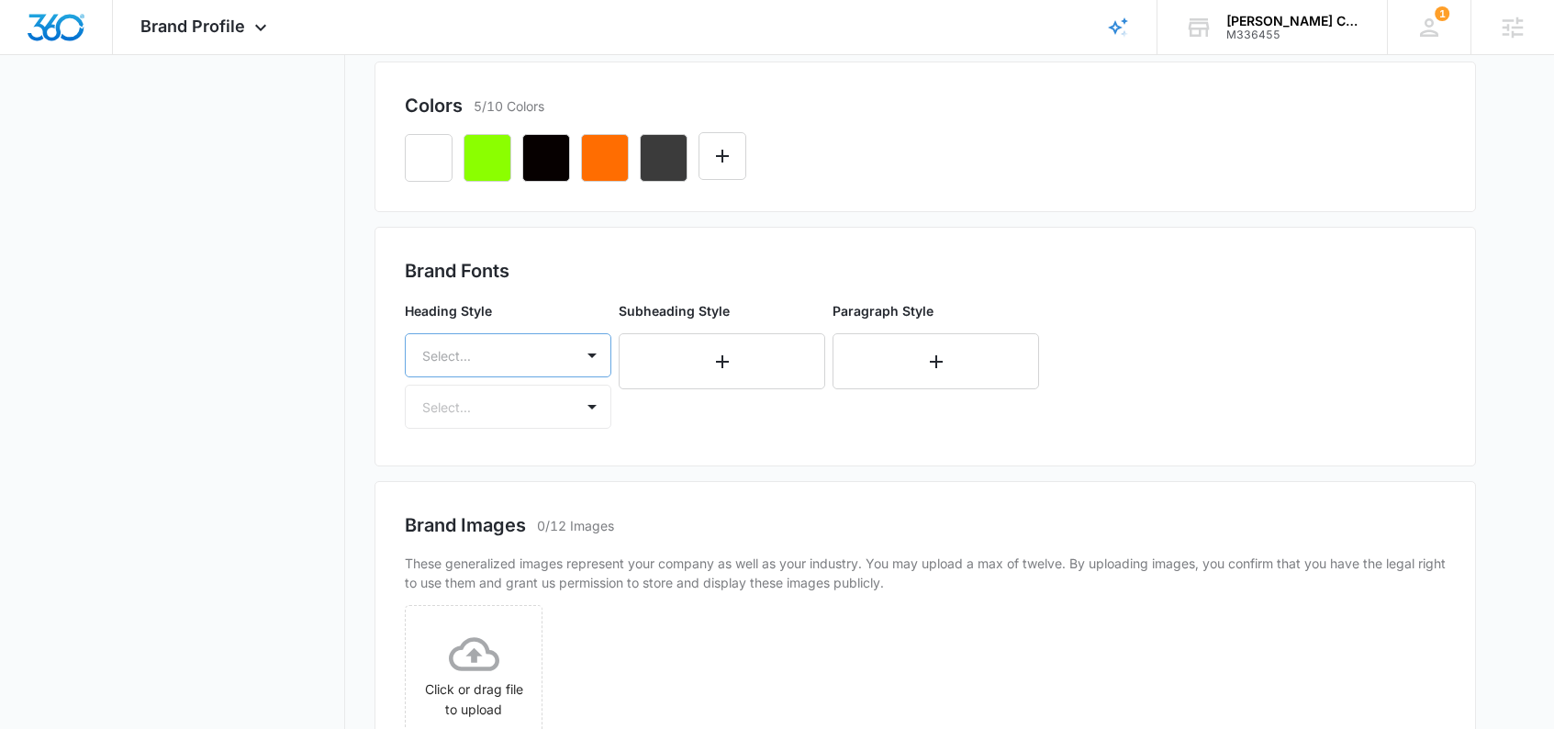
click at [525, 369] on div "Select..." at bounding box center [490, 355] width 168 height 41
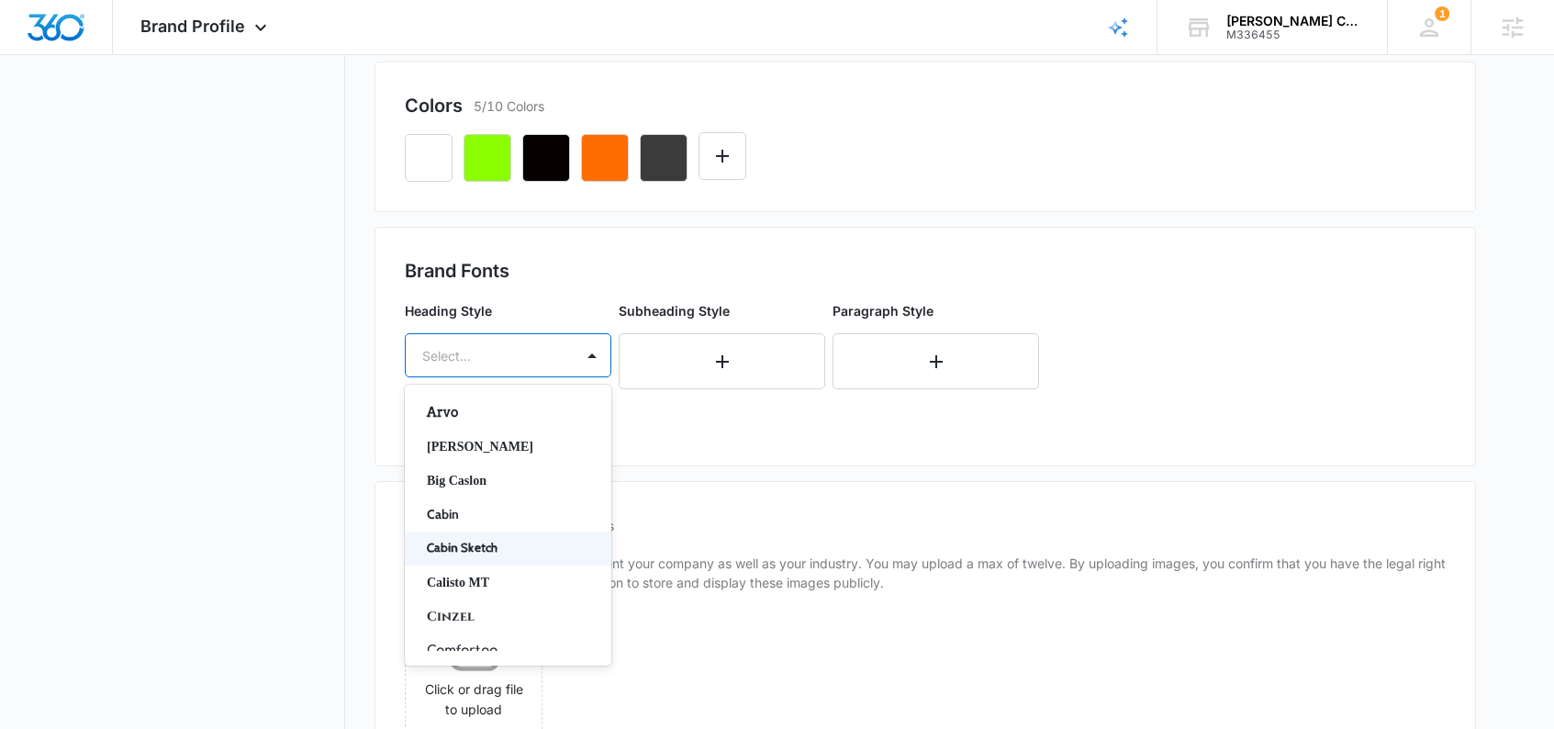
scroll to position [141, 0]
click at [454, 453] on p "Cabin" at bounding box center [506, 448] width 159 height 19
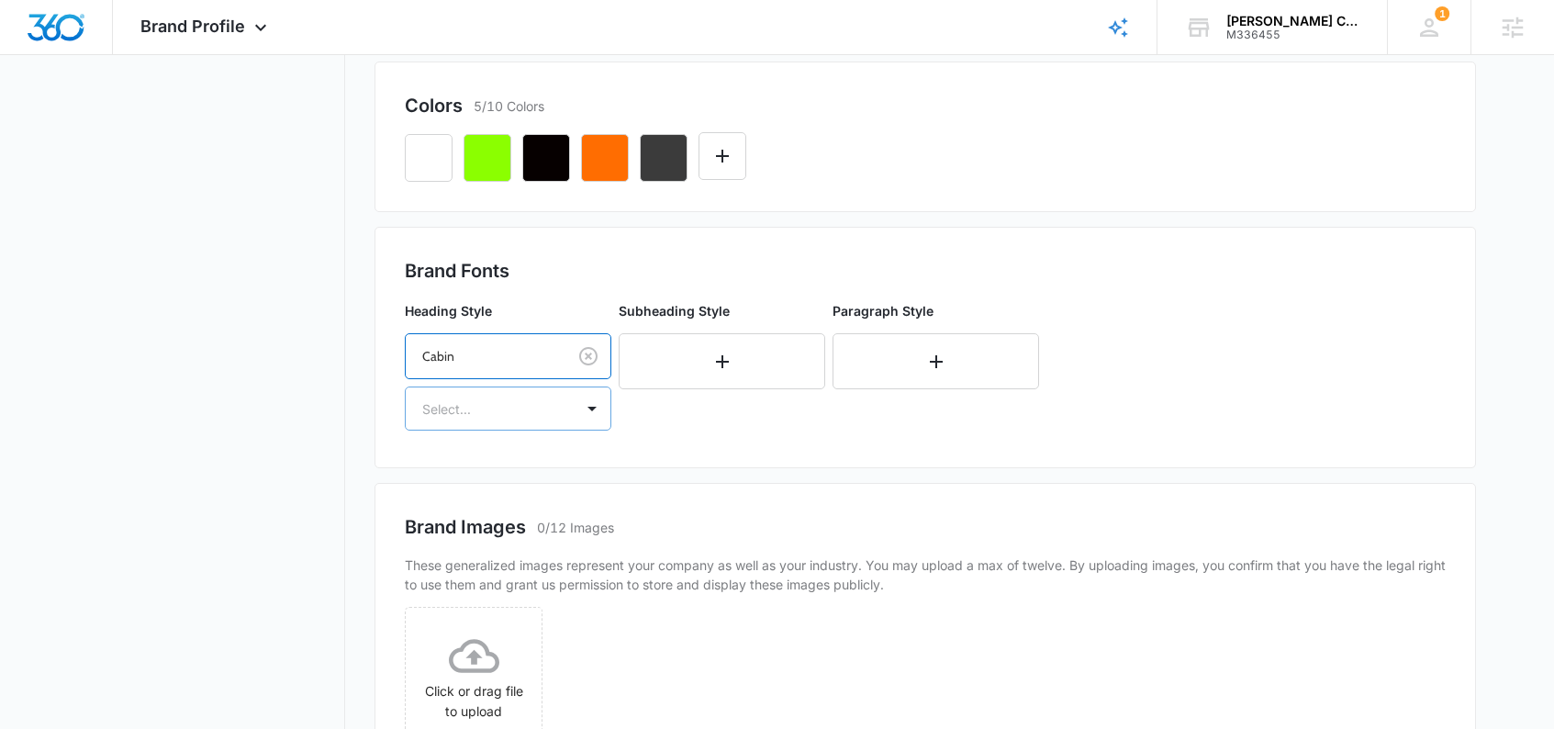
click at [481, 418] on div at bounding box center [486, 409] width 128 height 23
click at [460, 469] on p "Regular" at bounding box center [506, 473] width 159 height 19
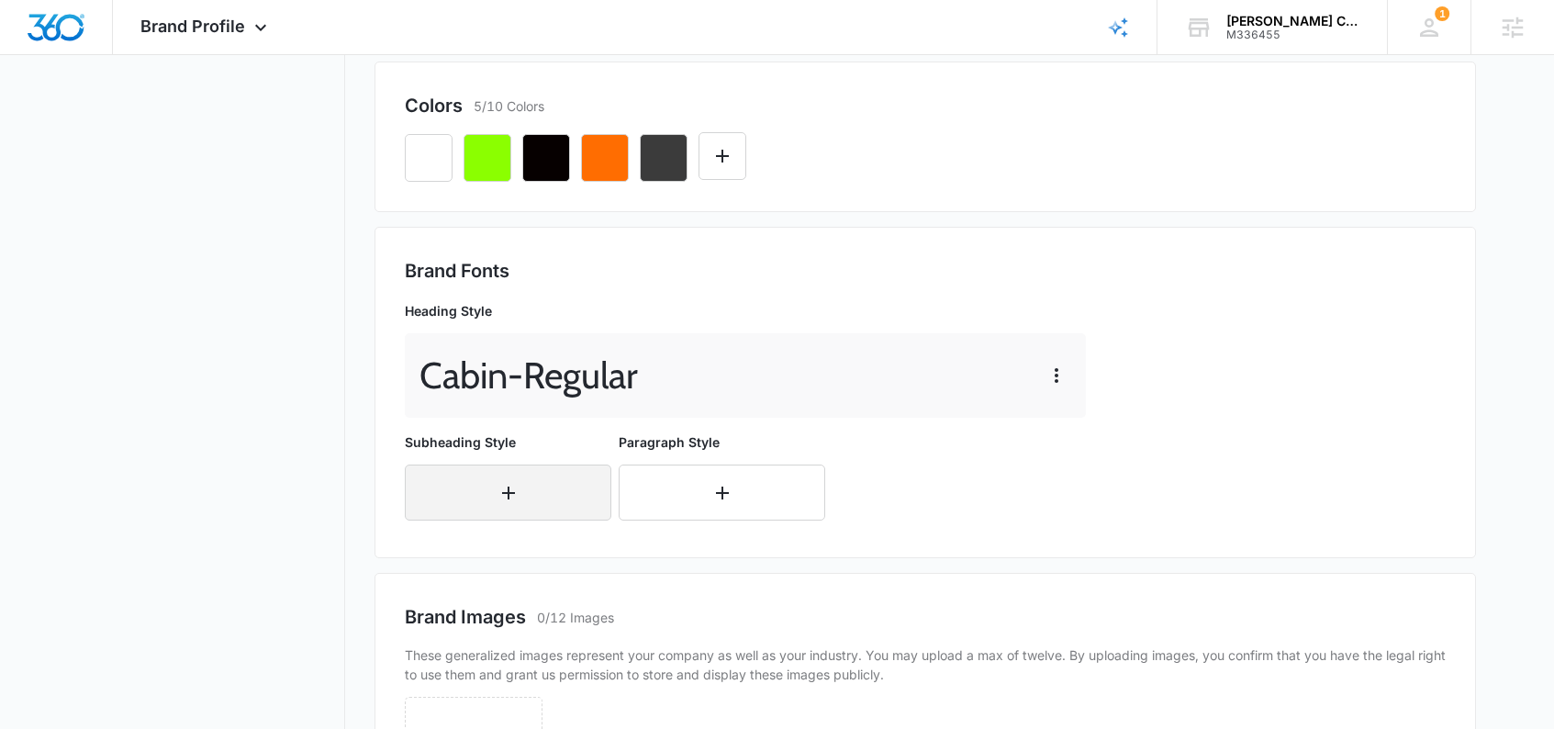
click at [453, 491] on button "button" at bounding box center [508, 493] width 207 height 56
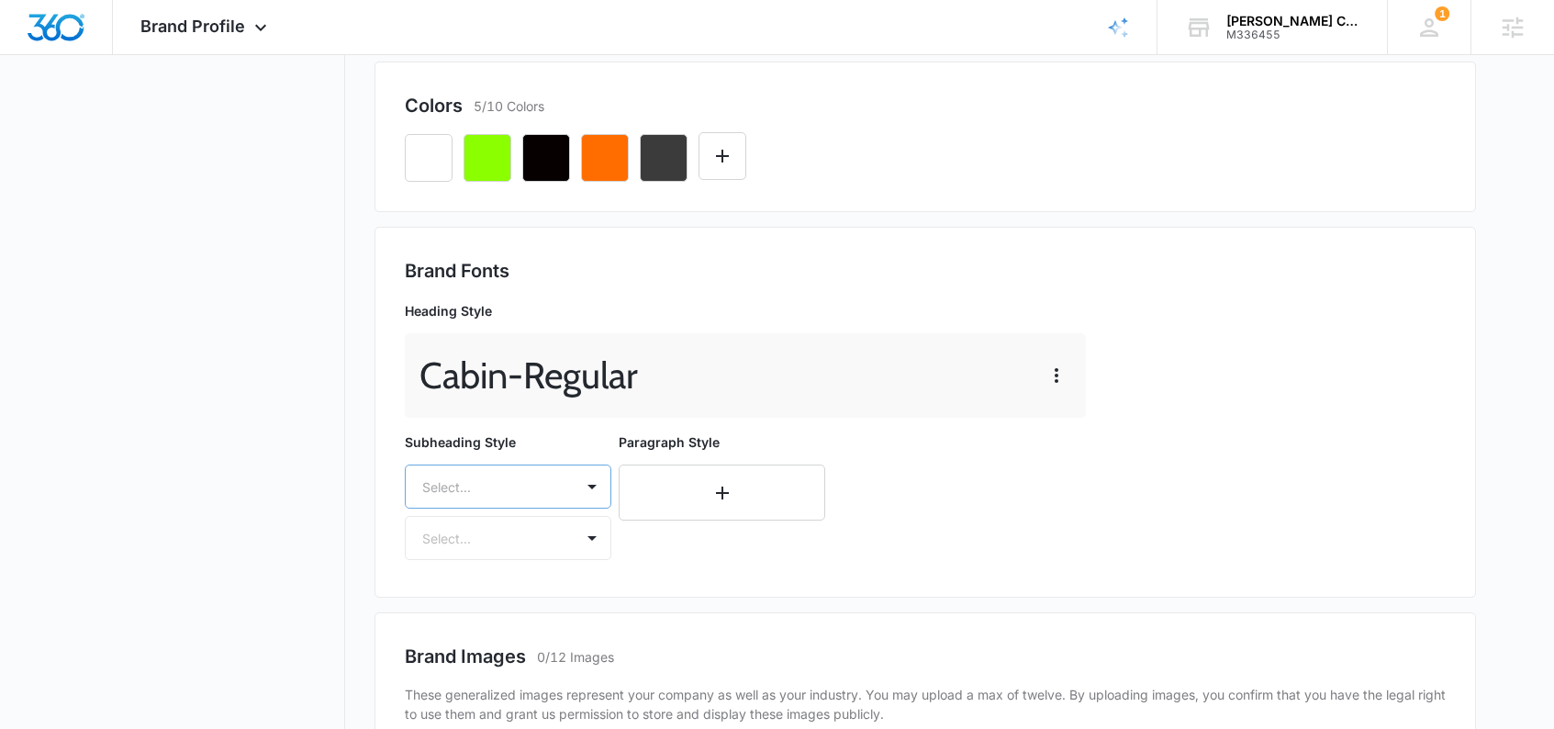
click at [466, 492] on div "Select..." at bounding box center [508, 487] width 207 height 44
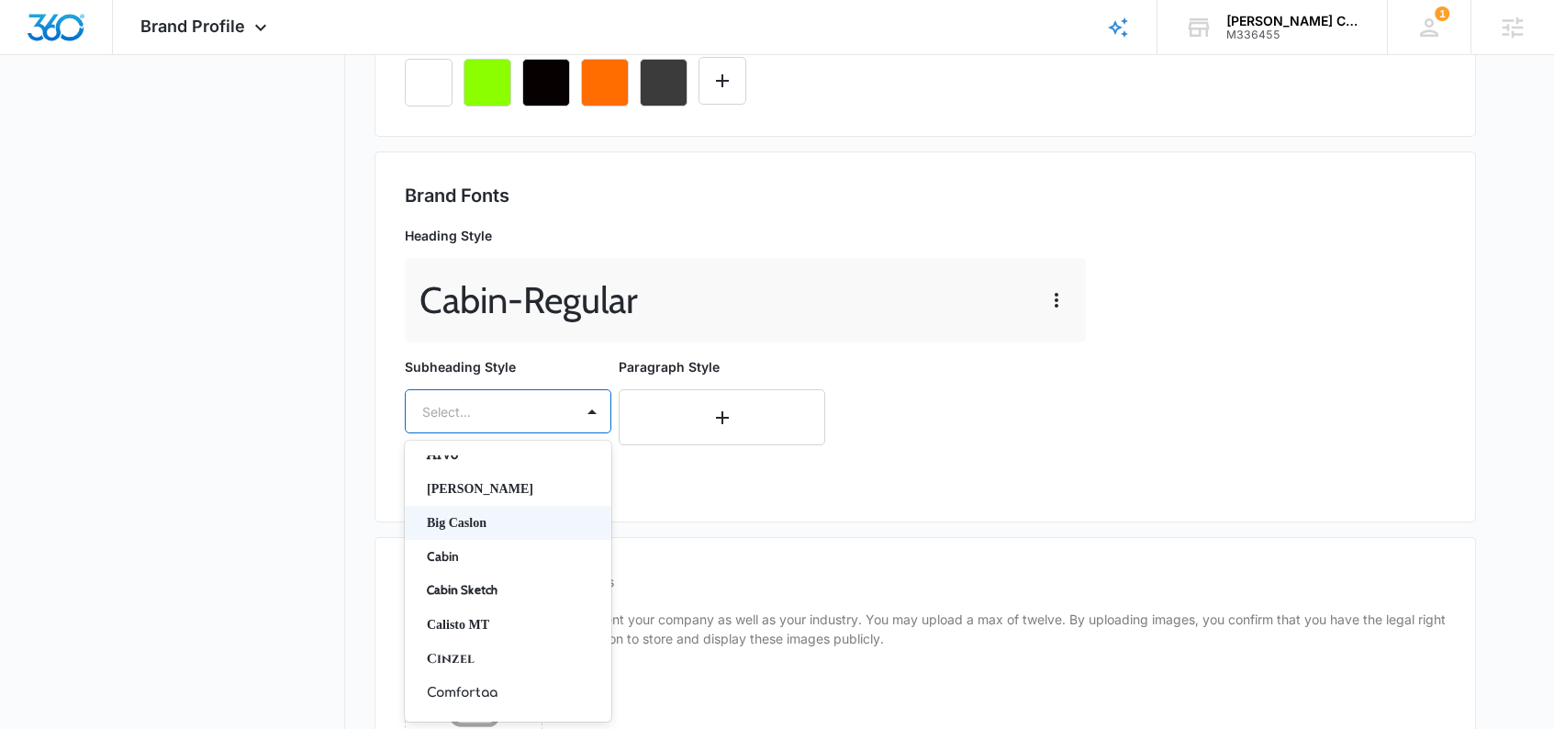
scroll to position [72, 0]
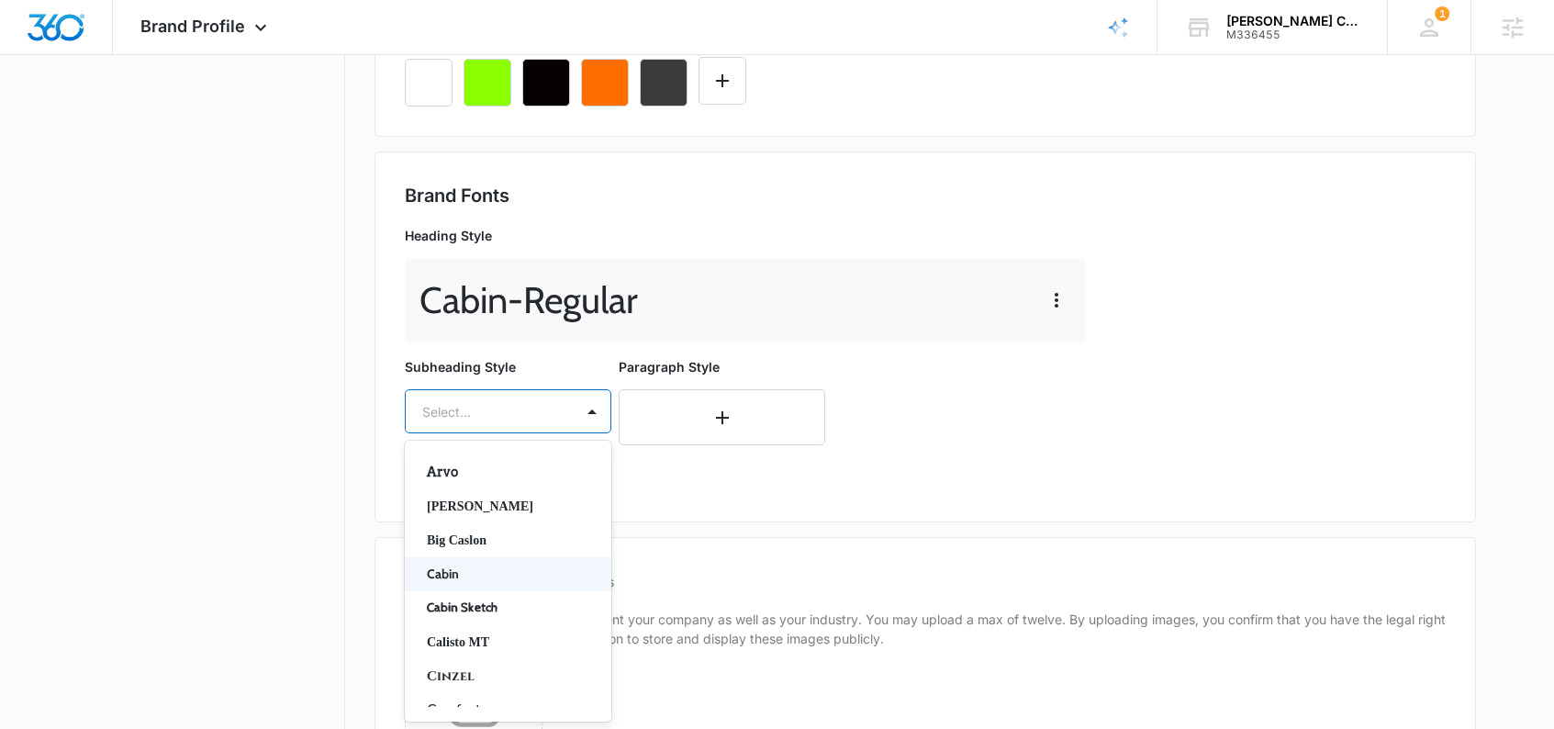
click at [451, 569] on p "Cabin" at bounding box center [506, 574] width 159 height 19
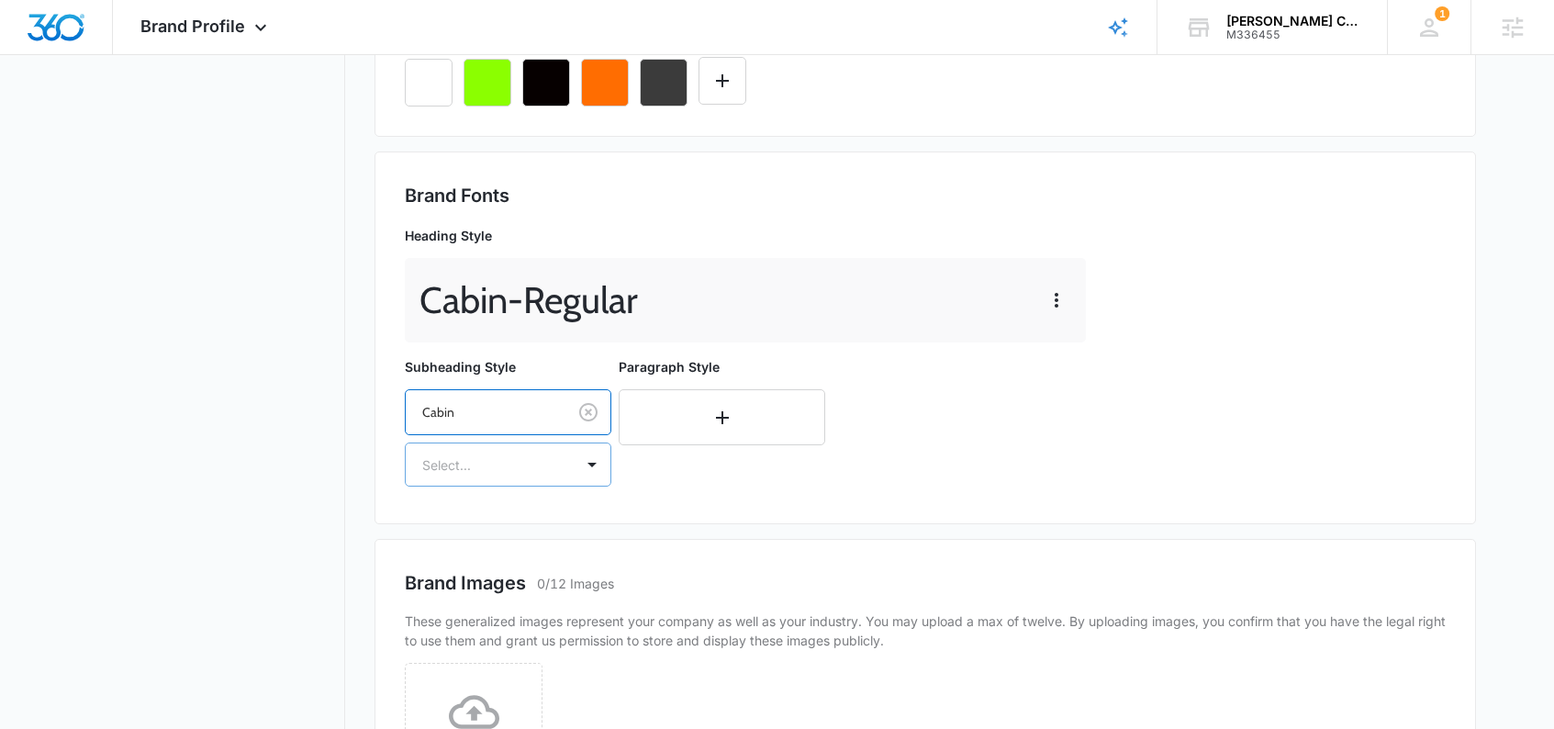
click at [479, 481] on div "Select..." at bounding box center [490, 464] width 168 height 41
click at [453, 520] on p "Regular" at bounding box center [506, 529] width 159 height 19
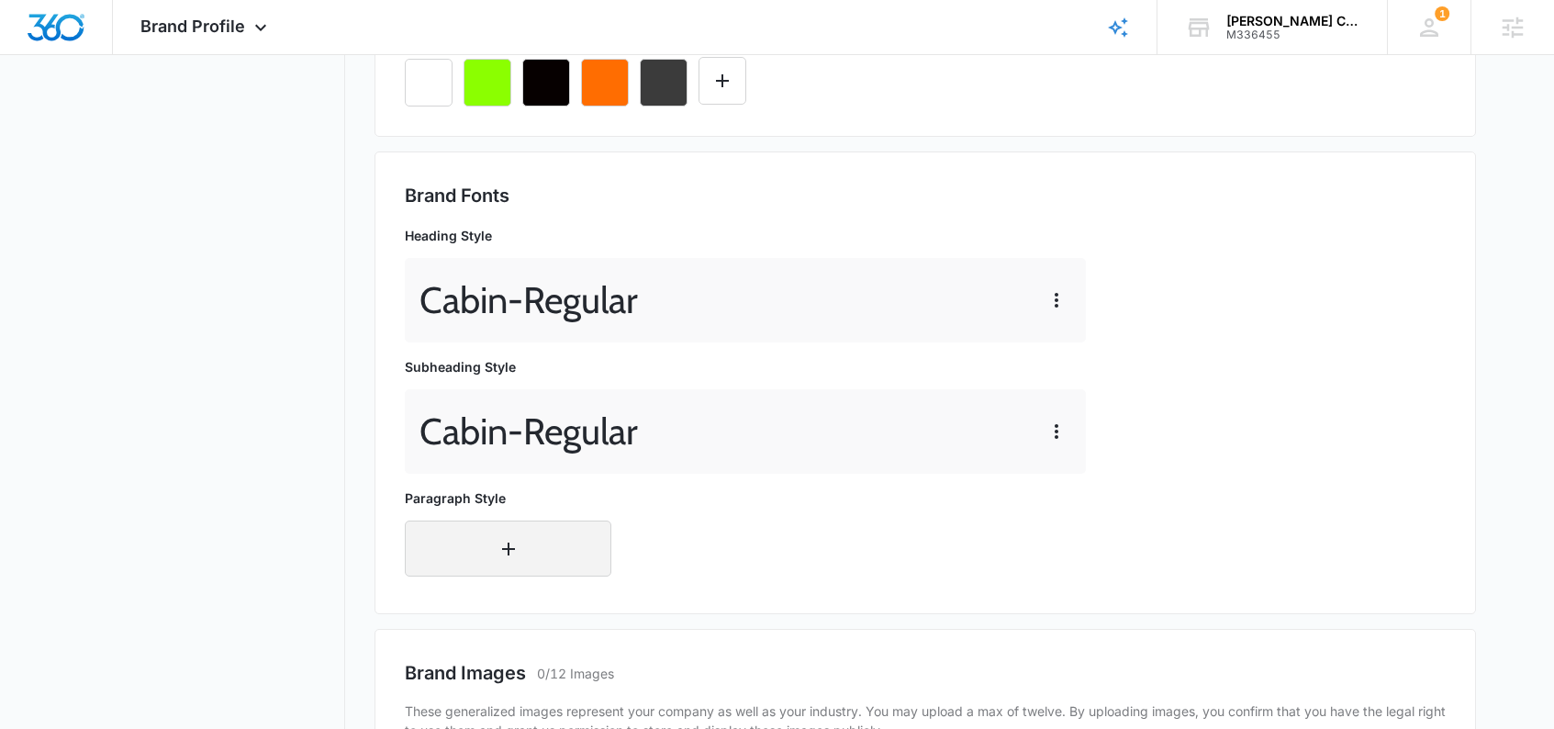
click at [465, 564] on button "button" at bounding box center [508, 549] width 207 height 56
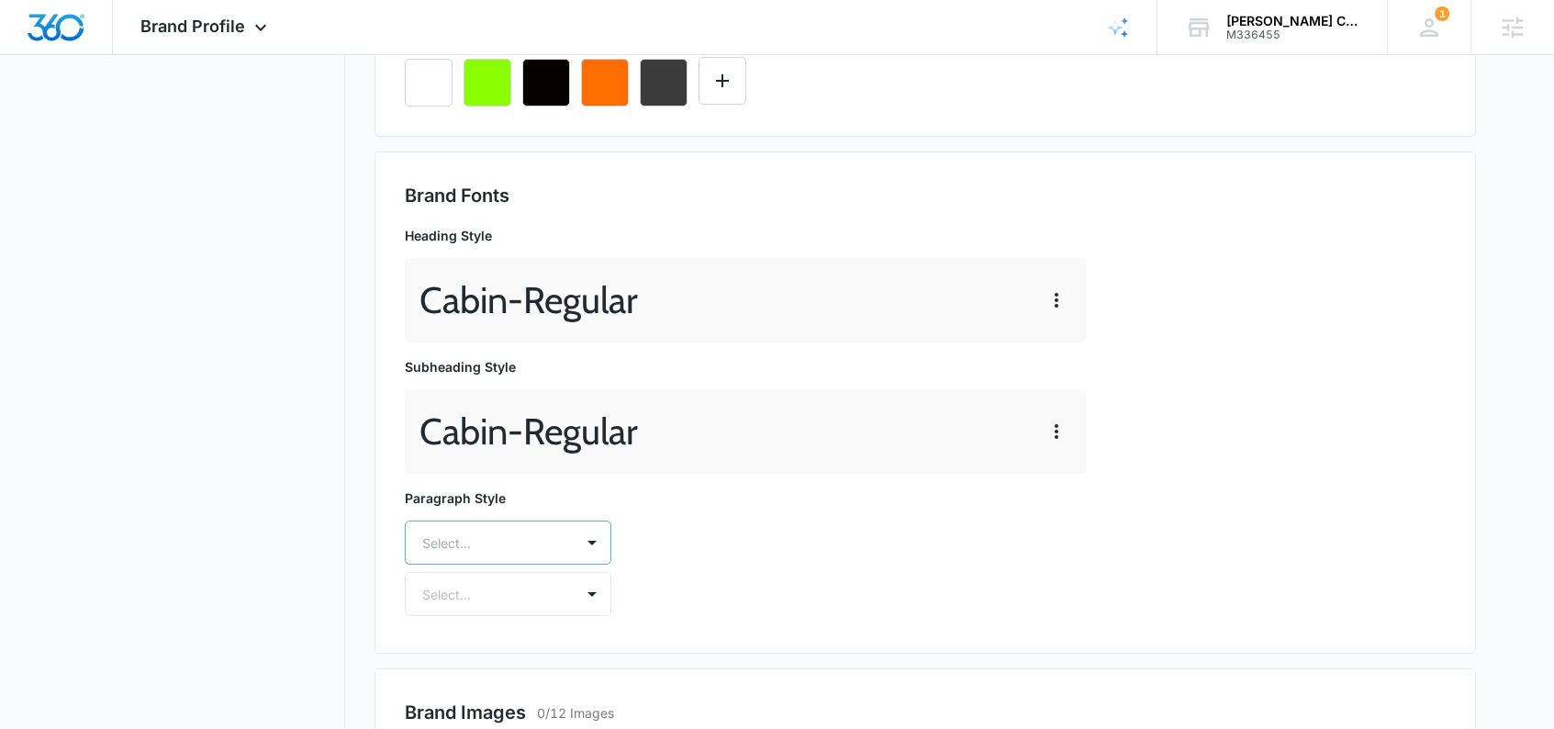
click at [470, 545] on div "Select..." at bounding box center [508, 543] width 207 height 44
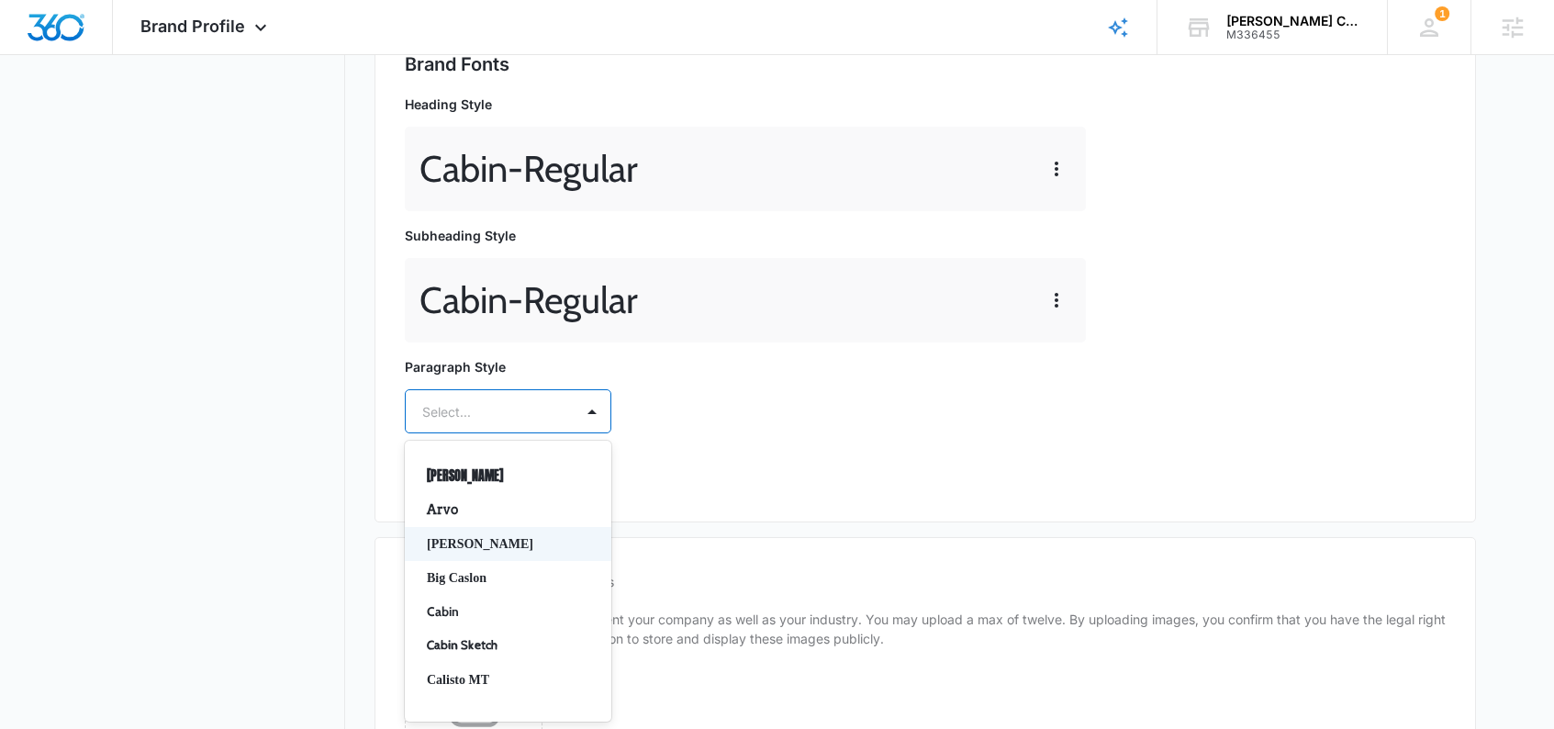
scroll to position [50, 0]
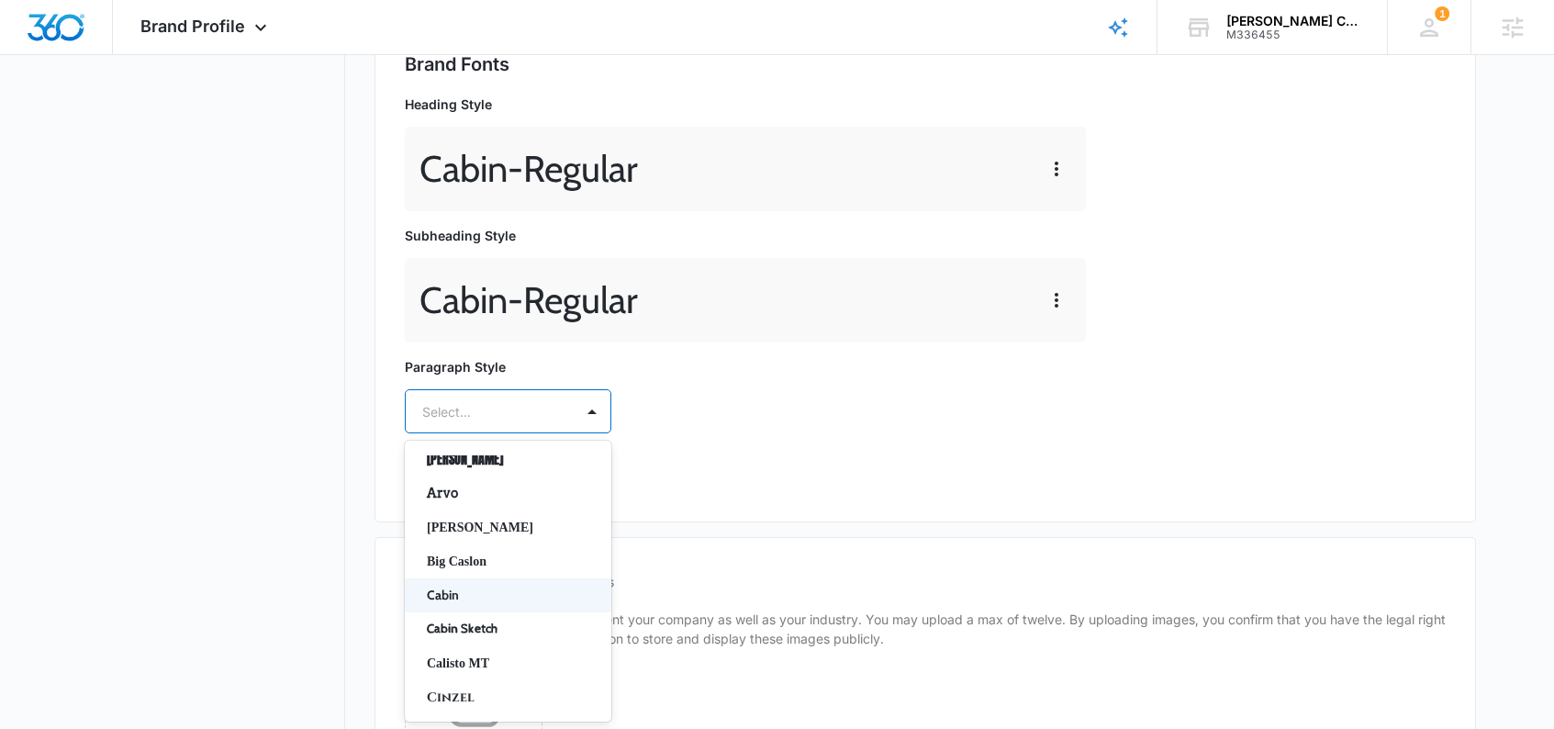
click at [461, 591] on p "Cabin" at bounding box center [506, 595] width 159 height 19
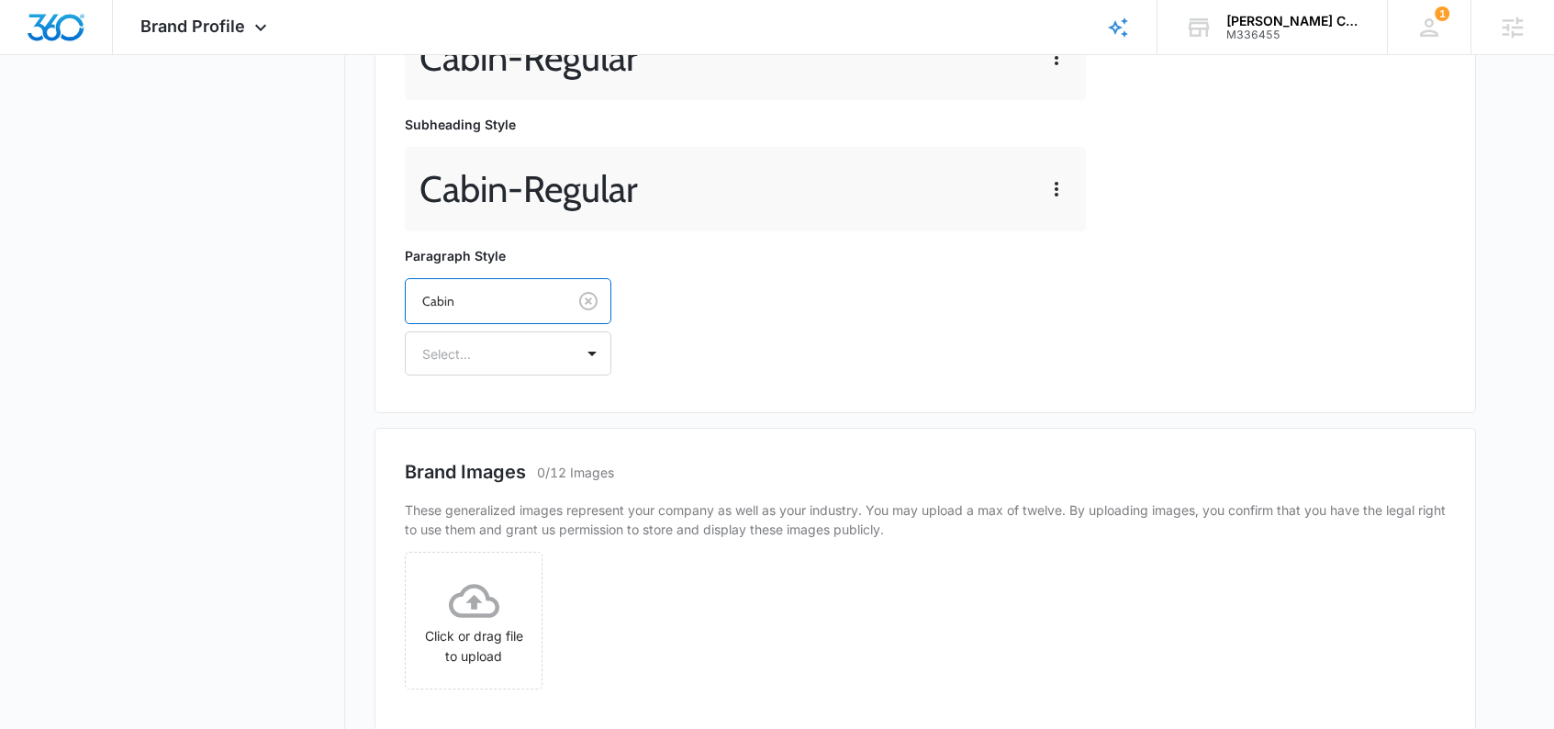
scroll to position [808, 0]
click at [520, 364] on div "Select..." at bounding box center [490, 352] width 168 height 41
click at [476, 405] on div "Regular" at bounding box center [508, 417] width 207 height 34
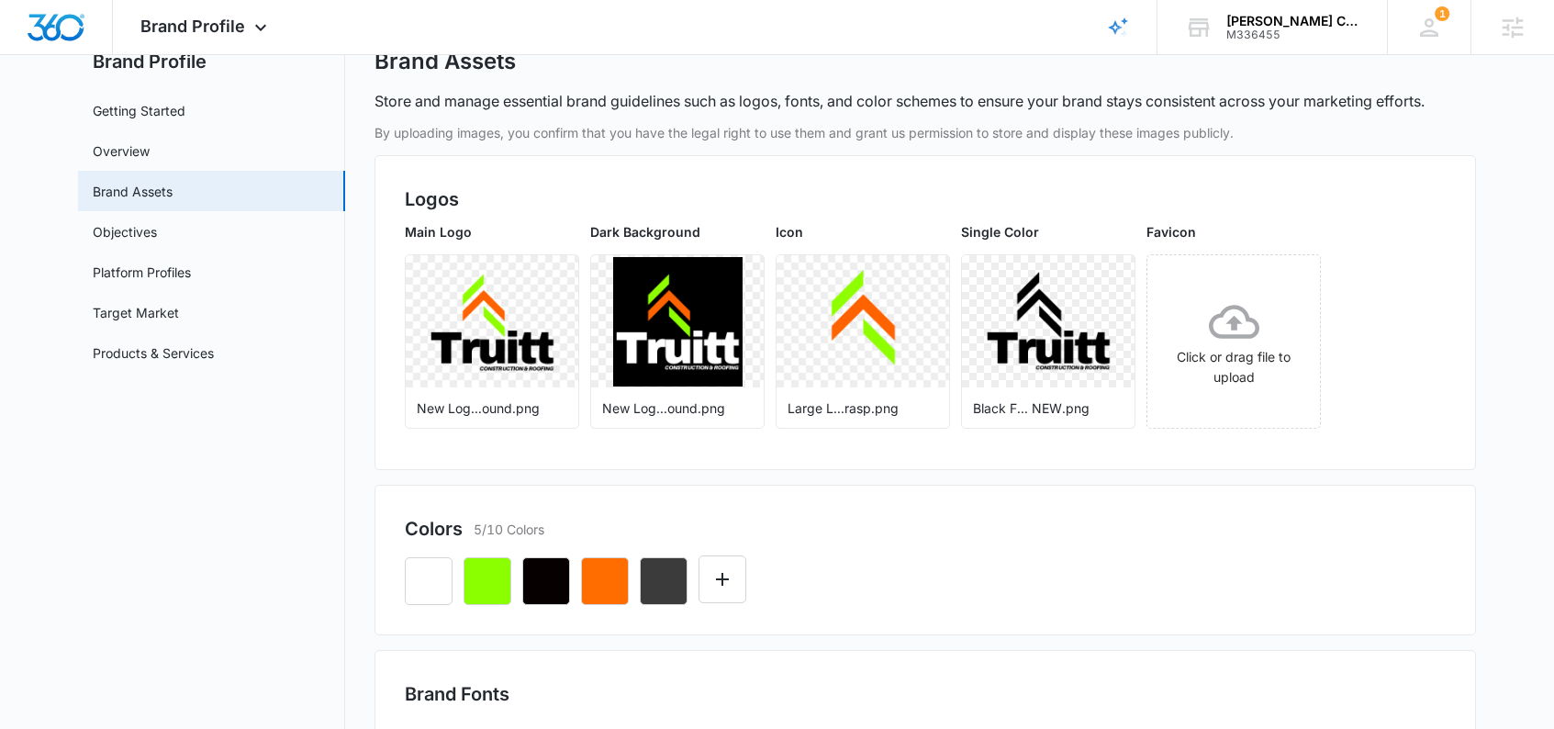
scroll to position [0, 0]
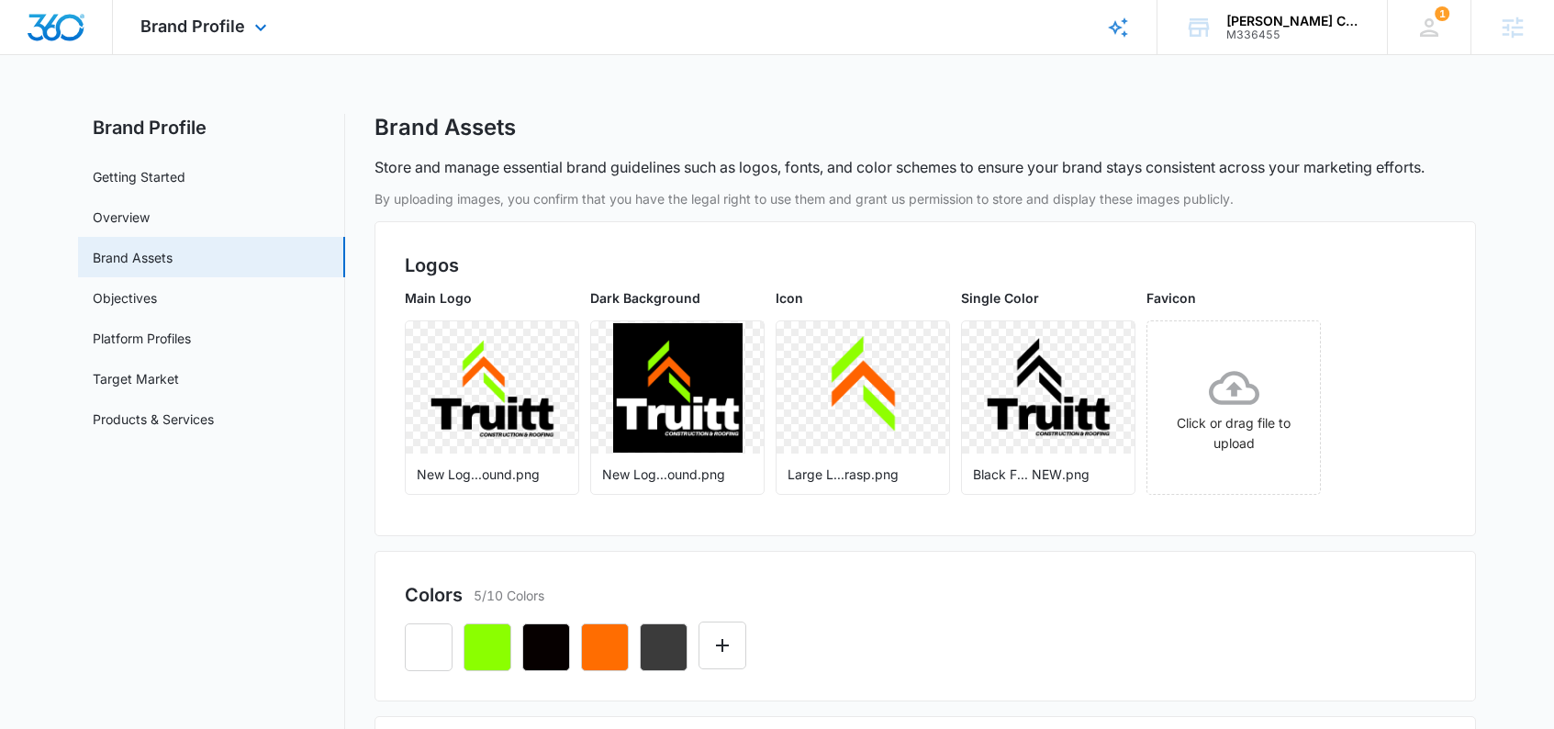
click at [204, 36] on div "Brand Profile Apps Reputation Websites Forms CRM Email Social Content Ads Intel…" at bounding box center [206, 27] width 186 height 54
click at [219, 54] on div "Brand Profile Apps Reputation Websites Forms CRM Email Social Content Ads Intel…" at bounding box center [777, 27] width 1554 height 55
click at [216, 37] on div "Brand Profile Apps Reputation Websites Forms CRM Email Social Content Ads Intel…" at bounding box center [206, 27] width 186 height 54
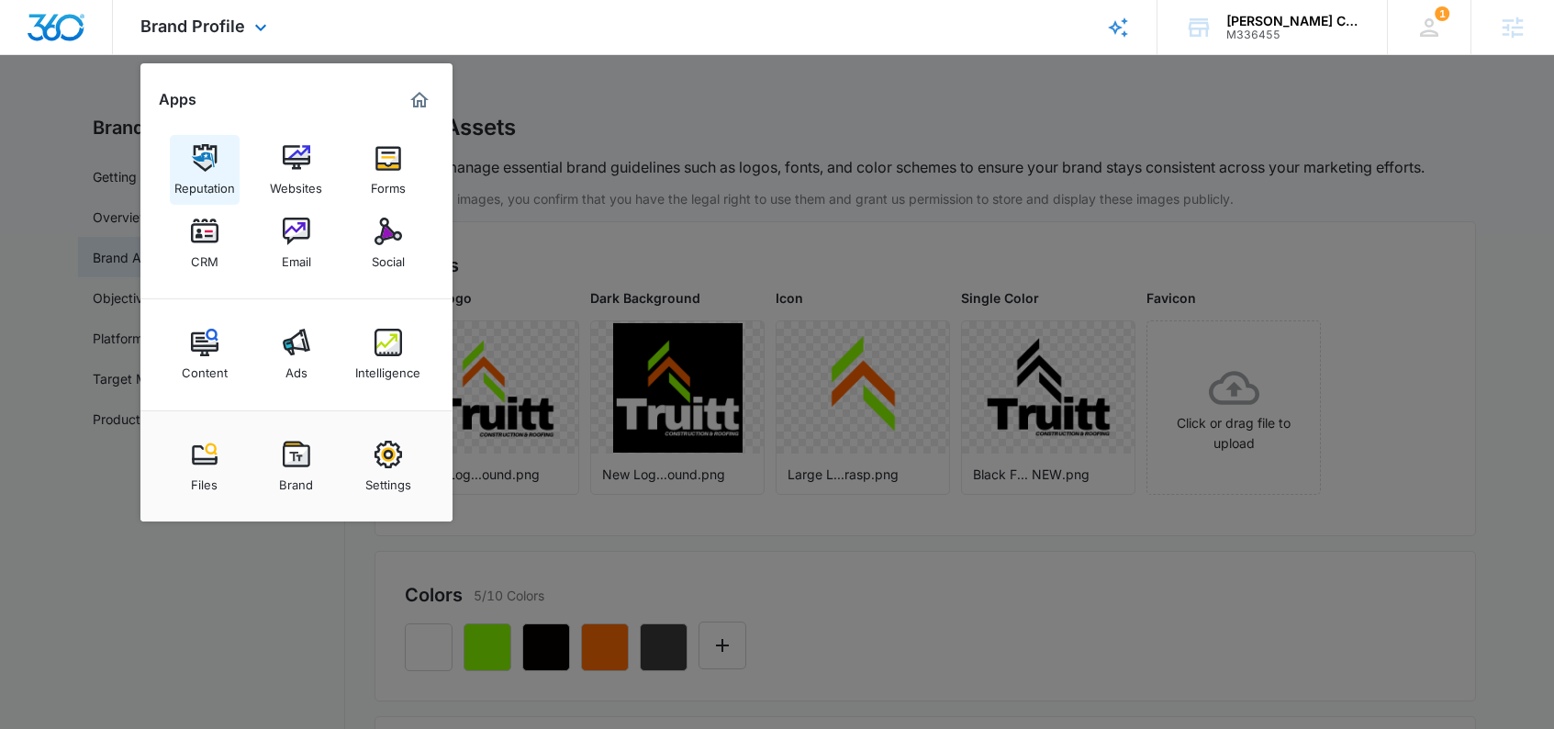
click at [211, 170] on img at bounding box center [205, 158] width 28 height 28
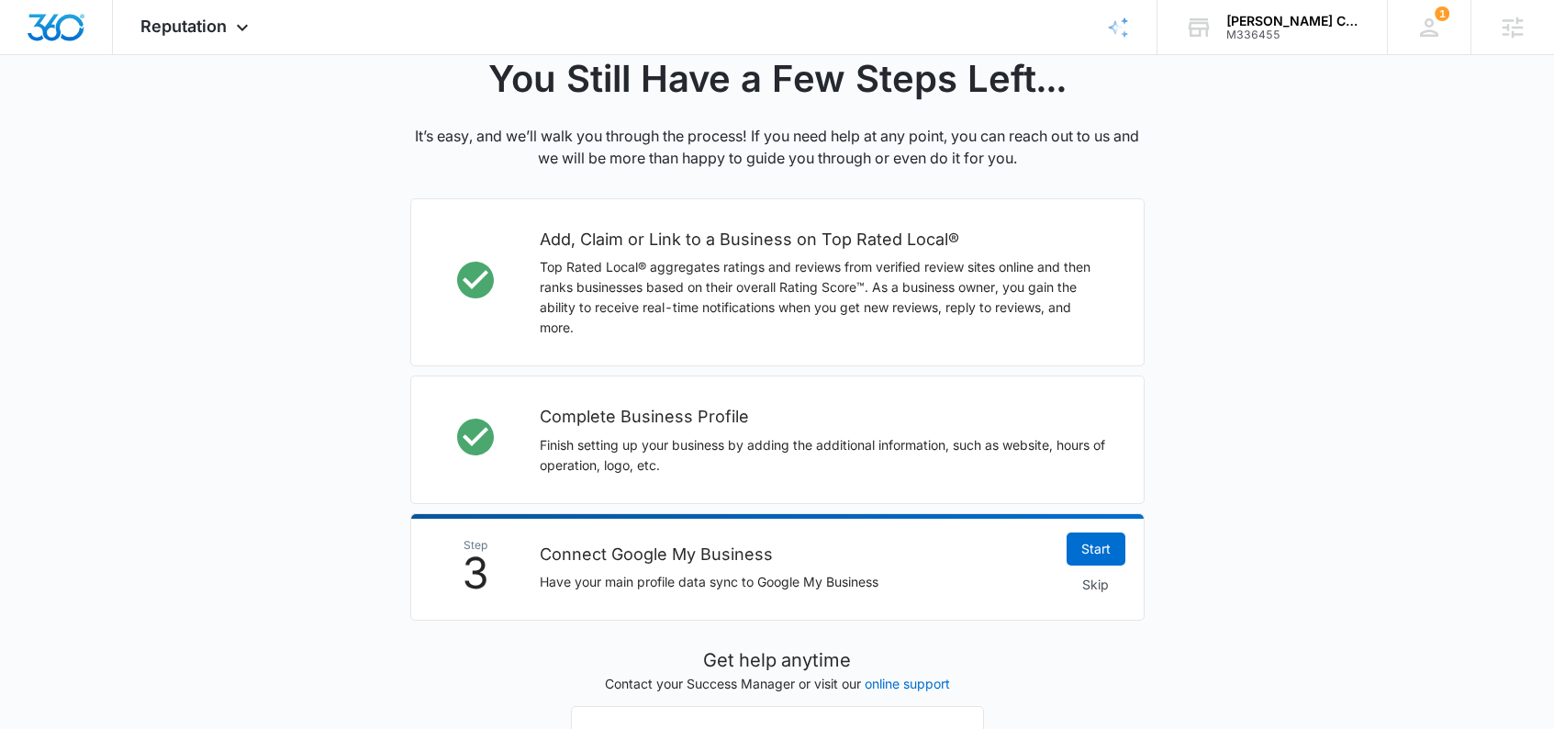
scroll to position [580, 0]
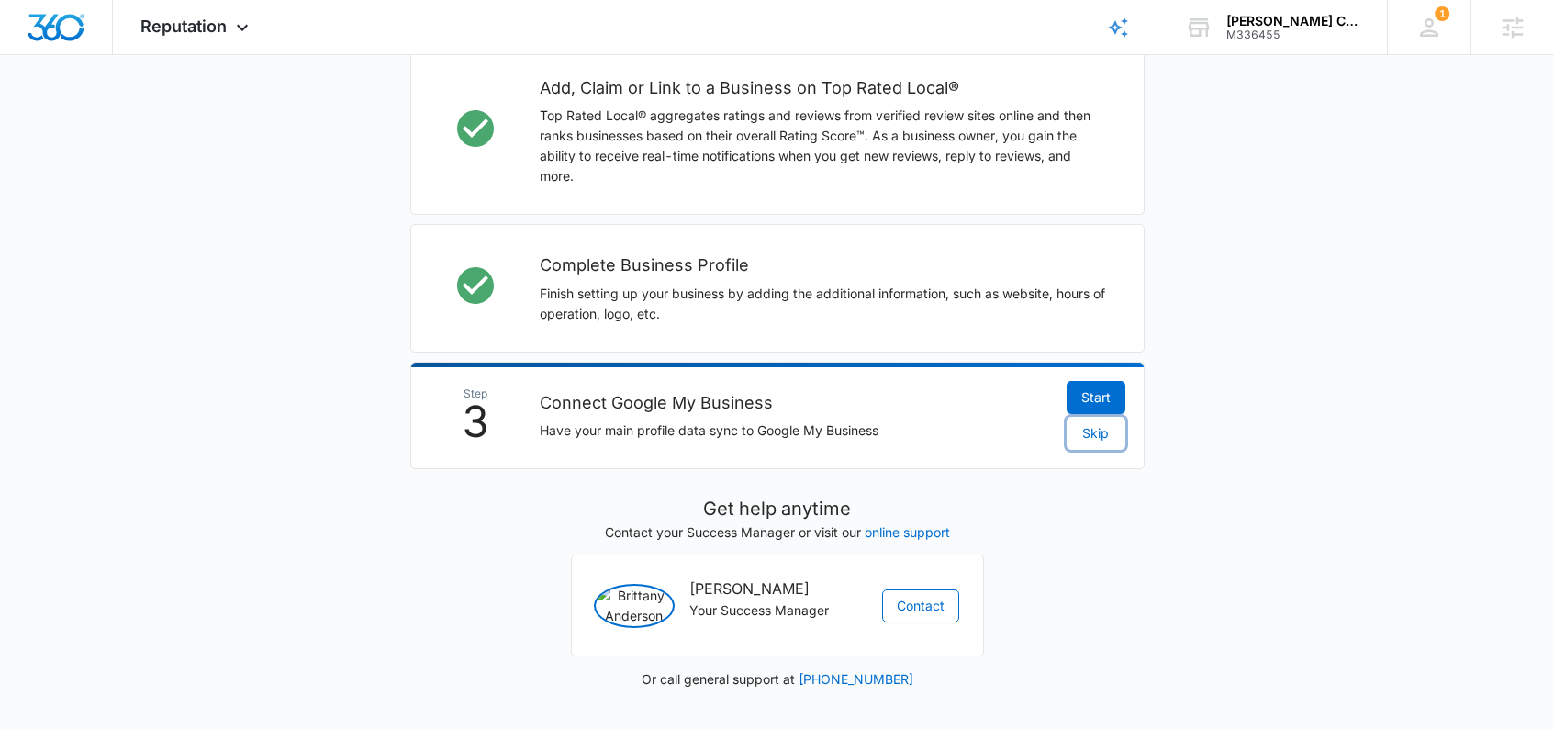
click at [1102, 423] on span "Skip" at bounding box center [1095, 433] width 27 height 20
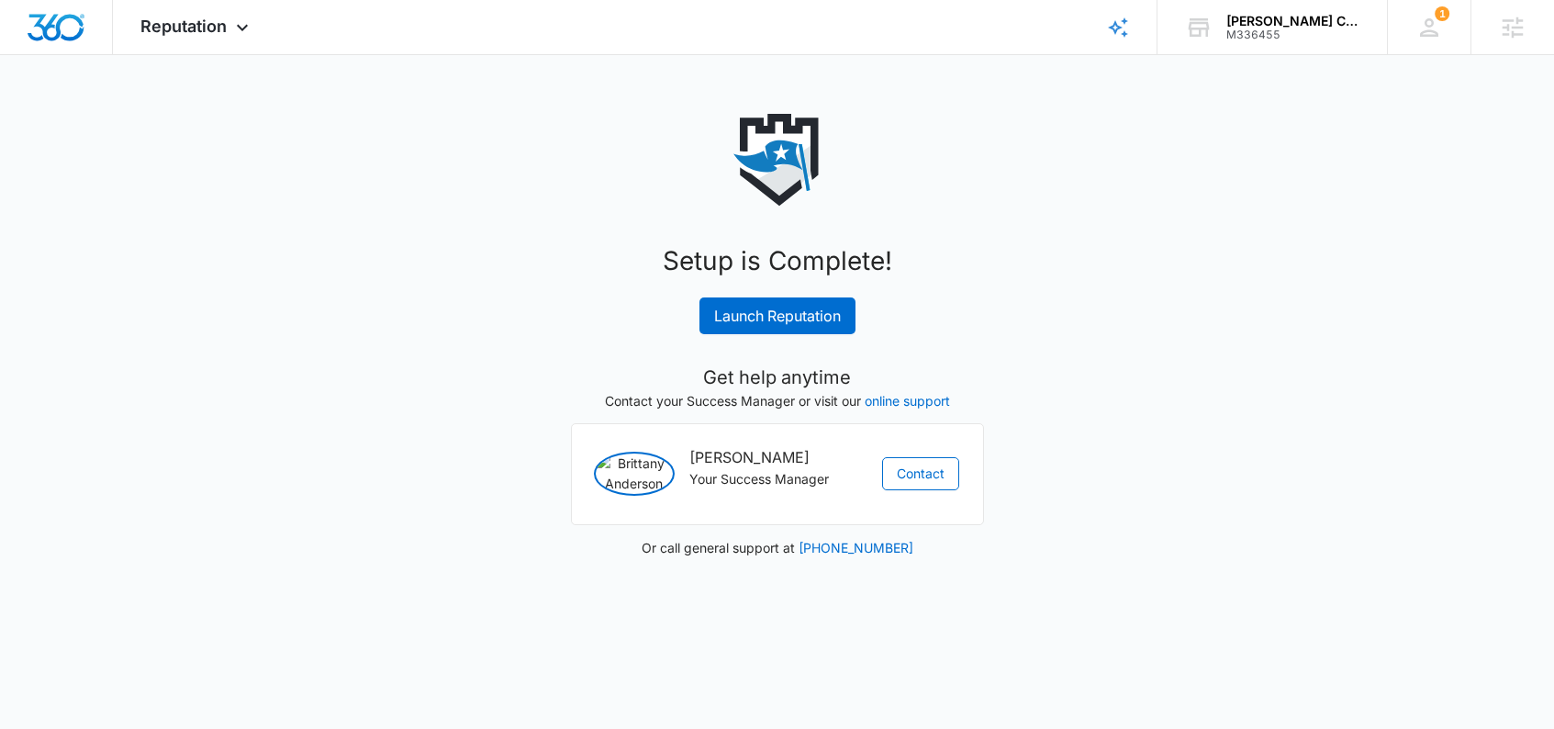
scroll to position [0, 0]
click at [806, 338] on div "Setup is Complete! Launch Reputation Get help anytime Contact your Success Mana…" at bounding box center [784, 335] width 735 height 443
click at [795, 322] on link "Launch Reputation" at bounding box center [784, 315] width 156 height 37
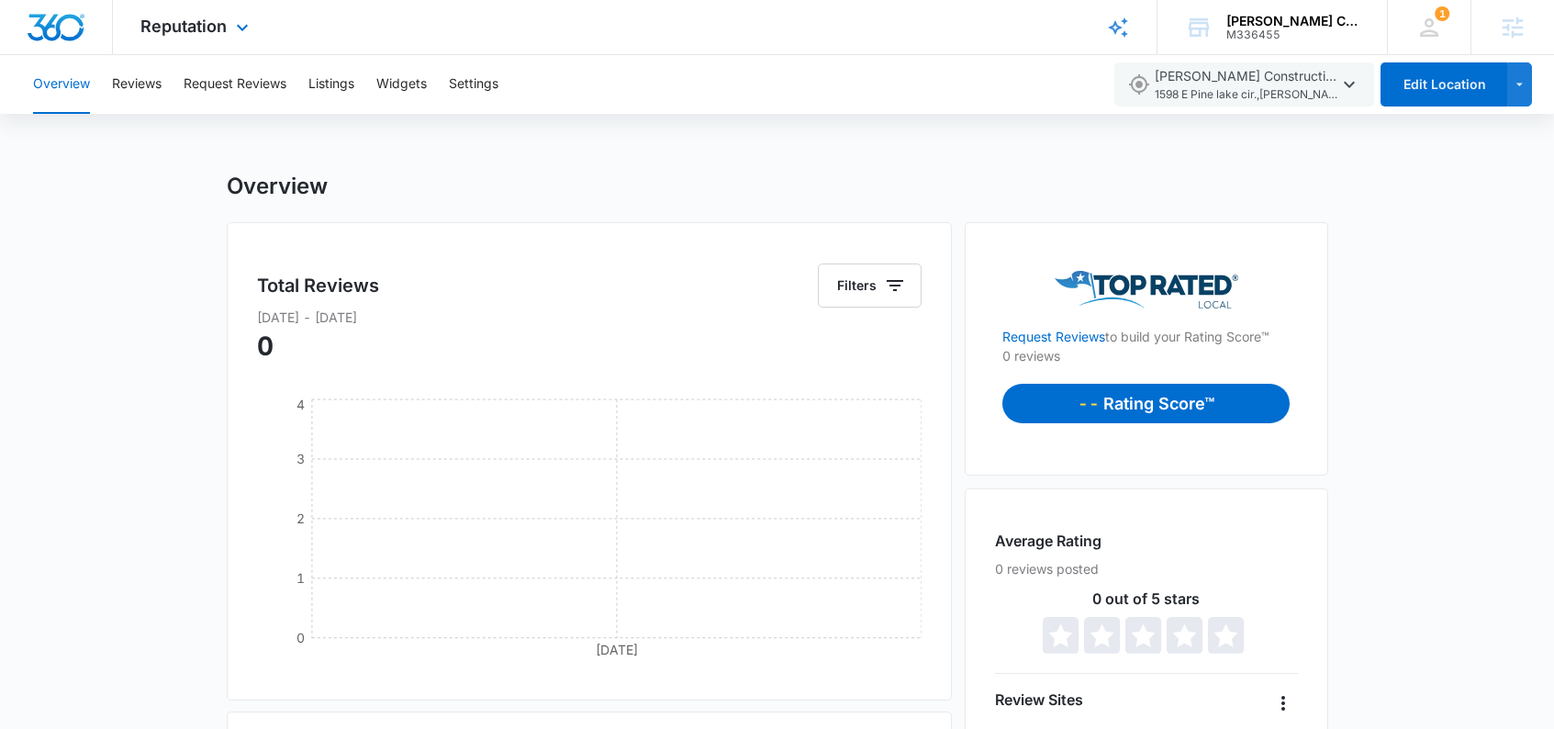
click at [56, 31] on img "Dashboard" at bounding box center [56, 28] width 59 height 28
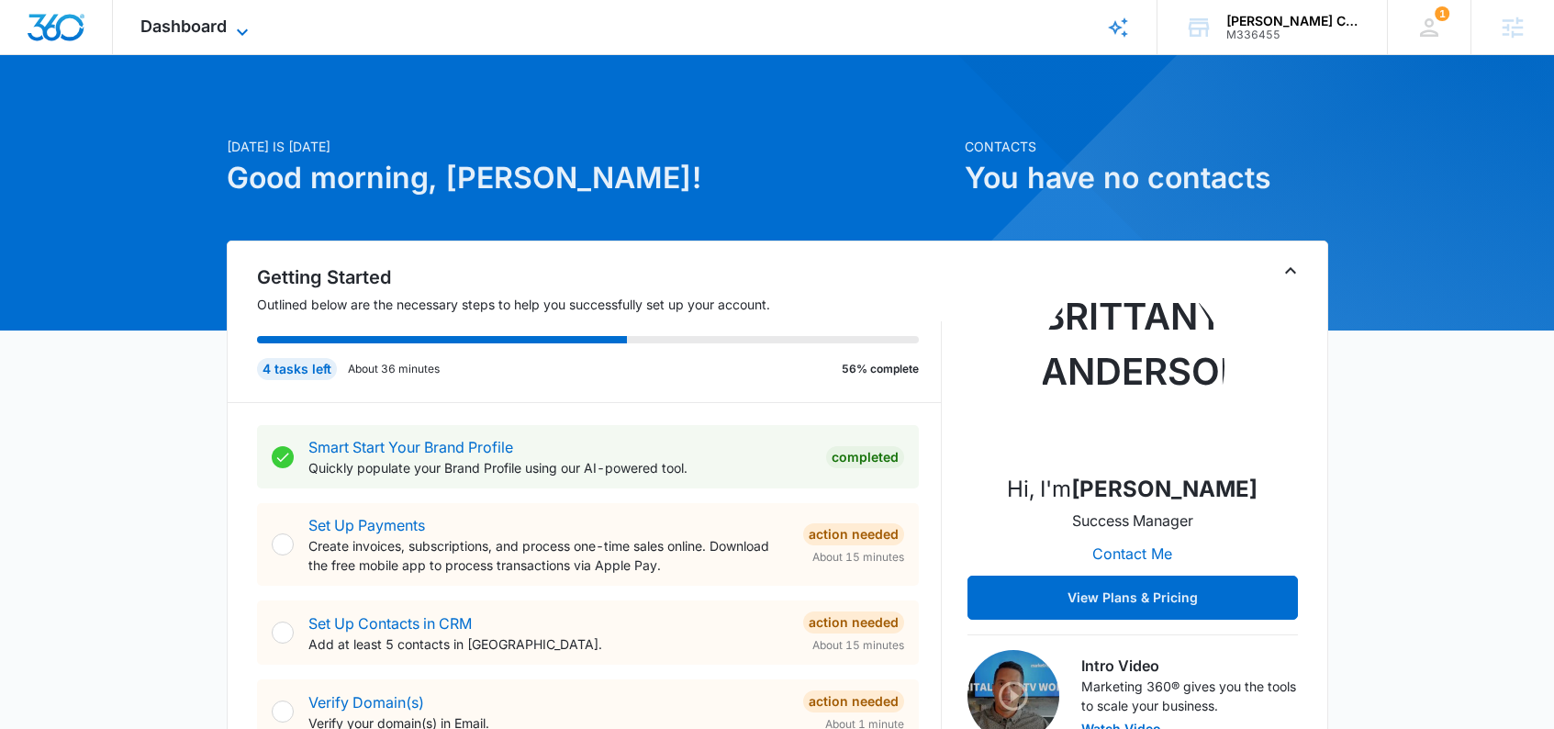
click at [209, 26] on span "Dashboard" at bounding box center [183, 26] width 86 height 19
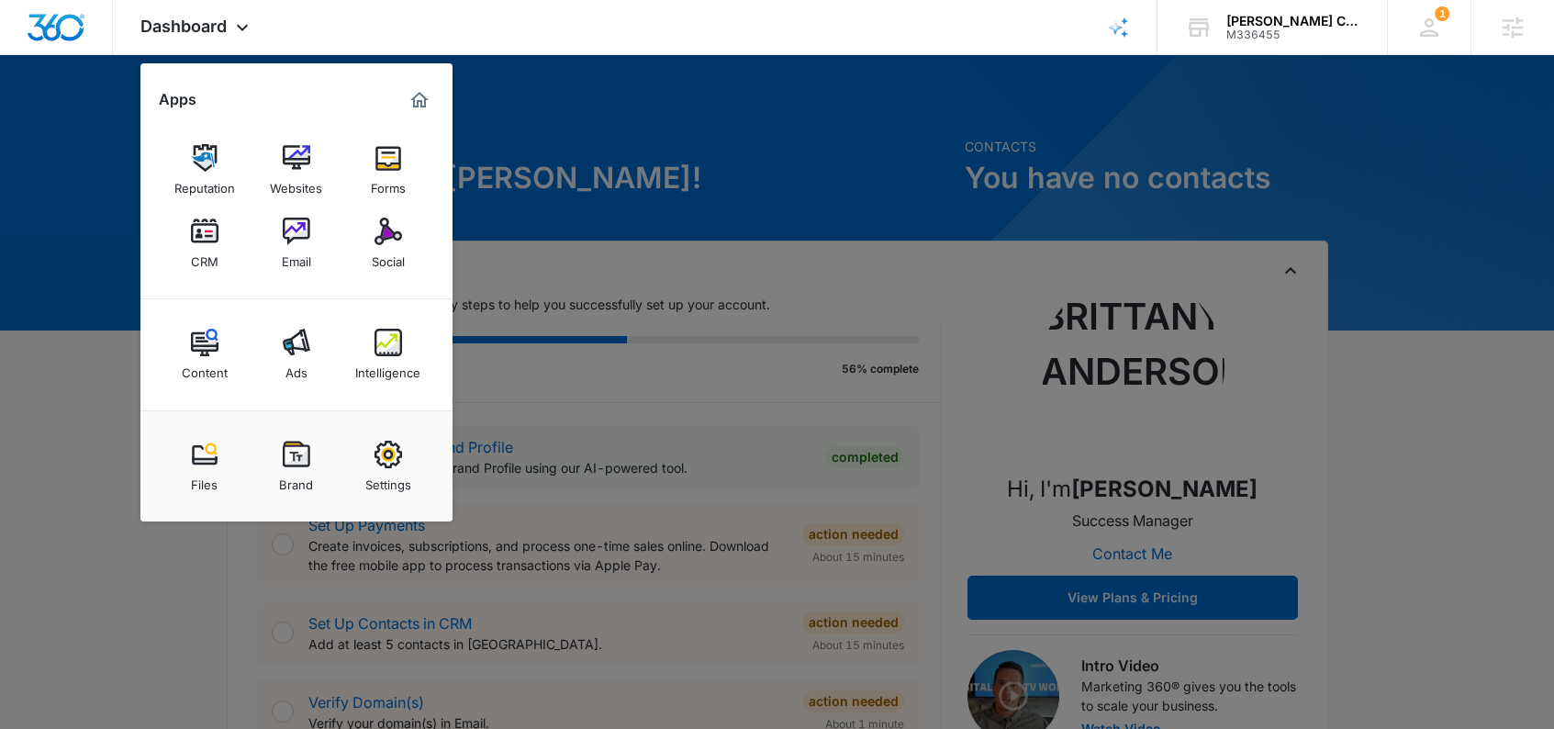
click at [753, 159] on div at bounding box center [777, 364] width 1554 height 729
